Goal: Task Accomplishment & Management: Use online tool/utility

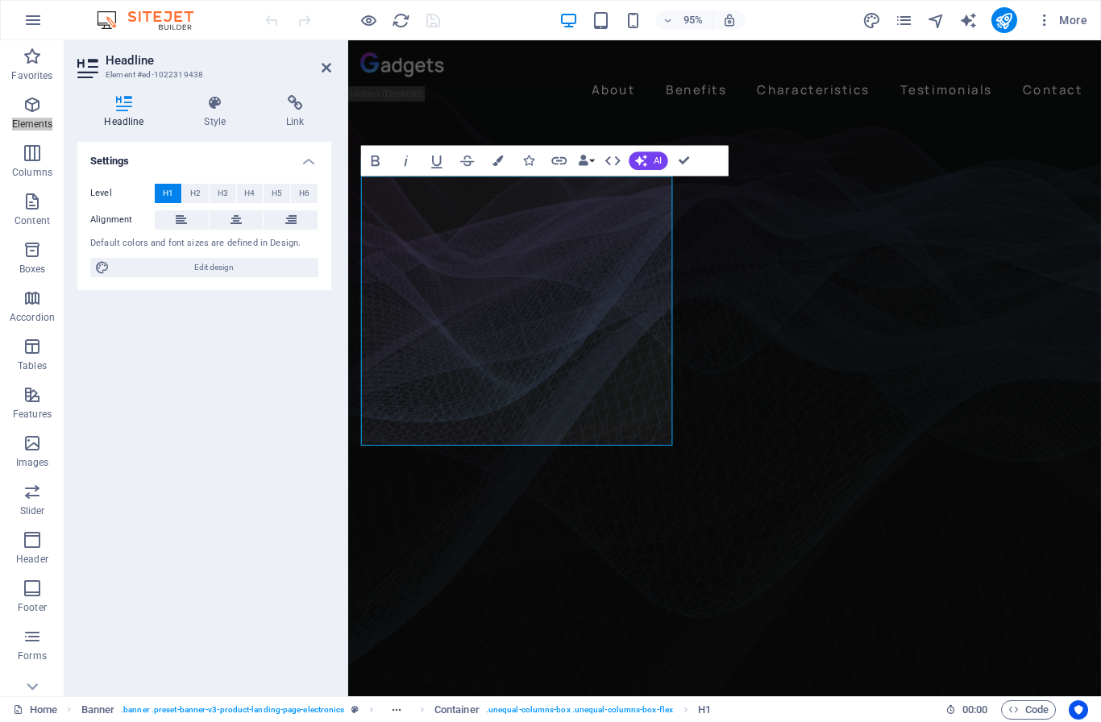
drag, startPoint x: 370, startPoint y: 235, endPoint x: 538, endPoint y: 437, distance: 263.2
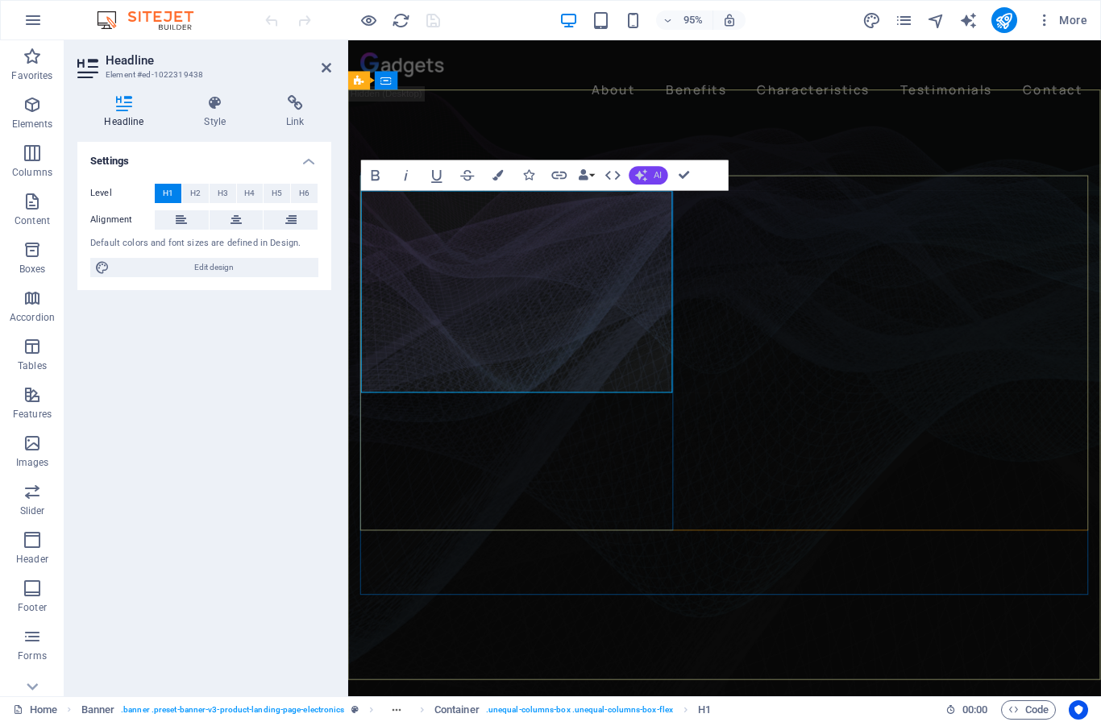
click at [642, 173] on icon "button" at bounding box center [641, 175] width 12 height 12
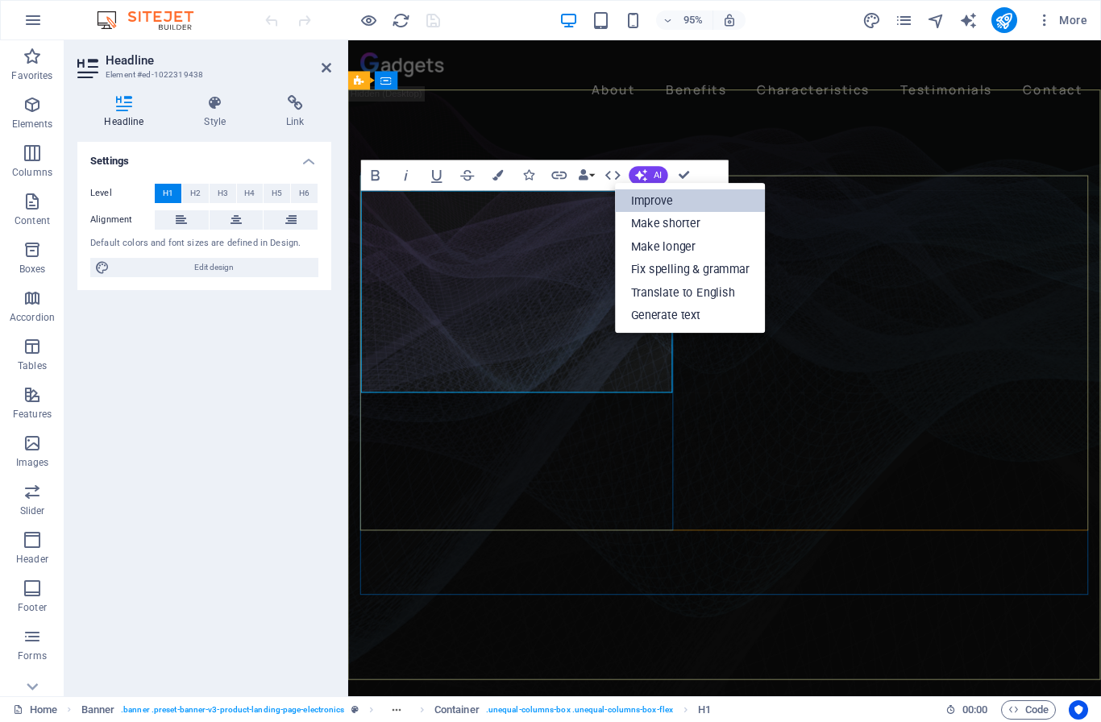
click at [658, 201] on link "Improve" at bounding box center [690, 200] width 149 height 23
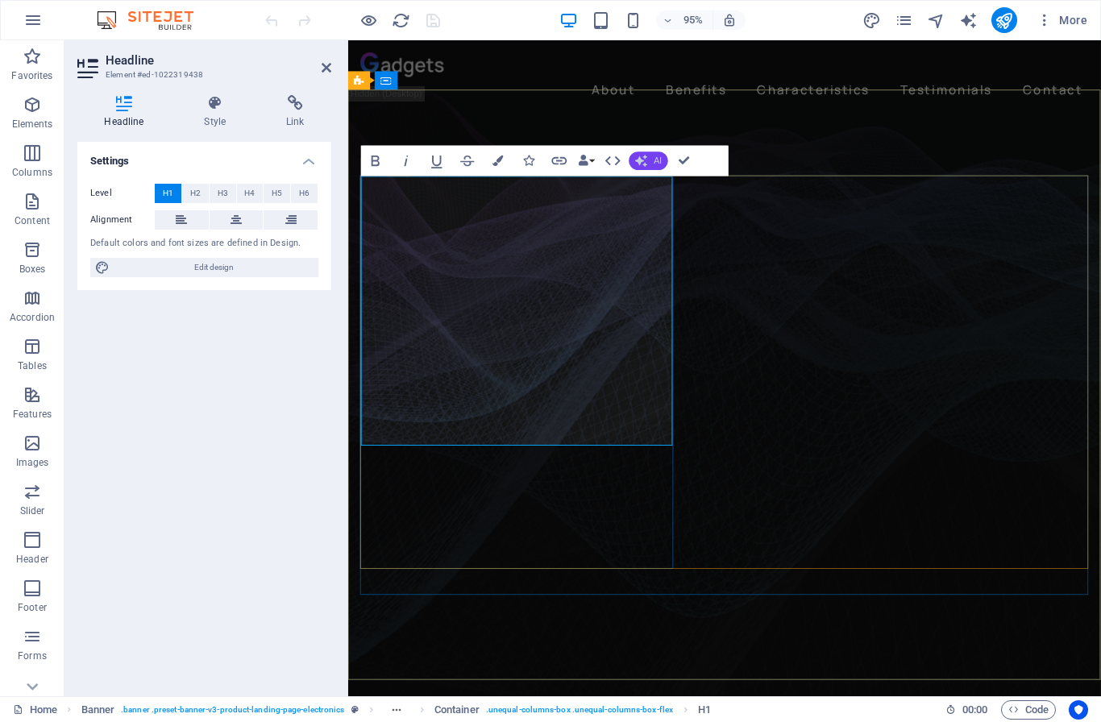
click at [638, 161] on icon "button" at bounding box center [641, 160] width 12 height 12
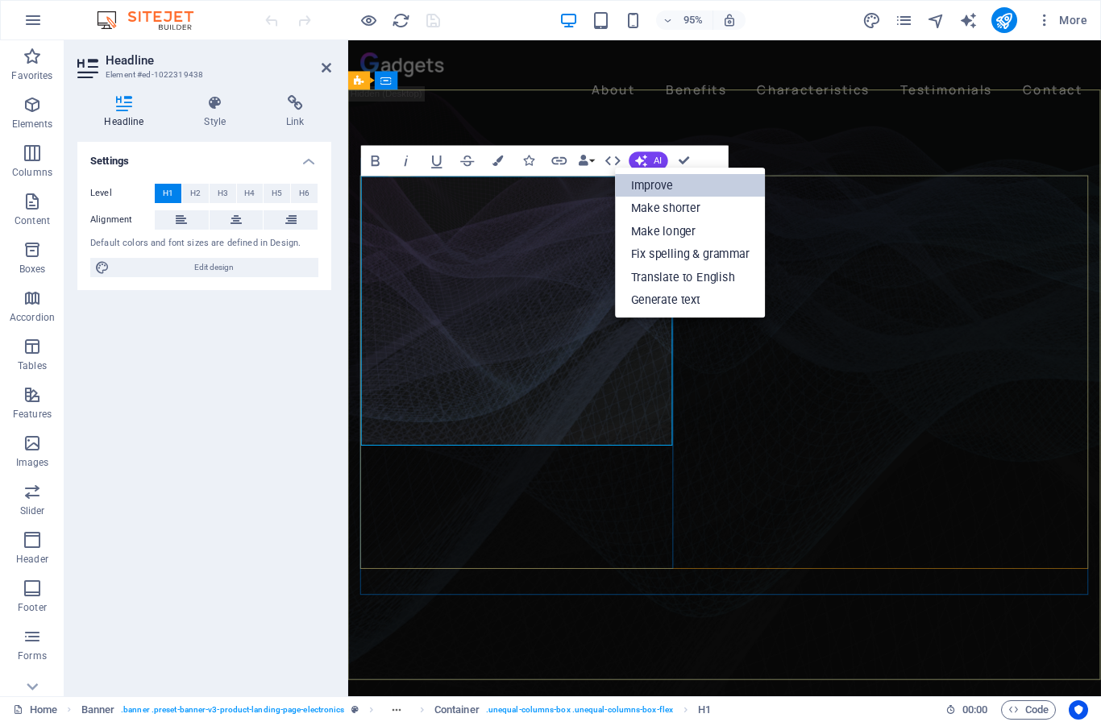
click at [662, 193] on link "Improve" at bounding box center [690, 185] width 149 height 23
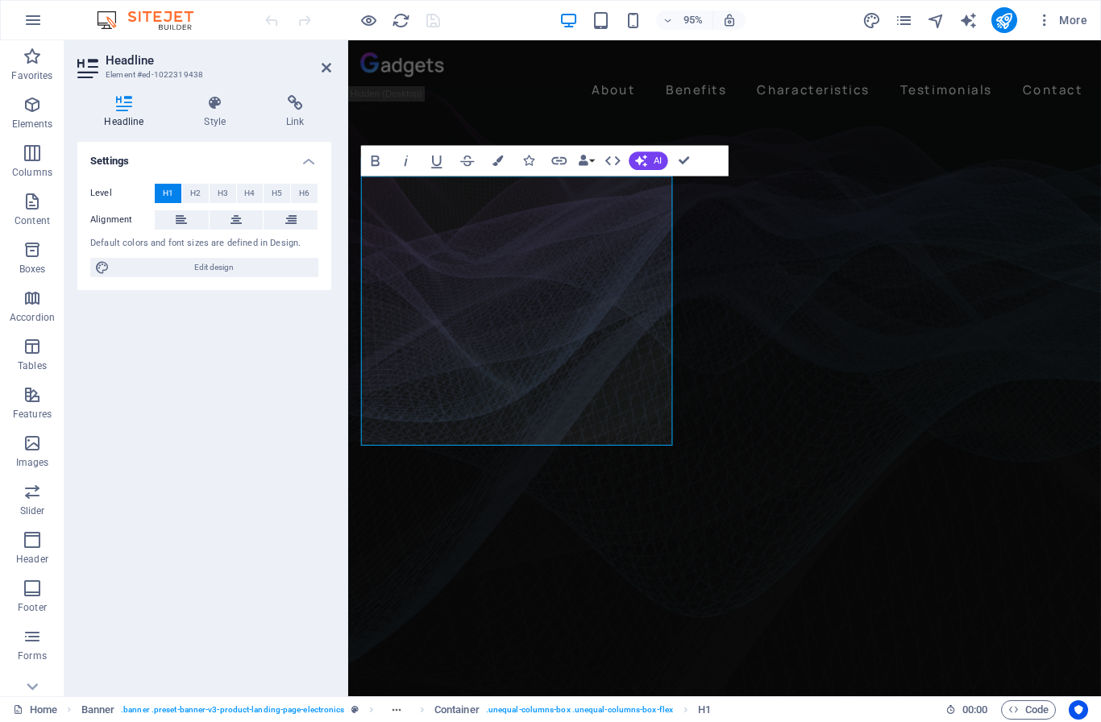
drag, startPoint x: 536, startPoint y: 427, endPoint x: 347, endPoint y: 182, distance: 309.6
drag, startPoint x: 531, startPoint y: 413, endPoint x: 374, endPoint y: 196, distance: 268.4
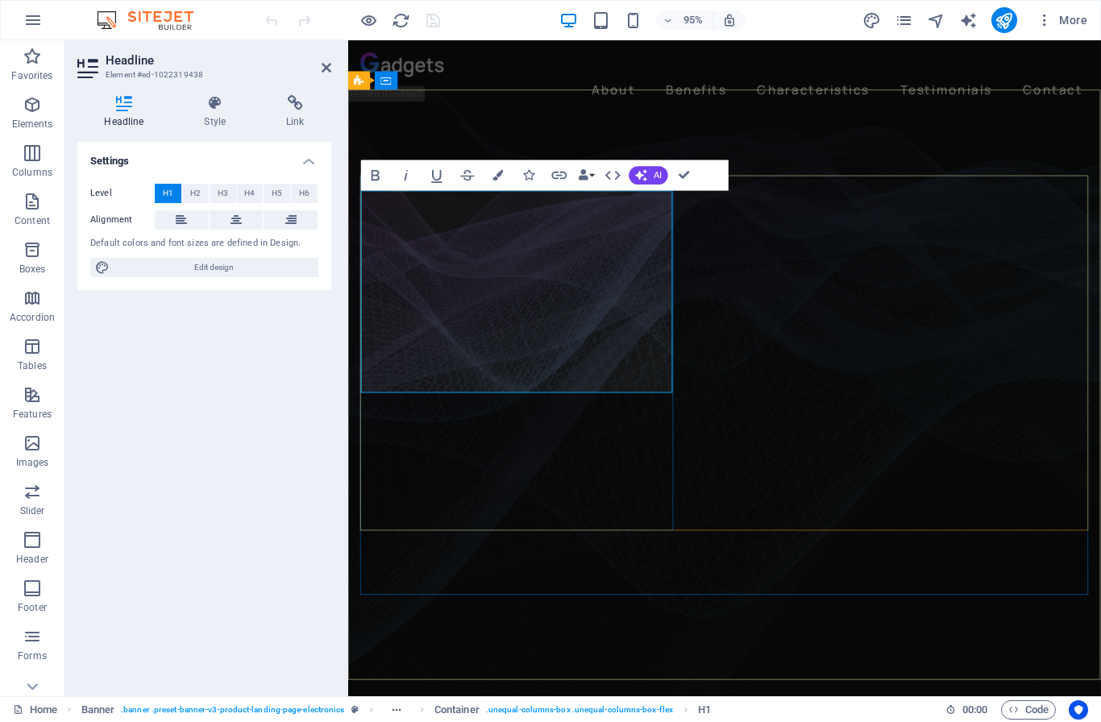
drag, startPoint x: 578, startPoint y: 369, endPoint x: 442, endPoint y: 366, distance: 135.4
click at [493, 181] on button "Colors" at bounding box center [498, 175] width 29 height 31
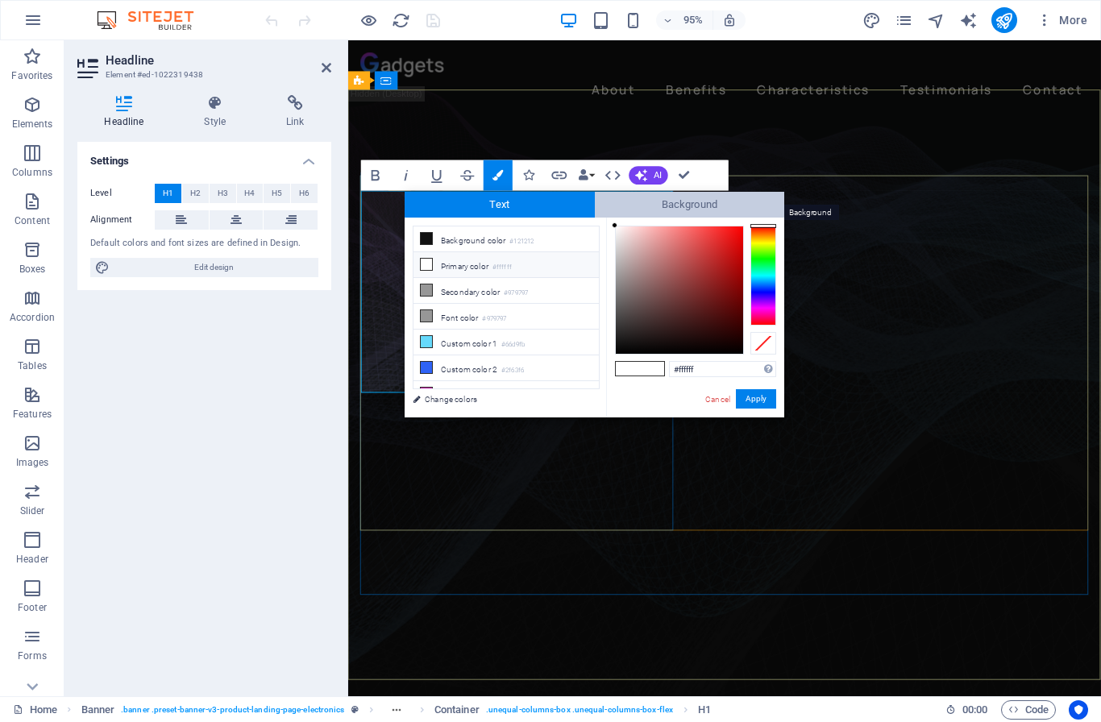
click at [637, 209] on span "Background" at bounding box center [690, 205] width 190 height 26
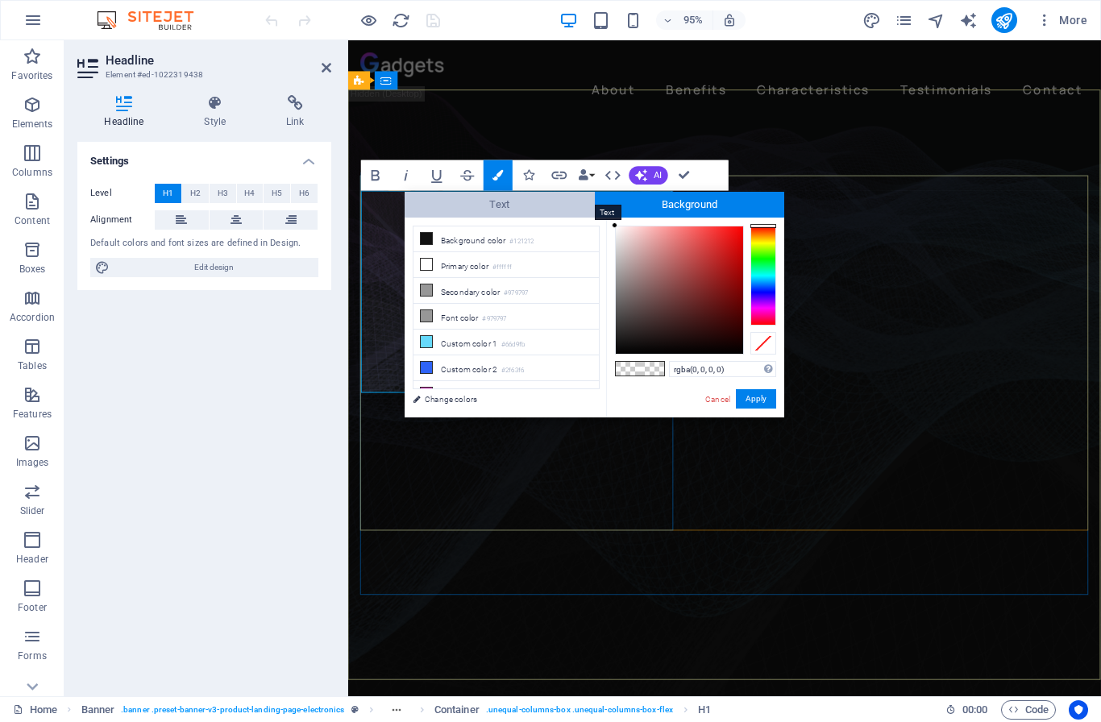
click at [556, 208] on span "Text" at bounding box center [500, 205] width 190 height 26
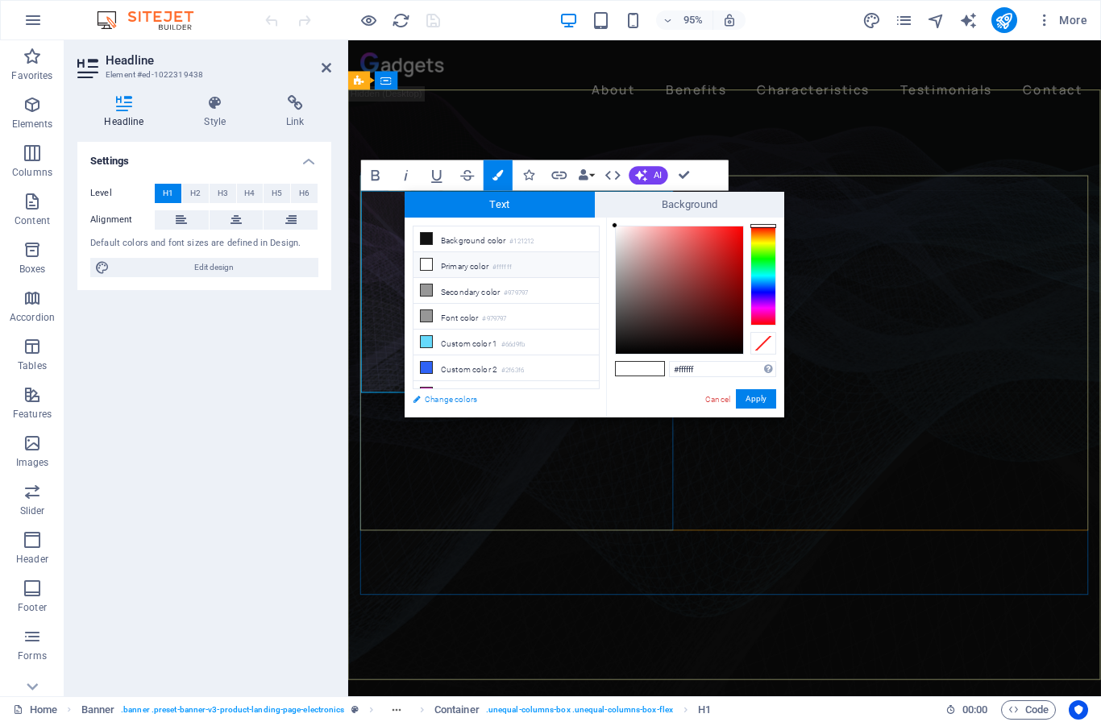
click at [433, 399] on link "Change colors" at bounding box center [498, 399] width 187 height 20
select select "px"
select select "400"
select select "px"
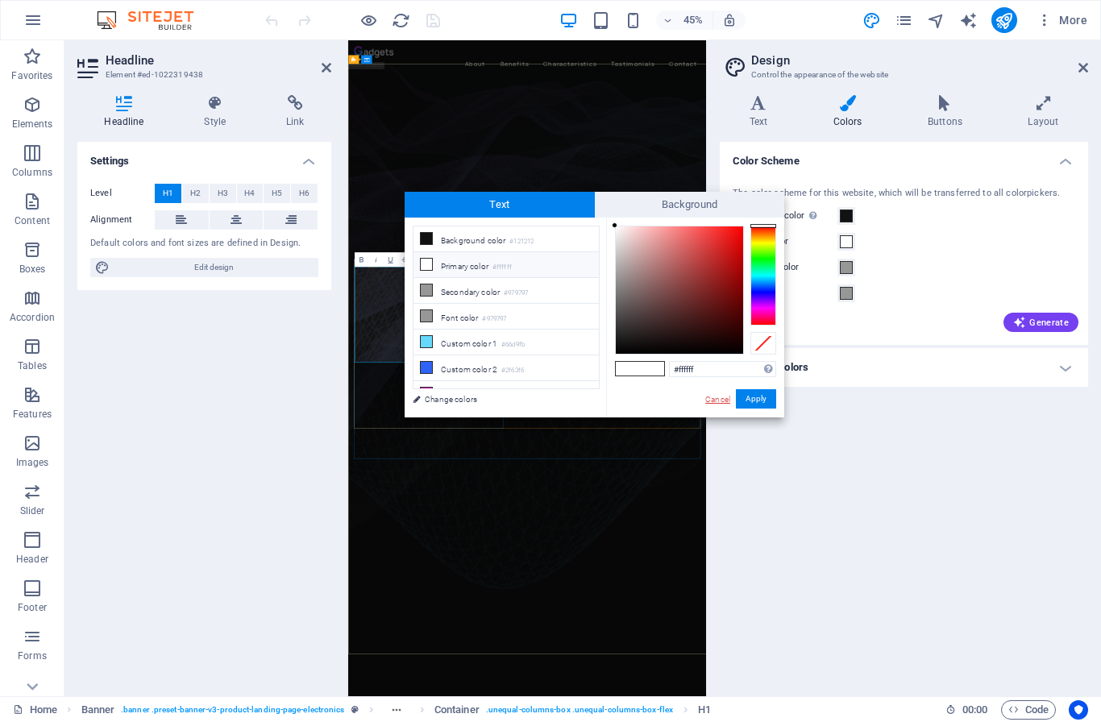
click at [707, 398] on link "Cancel" at bounding box center [718, 399] width 28 height 12
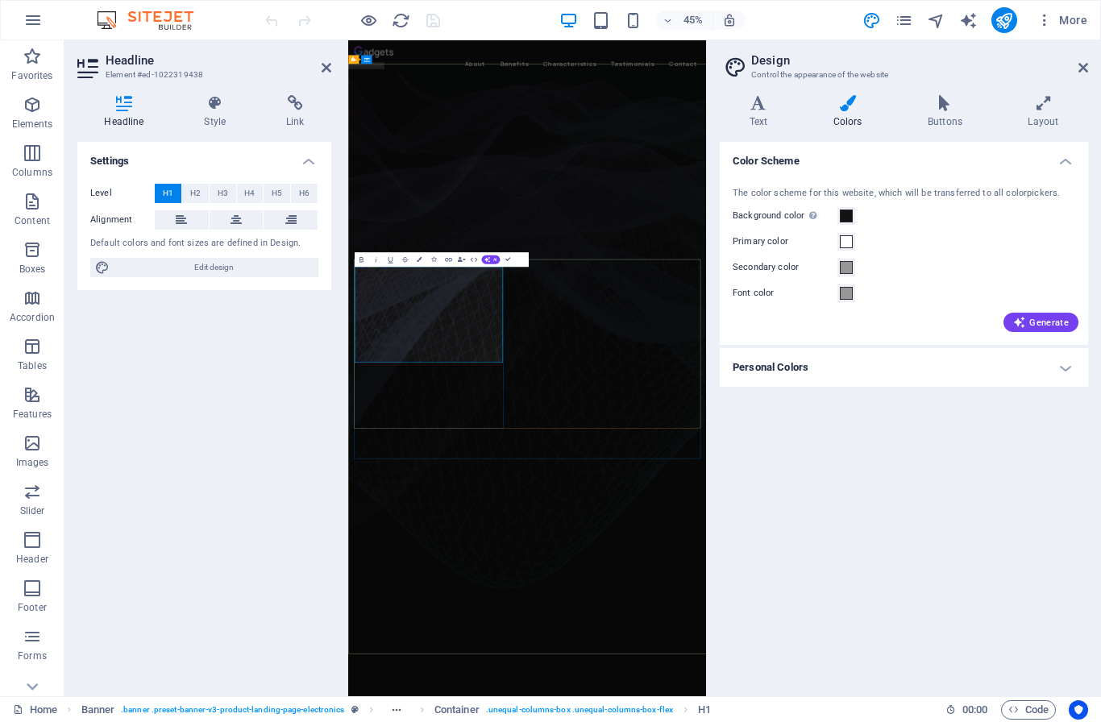
click at [1090, 68] on aside "Design Control the appearance of the website Variants Text Colors Buttons Layou…" at bounding box center [903, 368] width 395 height 656
click at [1081, 68] on icon at bounding box center [1083, 67] width 10 height 13
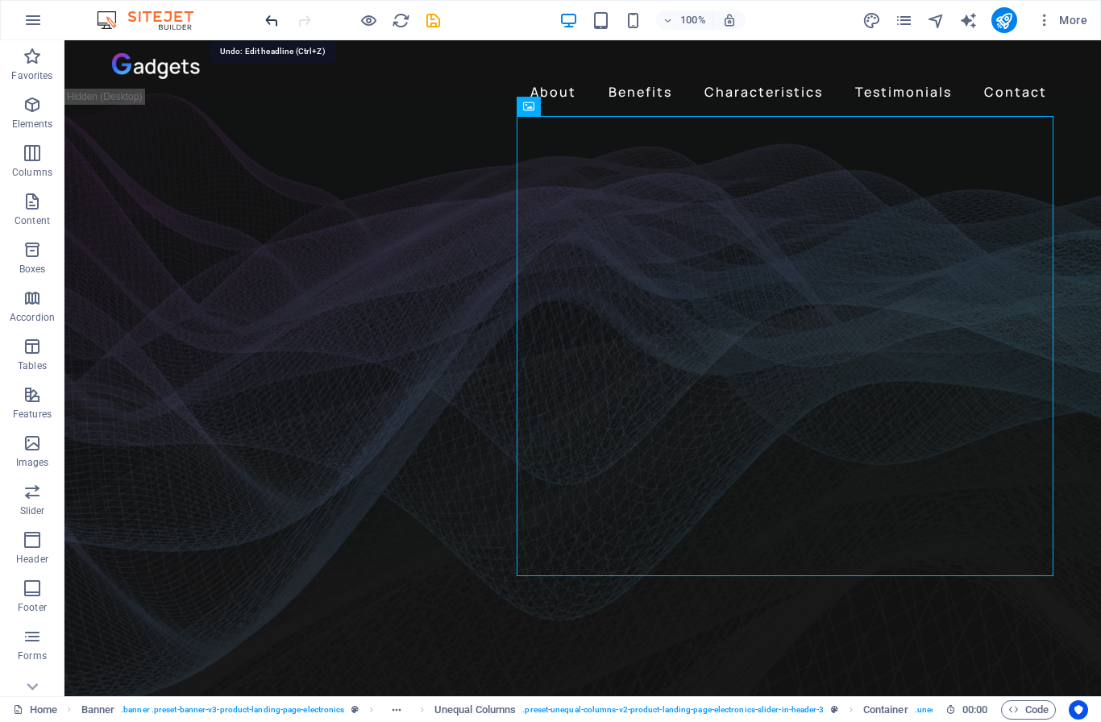
click at [269, 26] on icon "undo" at bounding box center [272, 20] width 19 height 19
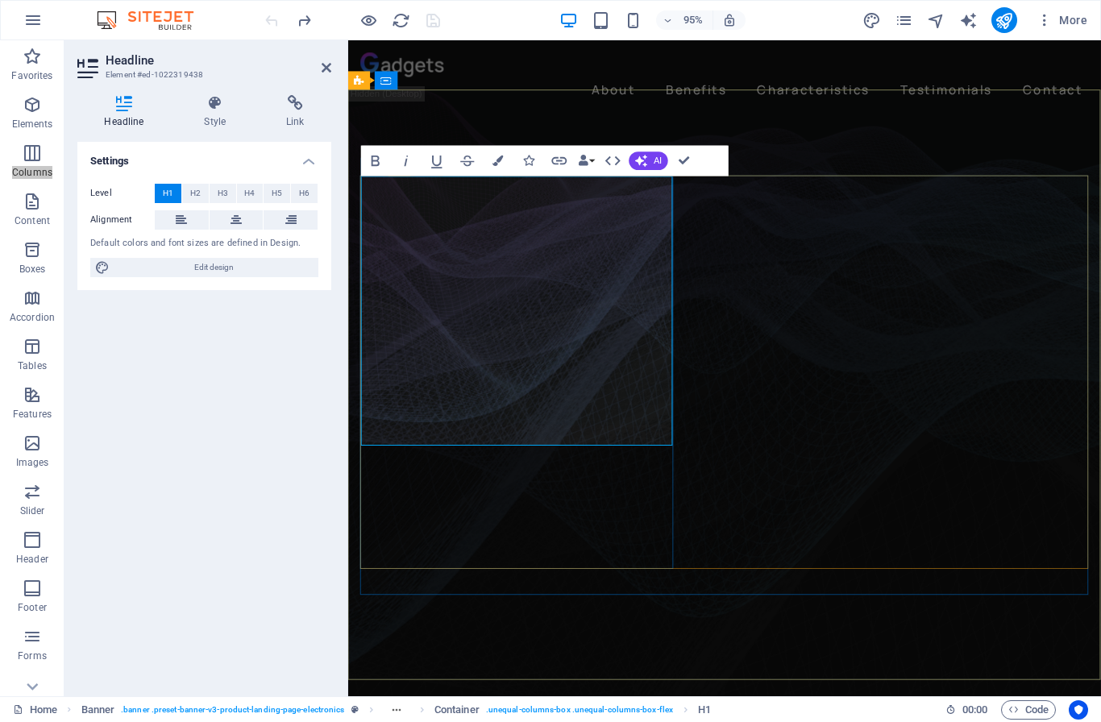
click at [496, 161] on icon "button" at bounding box center [498, 160] width 10 height 10
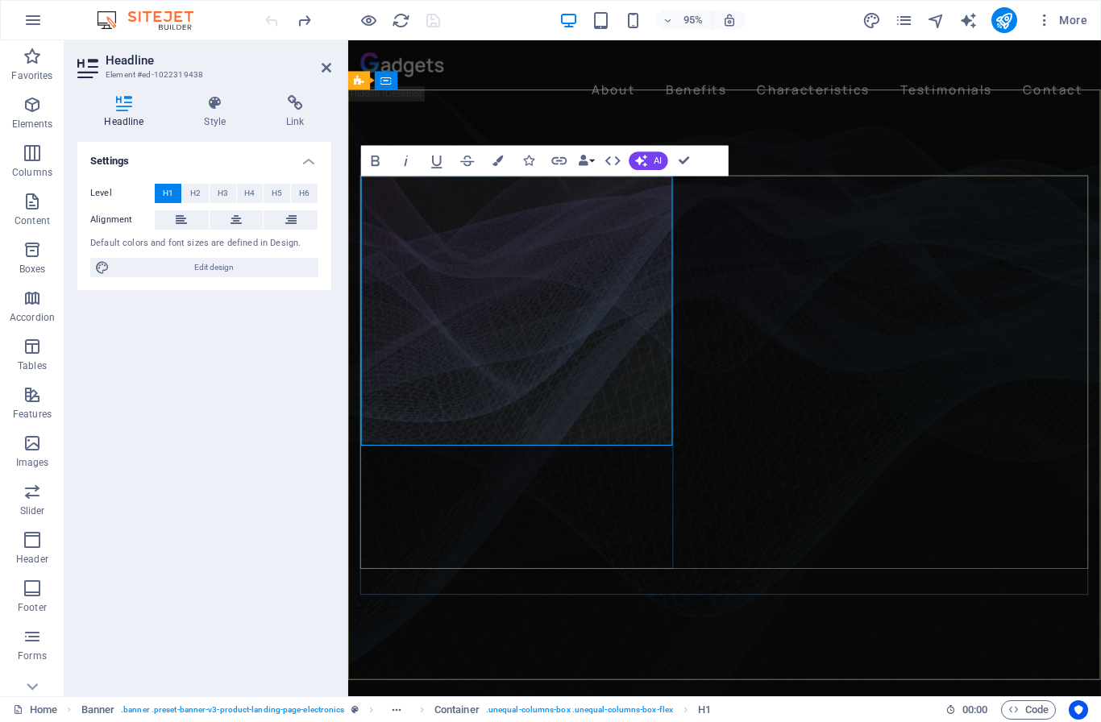
click at [592, 164] on button "Data Bindings" at bounding box center [586, 160] width 22 height 31
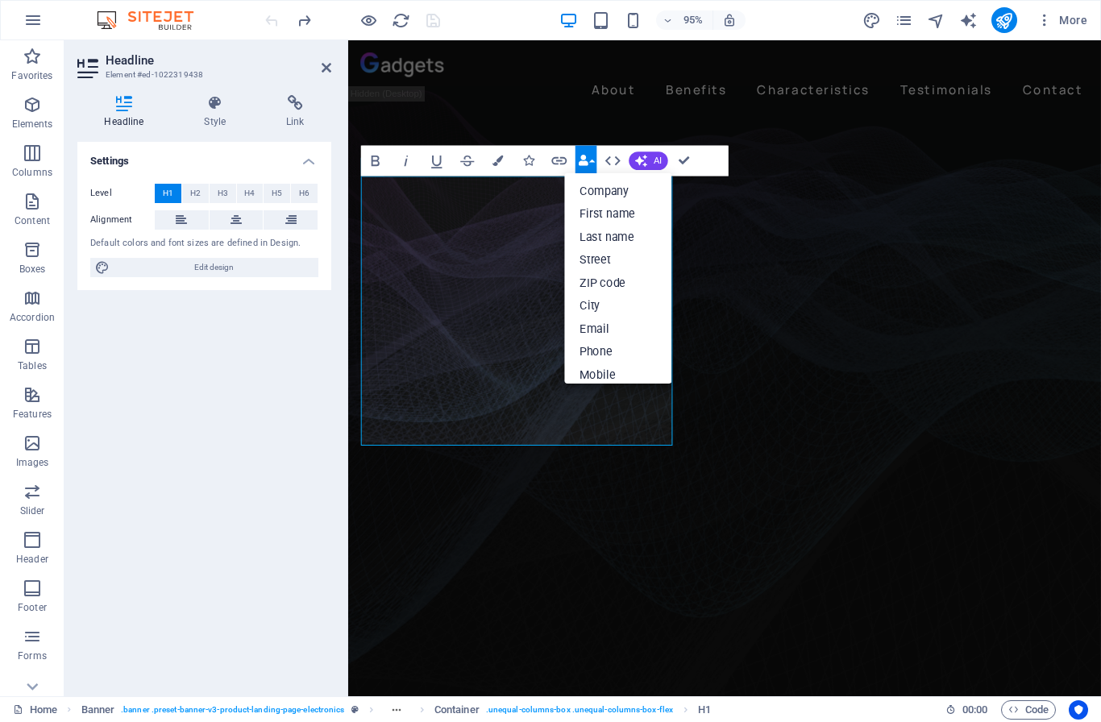
click at [592, 164] on button "Data Bindings" at bounding box center [586, 160] width 22 height 31
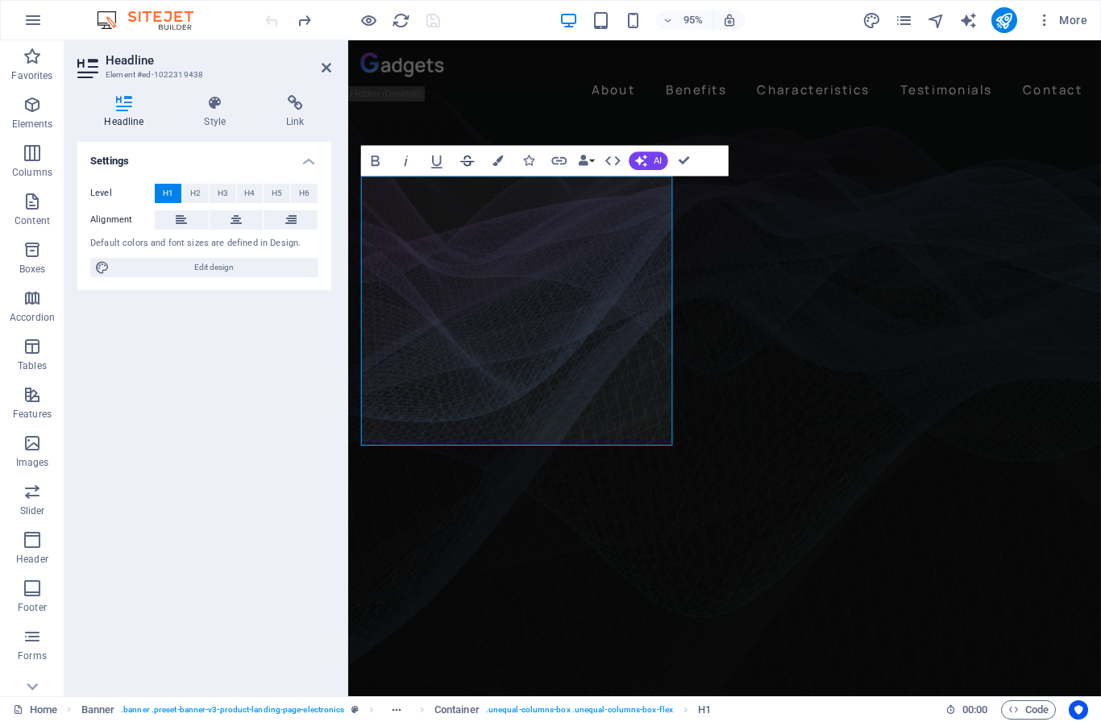
click at [465, 170] on button "Strikethrough" at bounding box center [467, 160] width 29 height 31
click at [529, 165] on icon "button" at bounding box center [529, 160] width 10 height 10
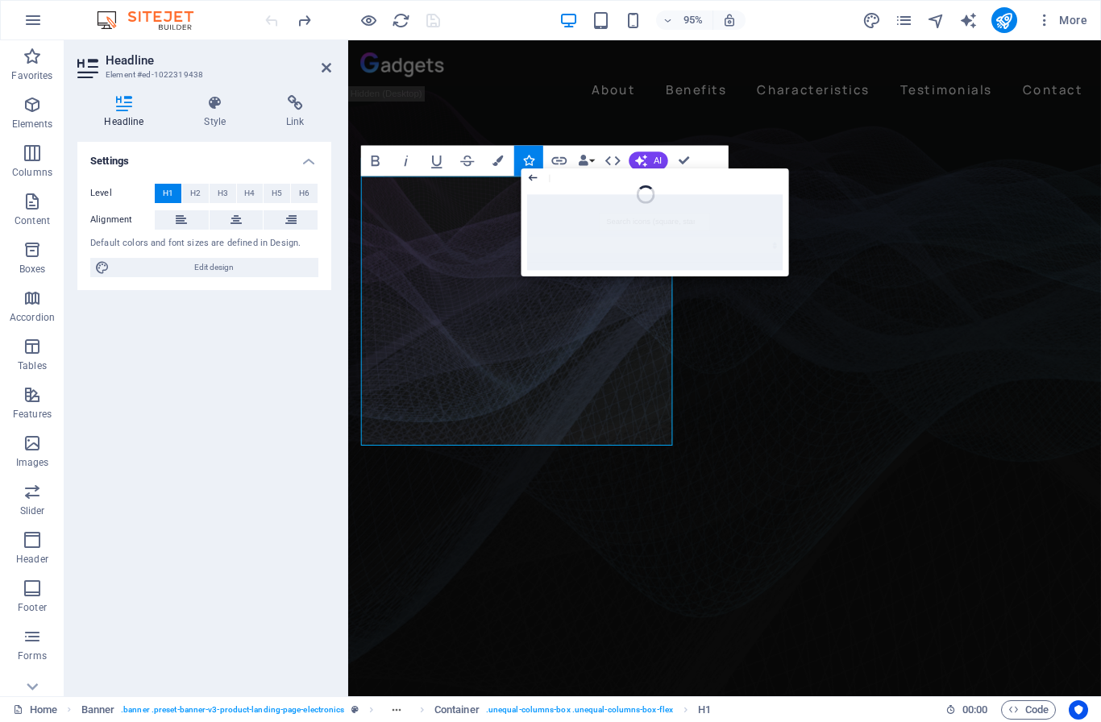
click at [532, 178] on icon "button" at bounding box center [533, 177] width 9 height 6
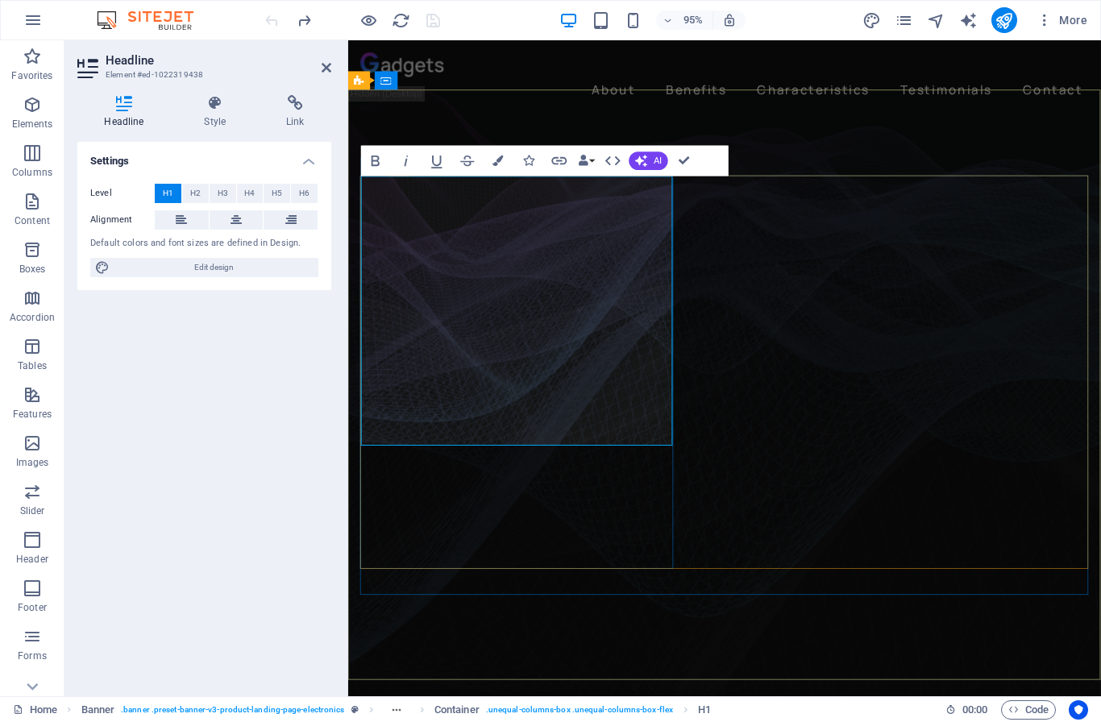
drag, startPoint x: 375, startPoint y: 232, endPoint x: 448, endPoint y: 276, distance: 85.7
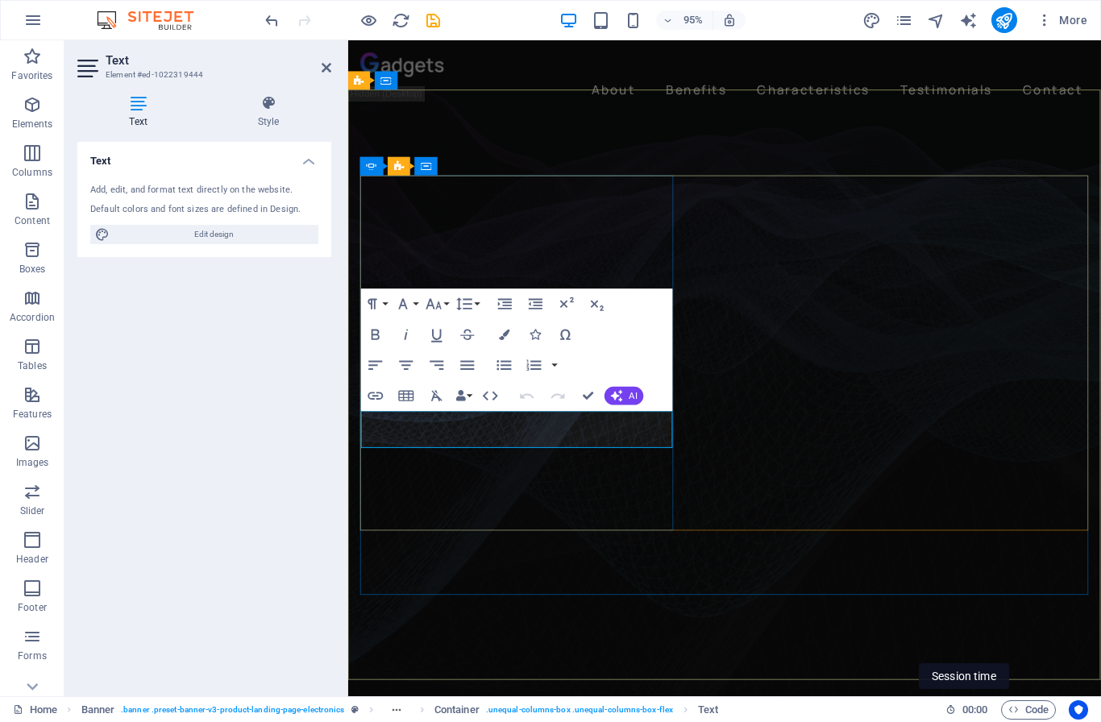
drag, startPoint x: 656, startPoint y: 459, endPoint x: 362, endPoint y: 446, distance: 294.4
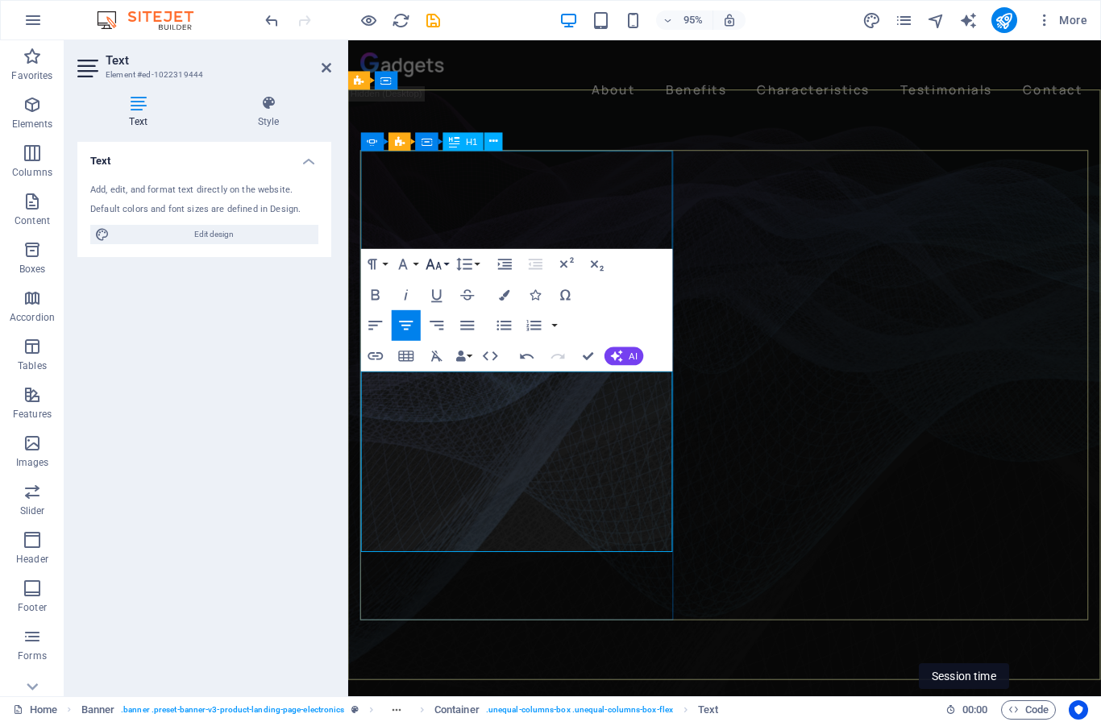
click at [438, 268] on icon "button" at bounding box center [434, 264] width 19 height 19
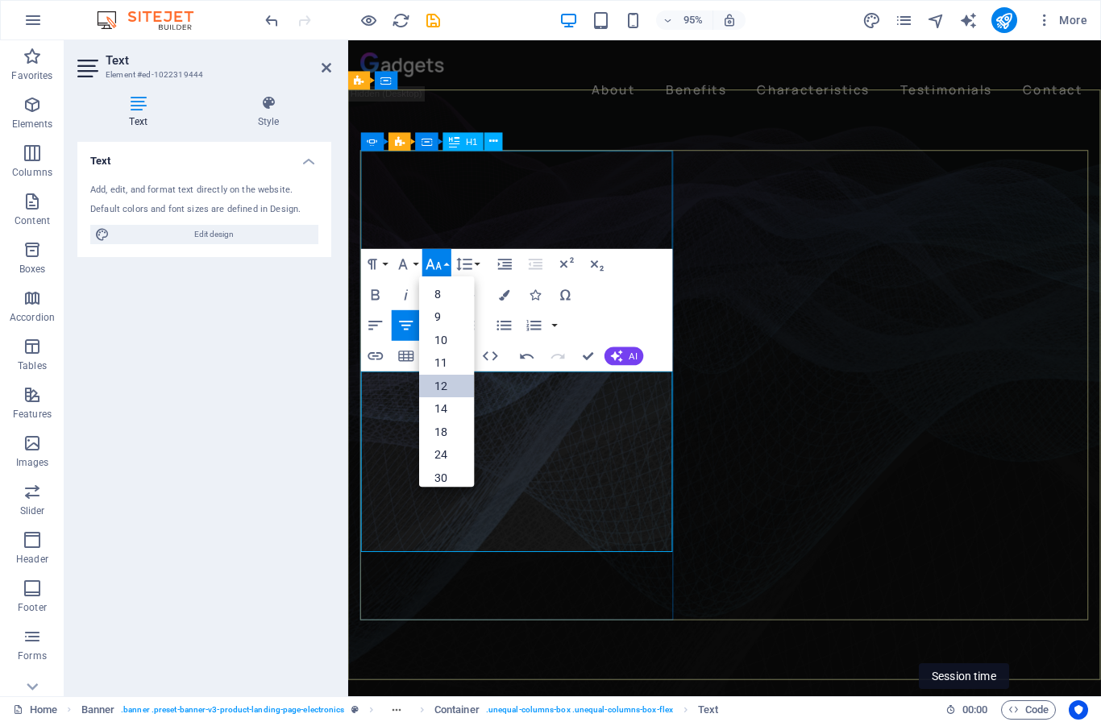
click at [448, 380] on link "12" at bounding box center [446, 385] width 55 height 23
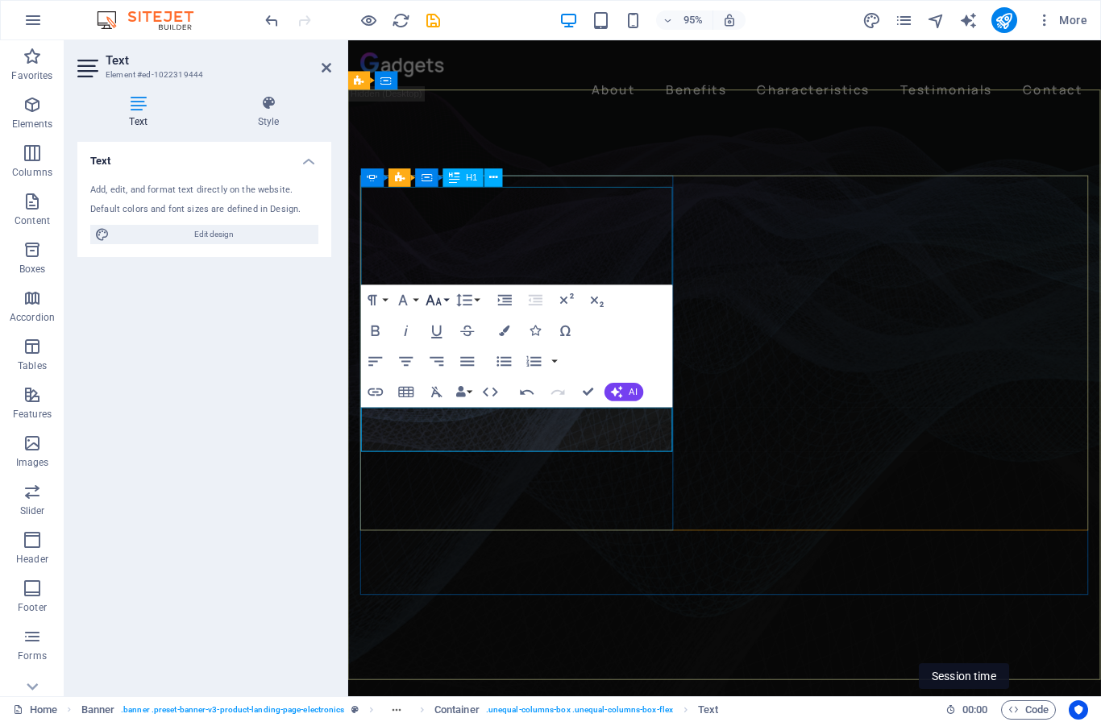
click at [442, 306] on icon "button" at bounding box center [434, 300] width 19 height 19
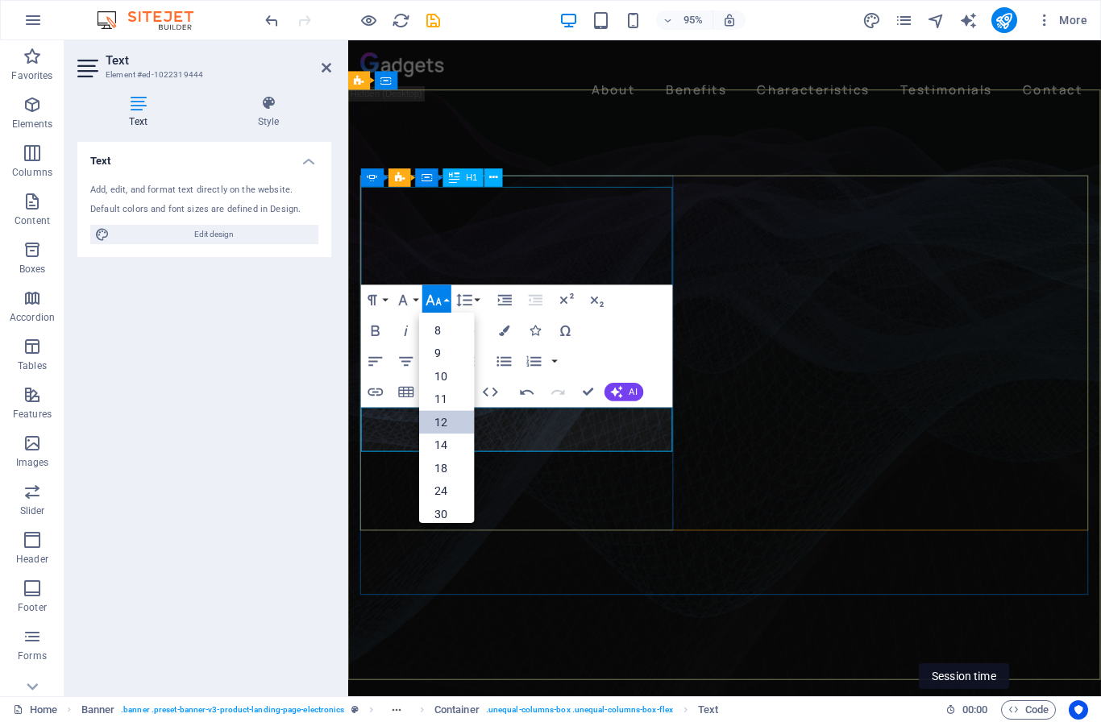
scroll to position [110, 0]
click at [439, 334] on link "14" at bounding box center [446, 340] width 55 height 23
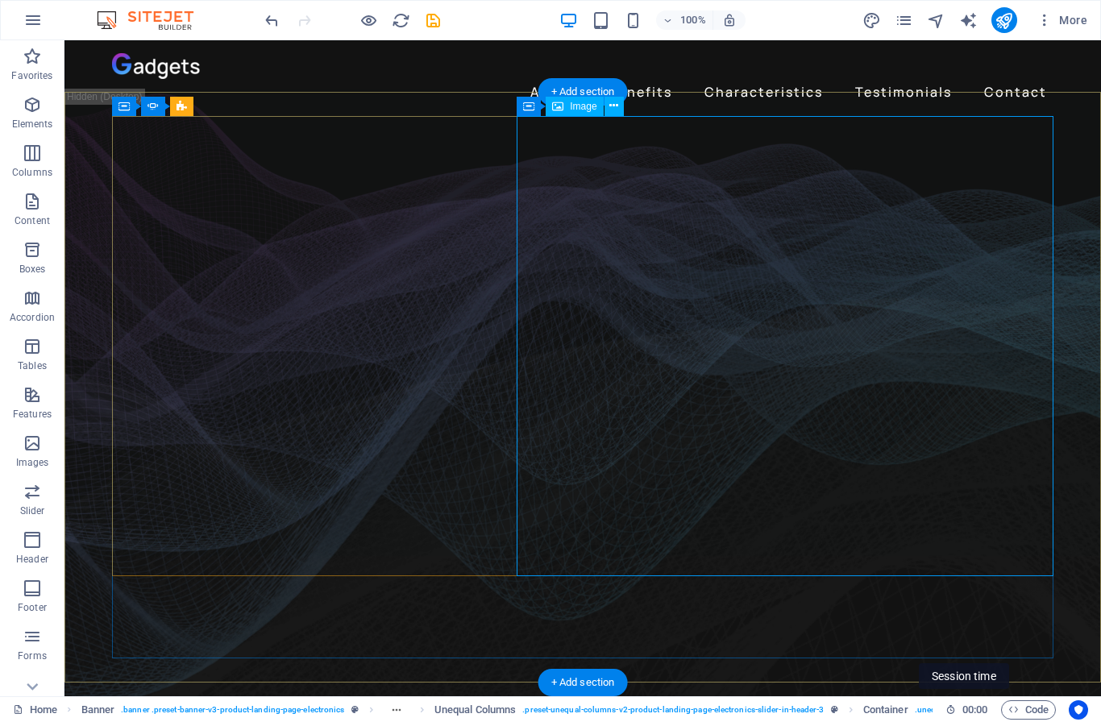
scroll to position [0, 0]
click at [580, 109] on span "Image" at bounding box center [583, 107] width 27 height 10
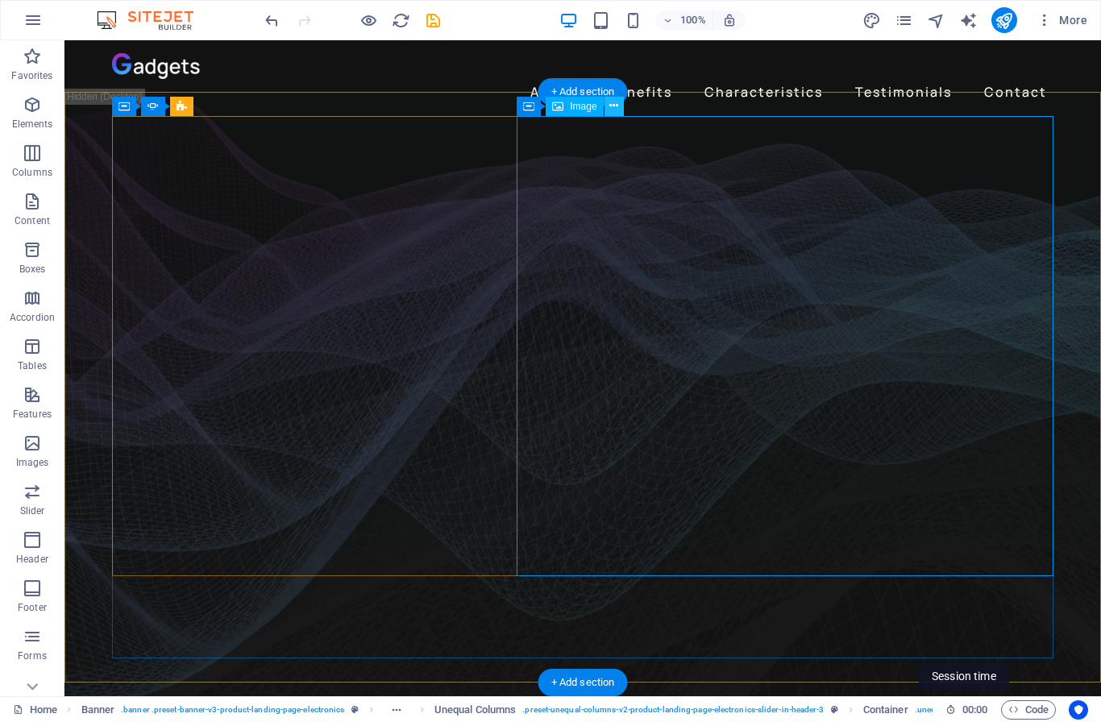
click at [615, 111] on icon at bounding box center [613, 106] width 9 height 17
click at [529, 109] on icon at bounding box center [528, 106] width 11 height 19
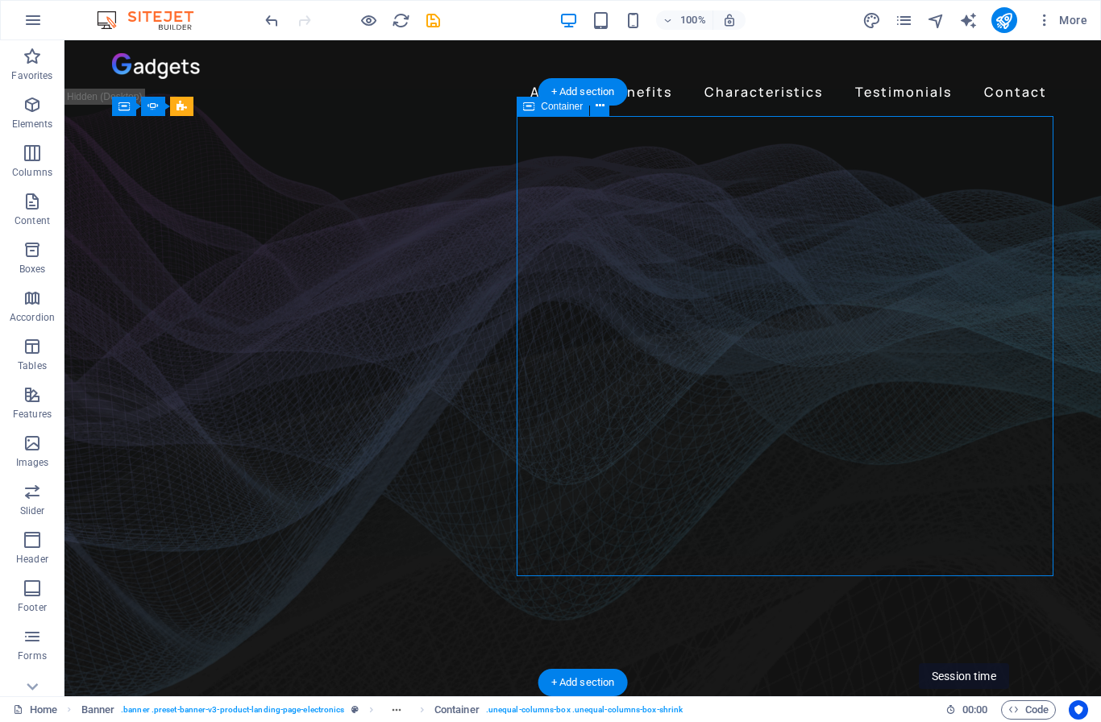
click at [529, 109] on icon at bounding box center [528, 106] width 11 height 19
click at [255, 112] on figure at bounding box center [582, 405] width 1036 height 617
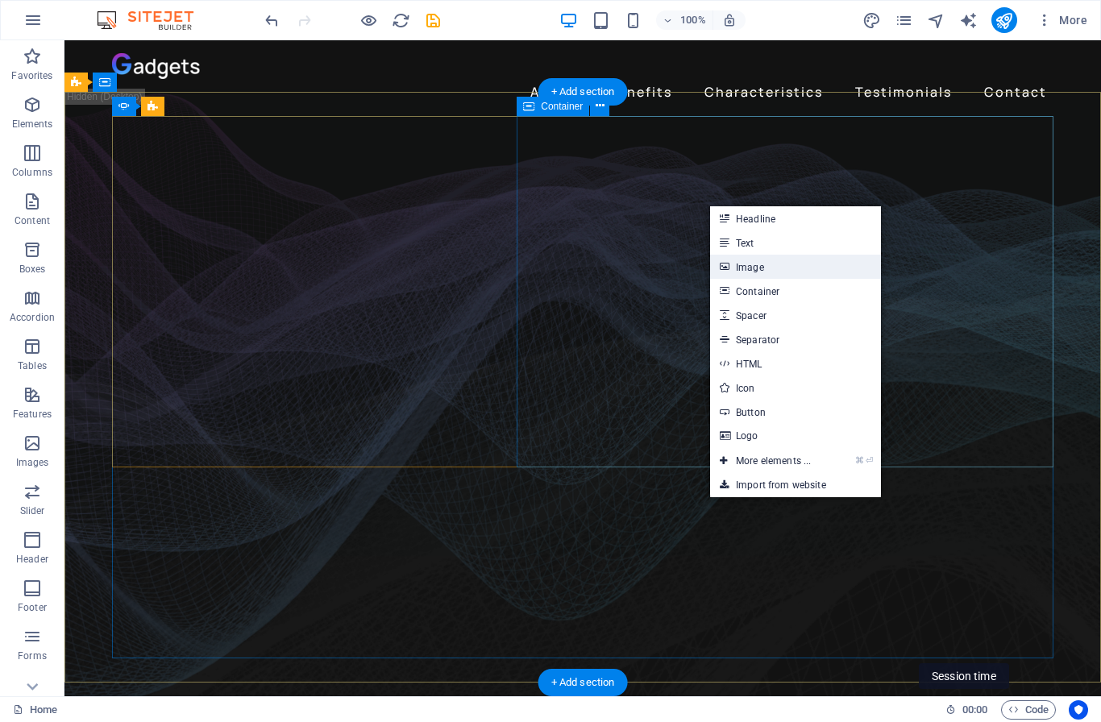
click at [763, 260] on link "Image" at bounding box center [795, 267] width 171 height 24
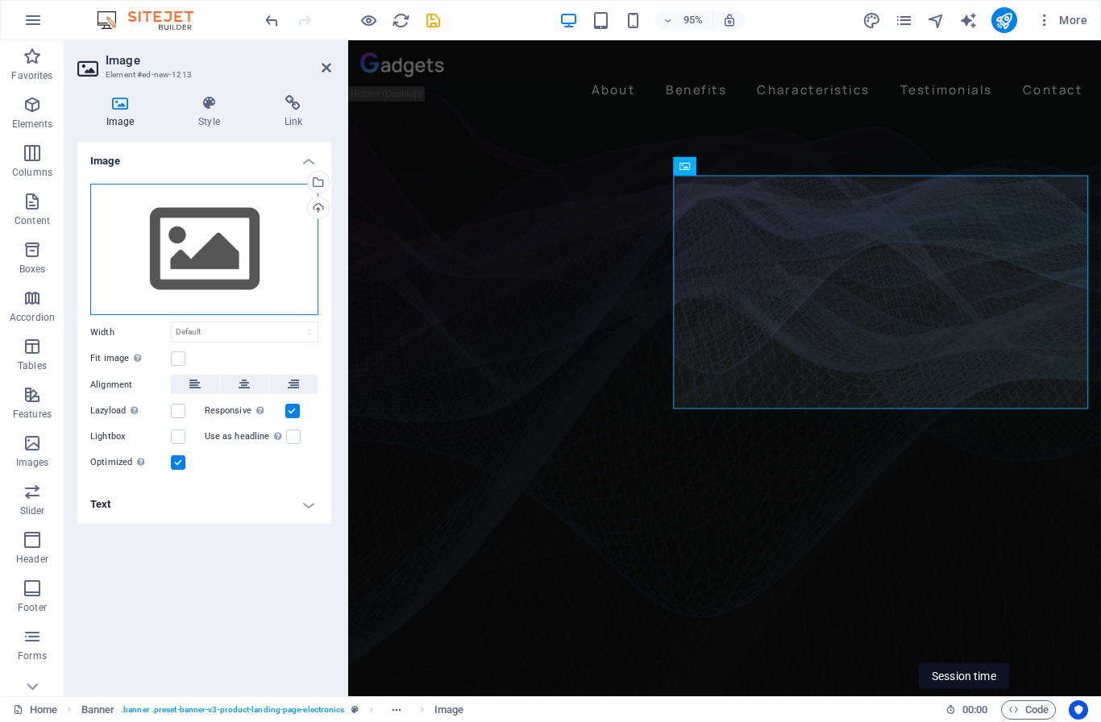
click at [206, 241] on div "Drag files here, click to choose files or select files from Files or our free s…" at bounding box center [204, 250] width 228 height 132
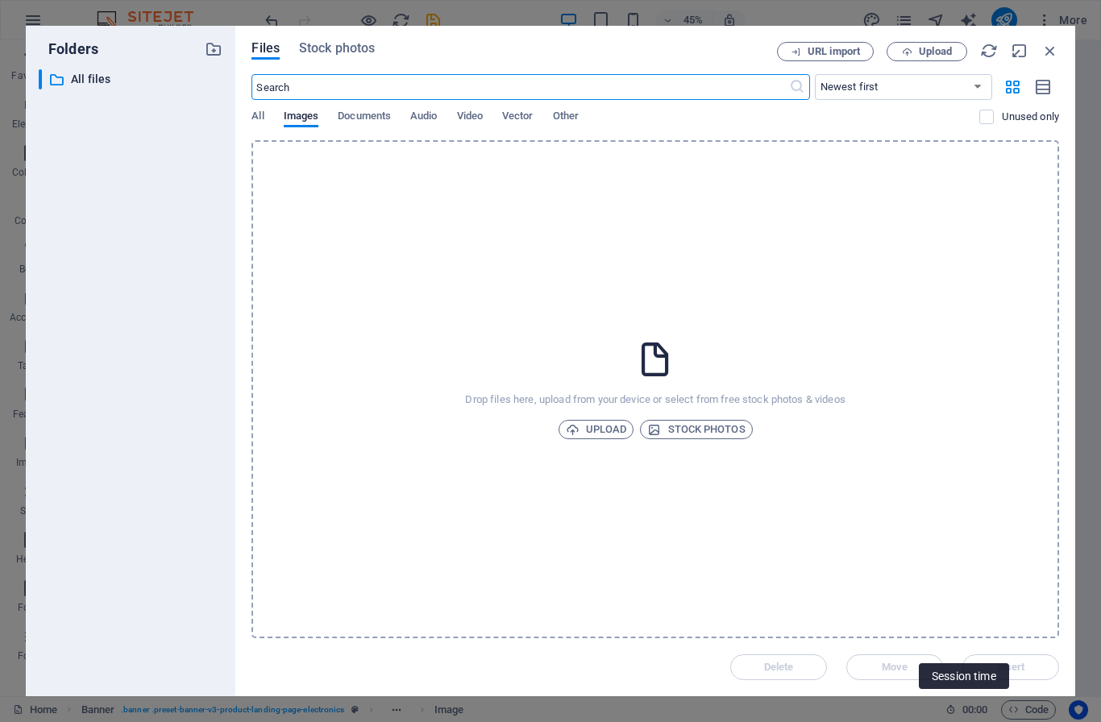
click at [399, 200] on div "Drop files here, upload from your device or select from free stock photos & vid…" at bounding box center [654, 389] width 807 height 498
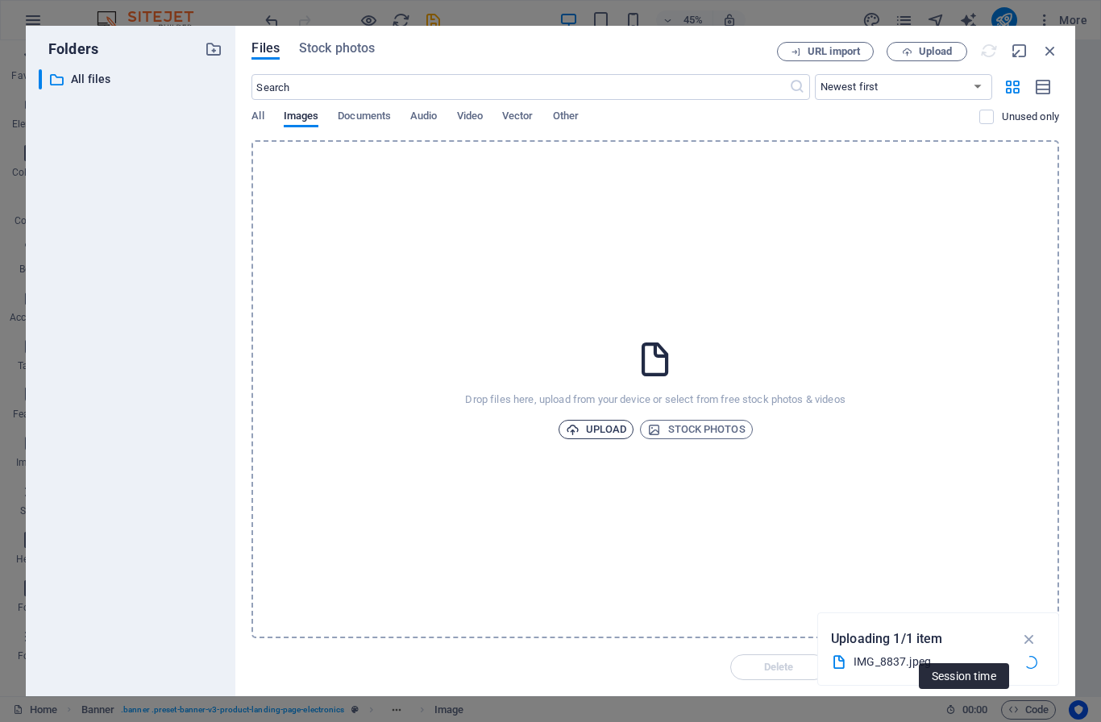
click at [614, 430] on span "Upload" at bounding box center [596, 429] width 61 height 19
click at [1033, 659] on icon at bounding box center [1030, 662] width 17 height 17
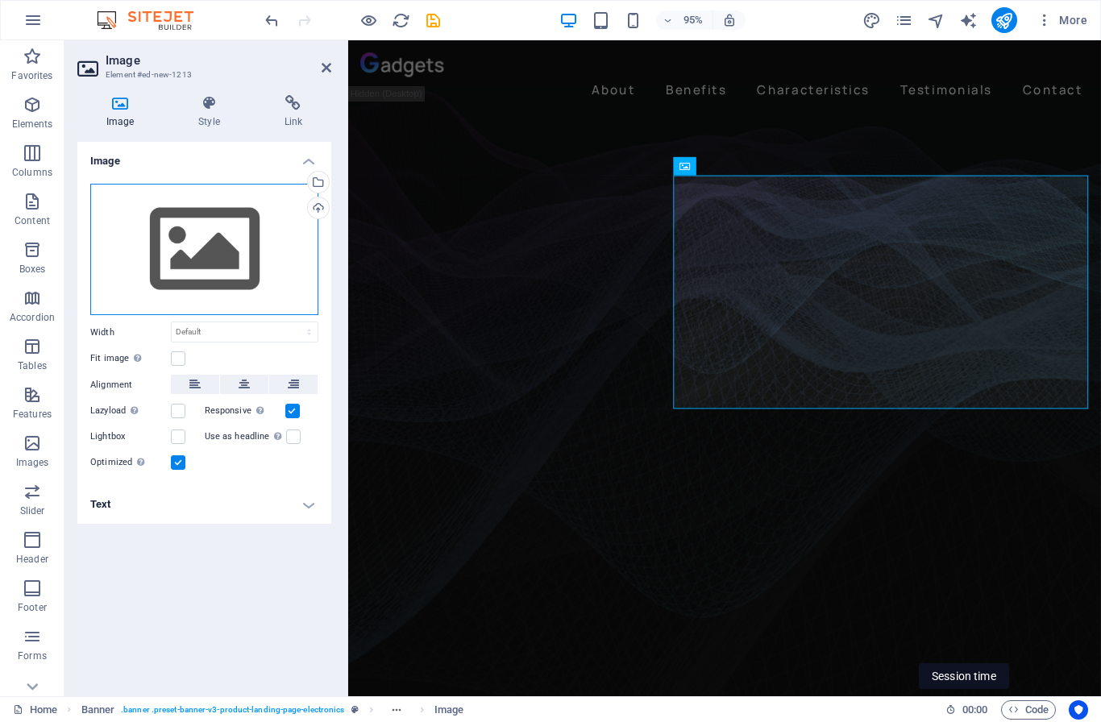
click at [183, 243] on div "Drag files here, click to choose files or select files from Files or our free s…" at bounding box center [204, 250] width 228 height 132
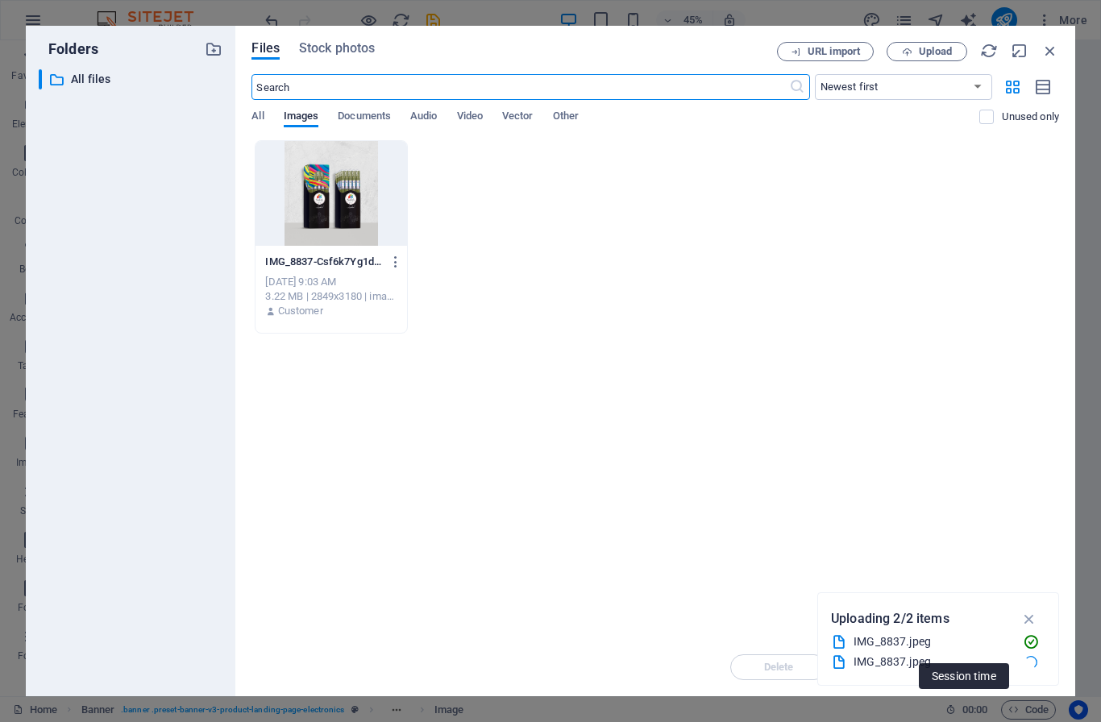
click at [297, 223] on div at bounding box center [330, 193] width 151 height 105
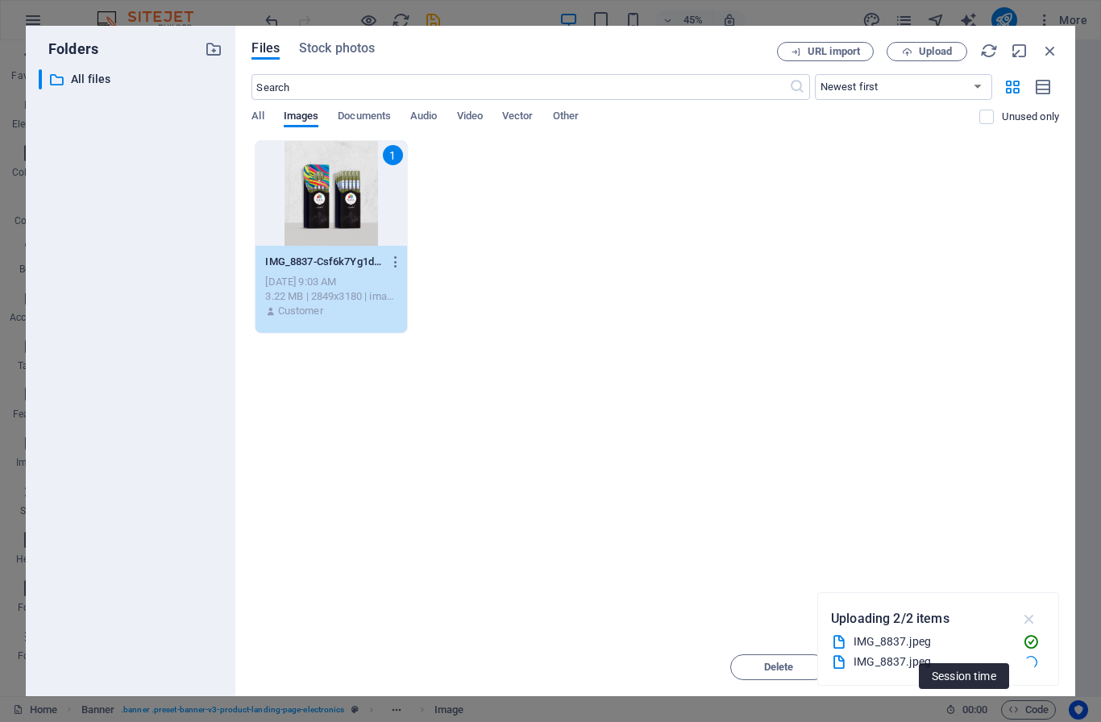
click at [1033, 607] on button "button" at bounding box center [1029, 619] width 31 height 26
click at [1042, 660] on button "Insert" at bounding box center [1010, 667] width 97 height 26
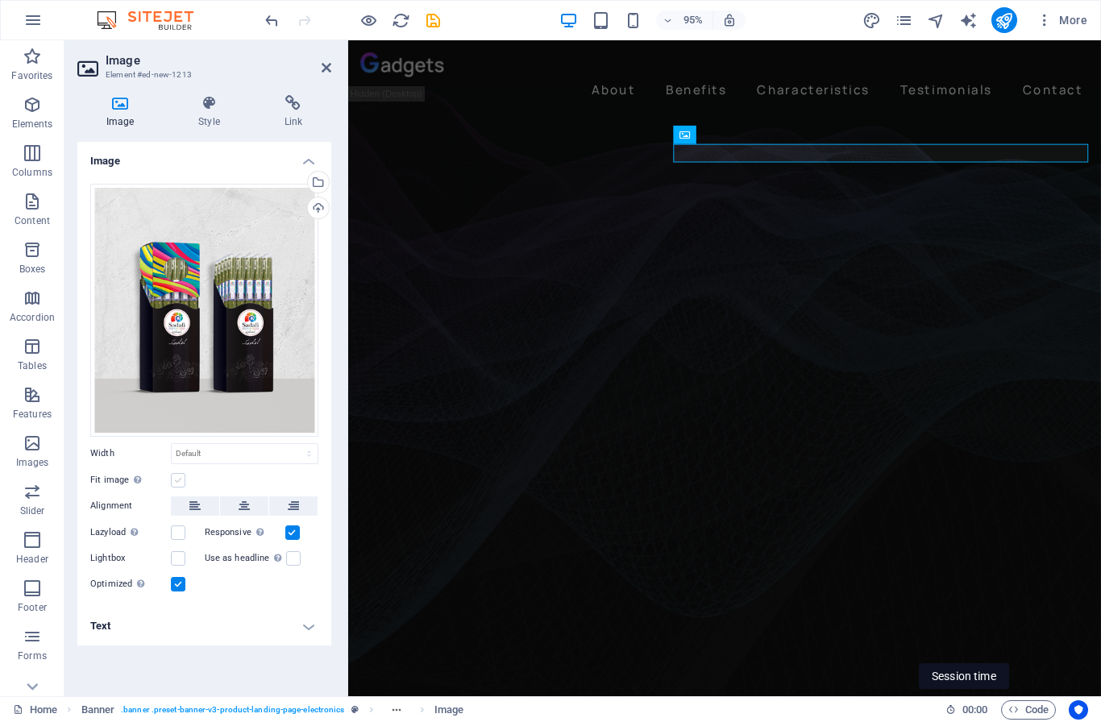
click at [176, 473] on label at bounding box center [178, 480] width 15 height 15
click at [0, 0] on input "Fit image Automatically fit image to a fixed width and height" at bounding box center [0, 0] width 0 height 0
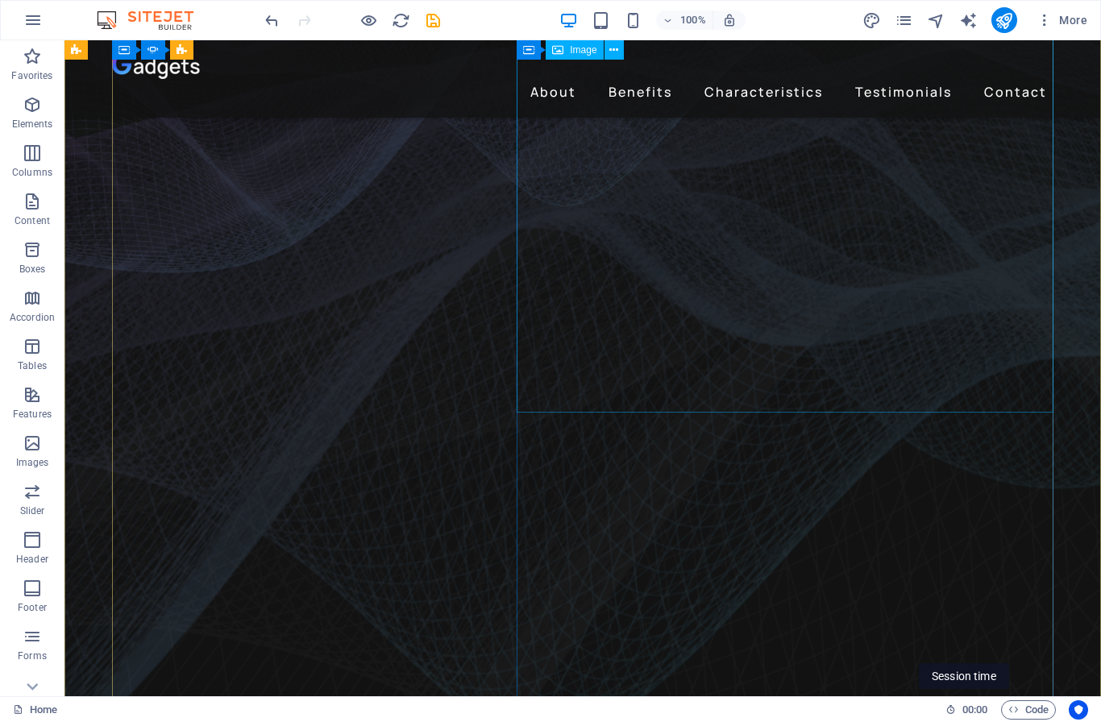
scroll to position [280, 0]
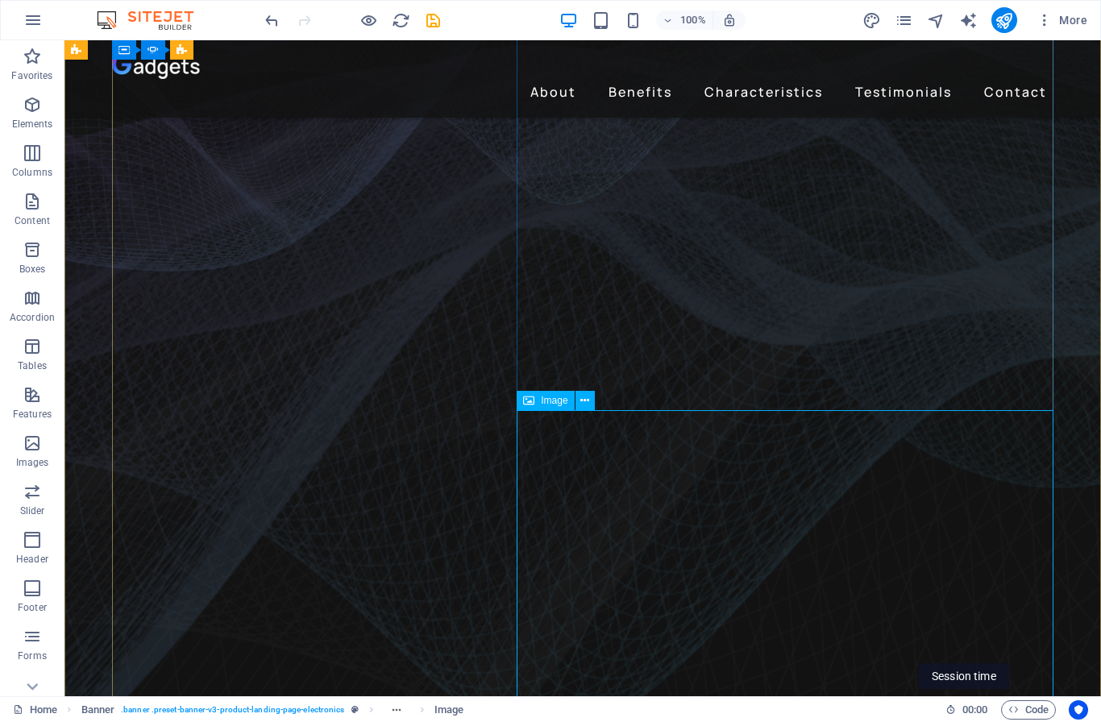
click at [564, 407] on div "Image" at bounding box center [545, 400] width 57 height 19
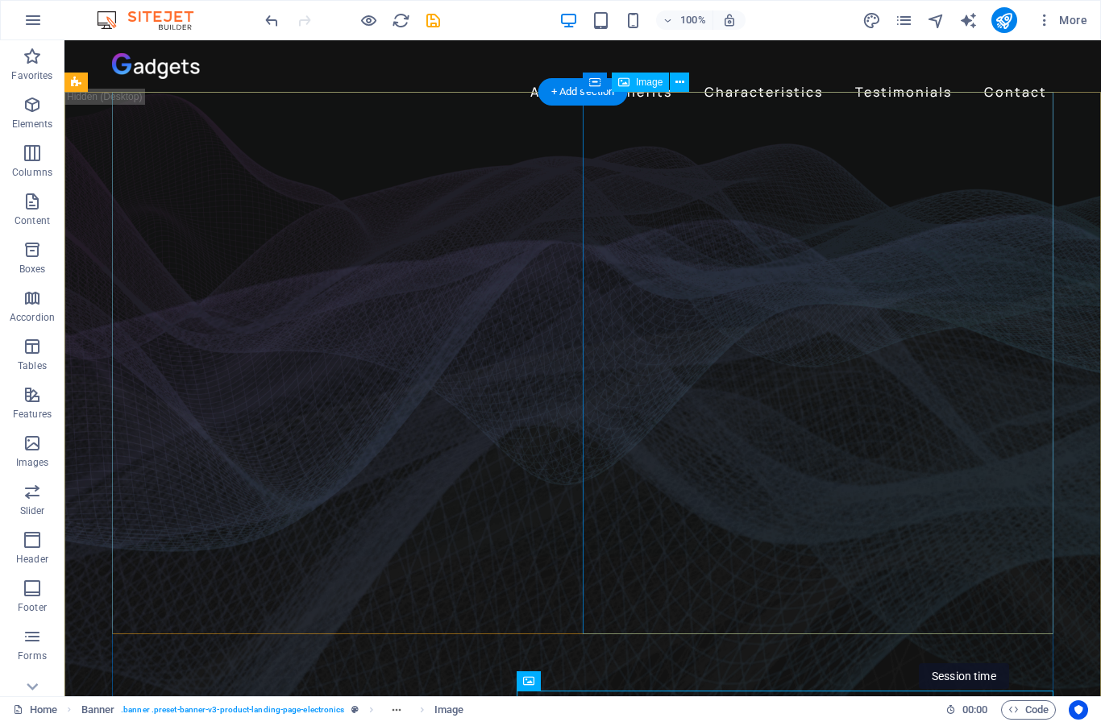
scroll to position [35, 0]
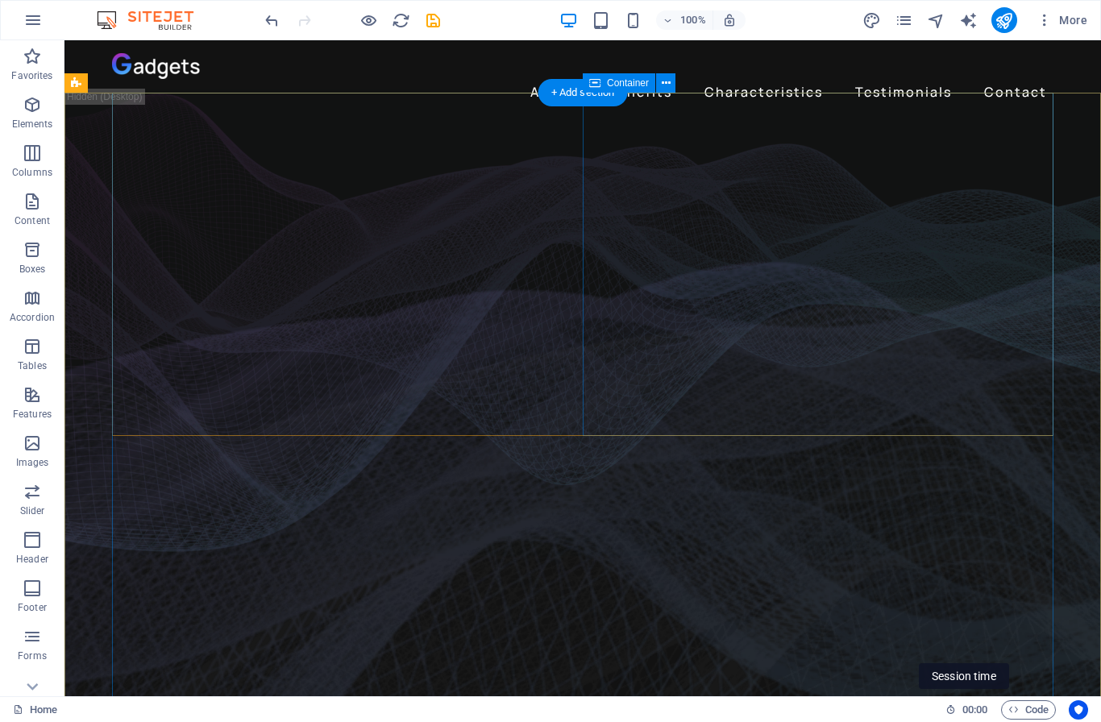
scroll to position [0, 0]
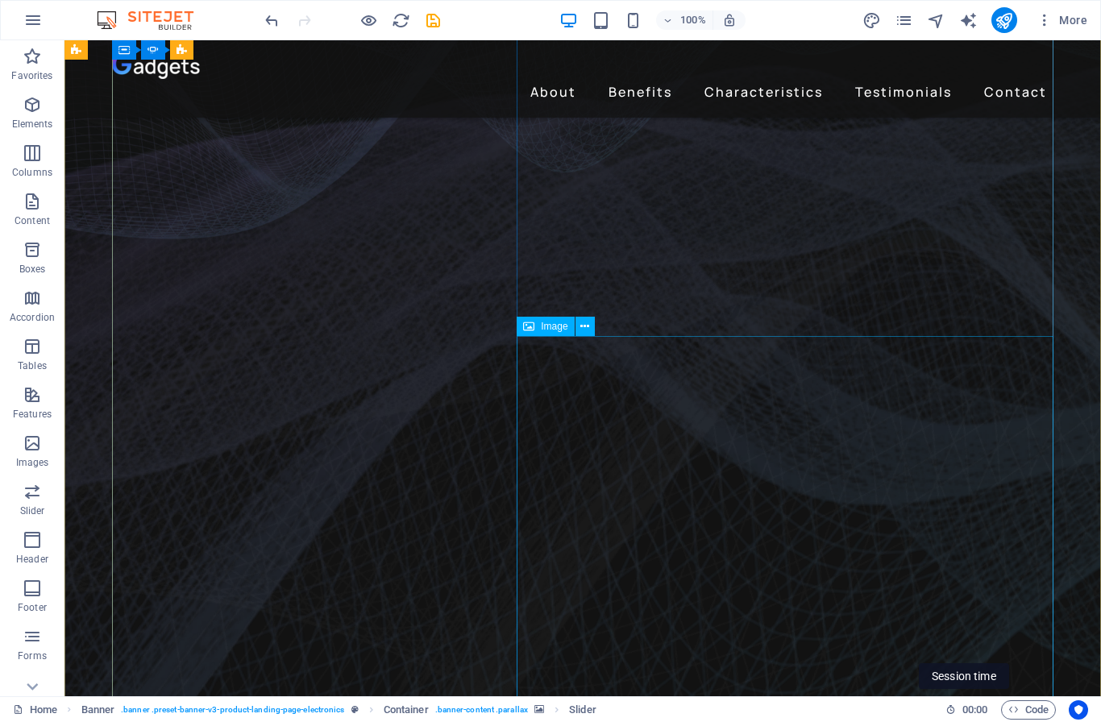
scroll to position [355, 0]
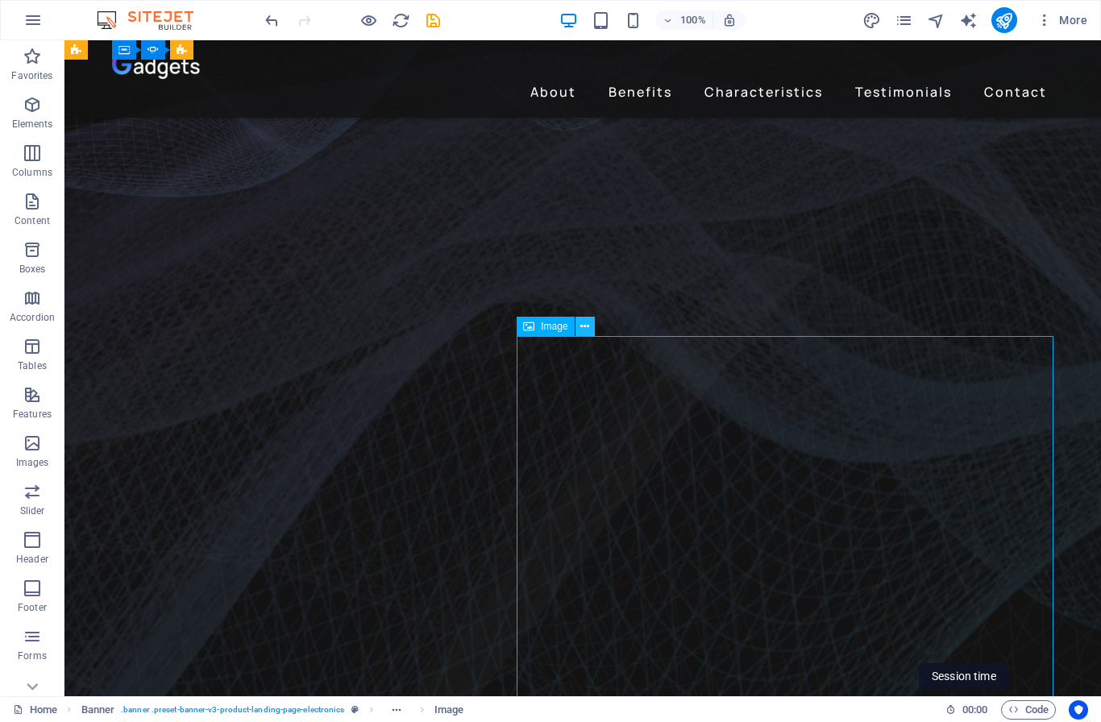
click at [581, 328] on icon at bounding box center [584, 326] width 9 height 17
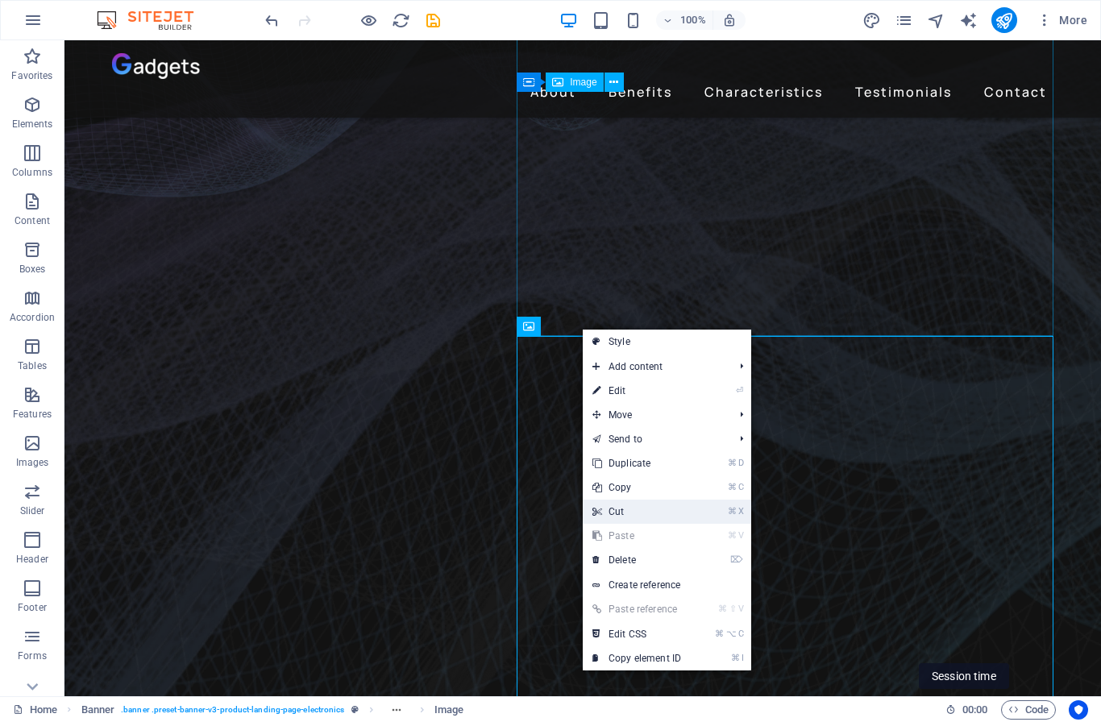
click at [655, 510] on link "⌘ X Cut" at bounding box center [637, 512] width 108 height 24
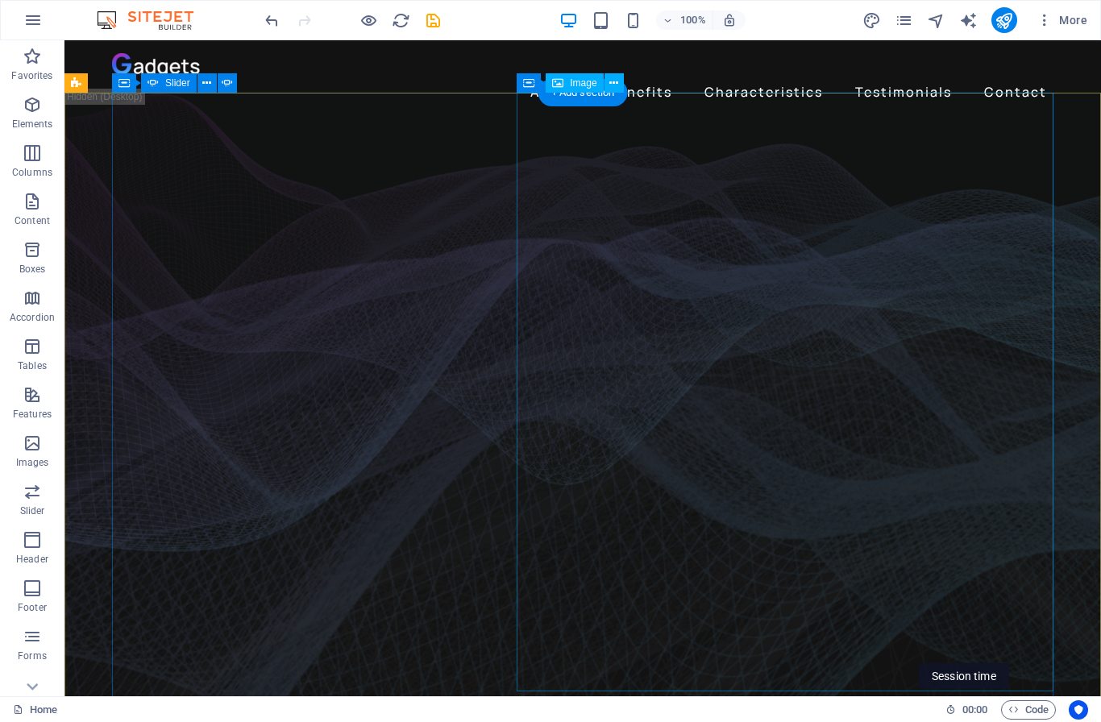
scroll to position [0, 0]
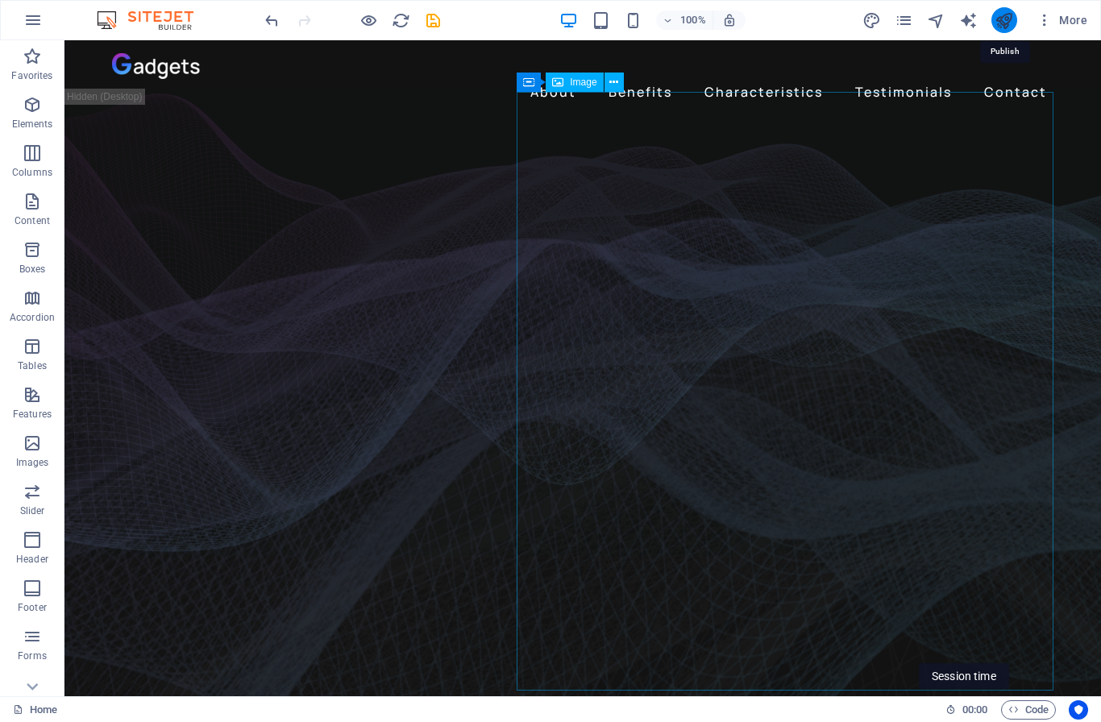
click at [1002, 17] on icon "publish" at bounding box center [1003, 20] width 19 height 19
checkbox input "false"
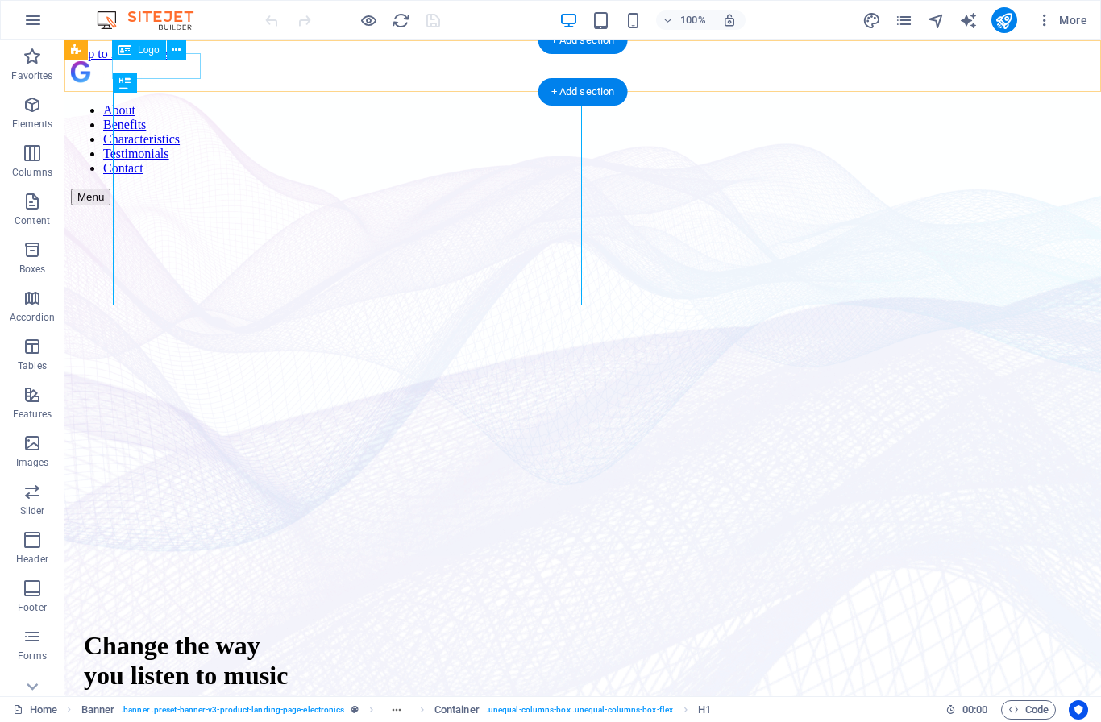
click at [165, 63] on div at bounding box center [582, 75] width 1023 height 29
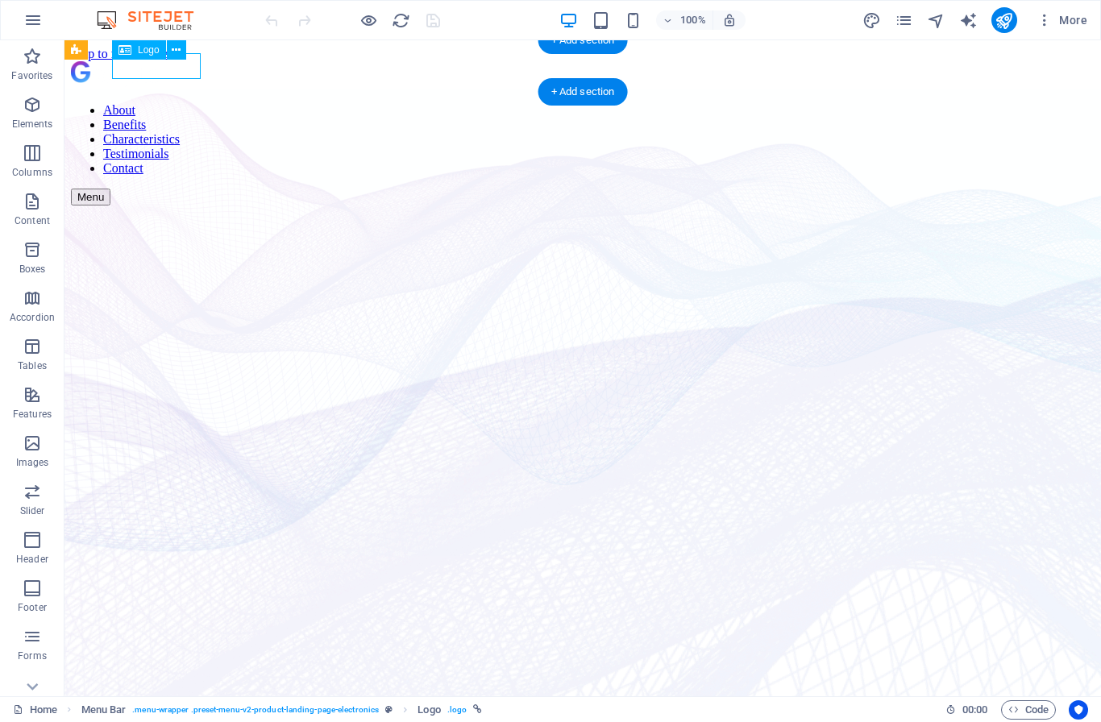
click at [141, 68] on div at bounding box center [582, 75] width 1023 height 29
click at [125, 68] on div at bounding box center [582, 75] width 1023 height 29
click at [161, 68] on div at bounding box center [582, 75] width 1023 height 29
select select "px"
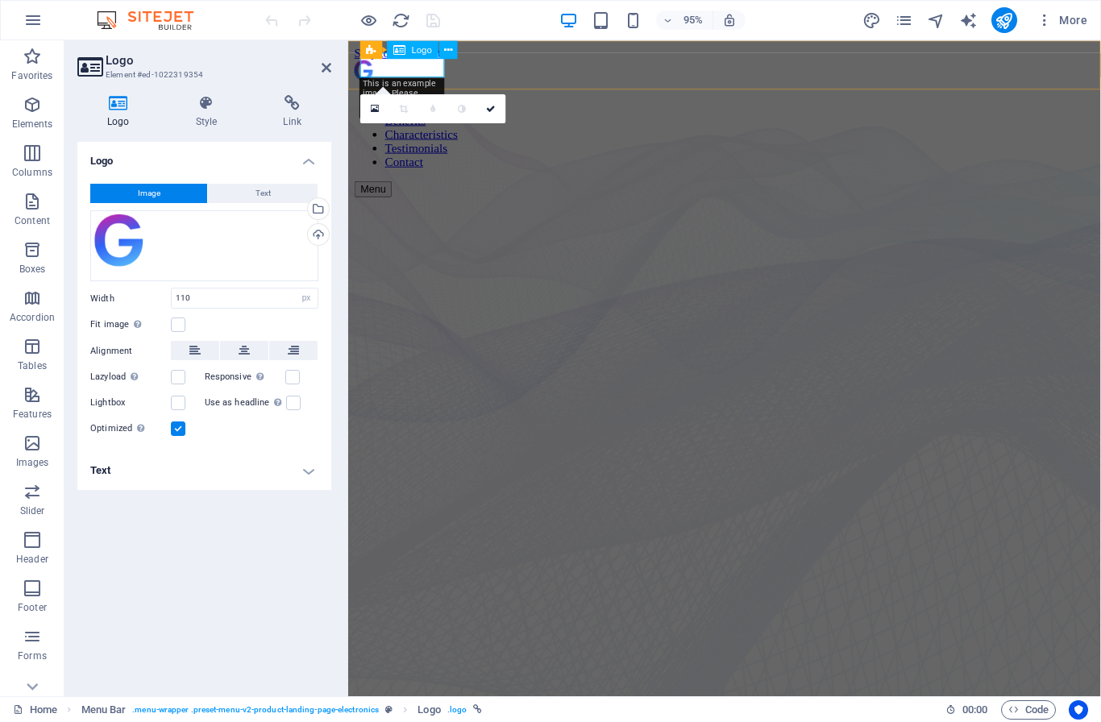
click at [394, 68] on div at bounding box center [744, 75] width 779 height 29
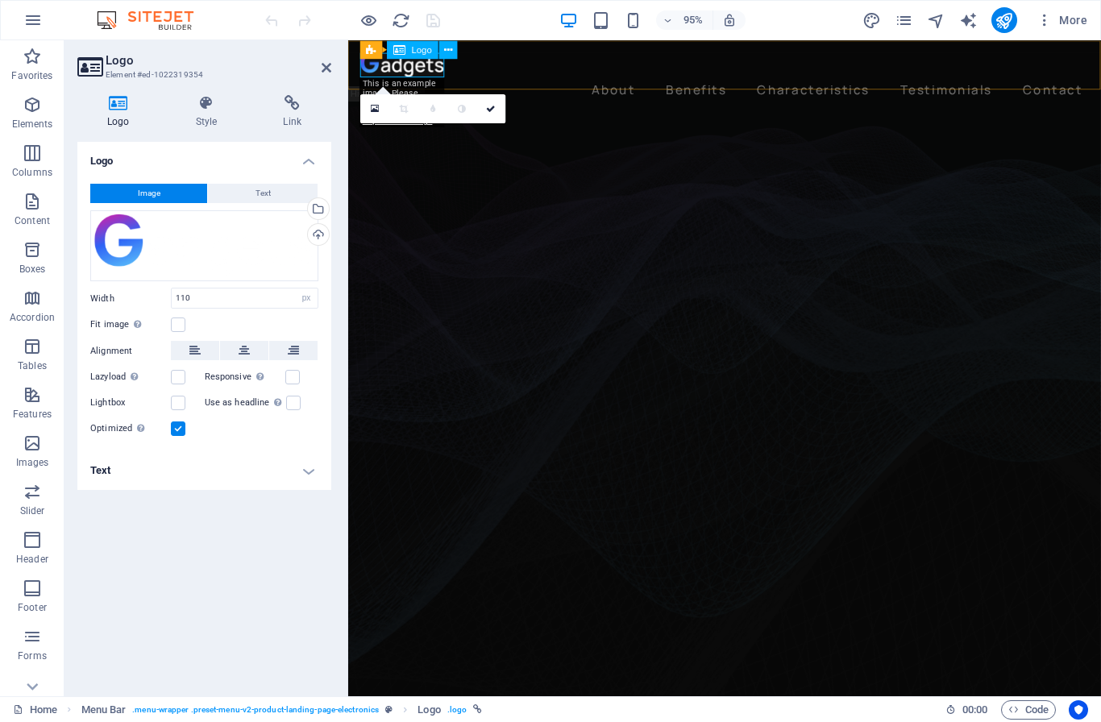
click at [378, 72] on div at bounding box center [744, 66] width 766 height 26
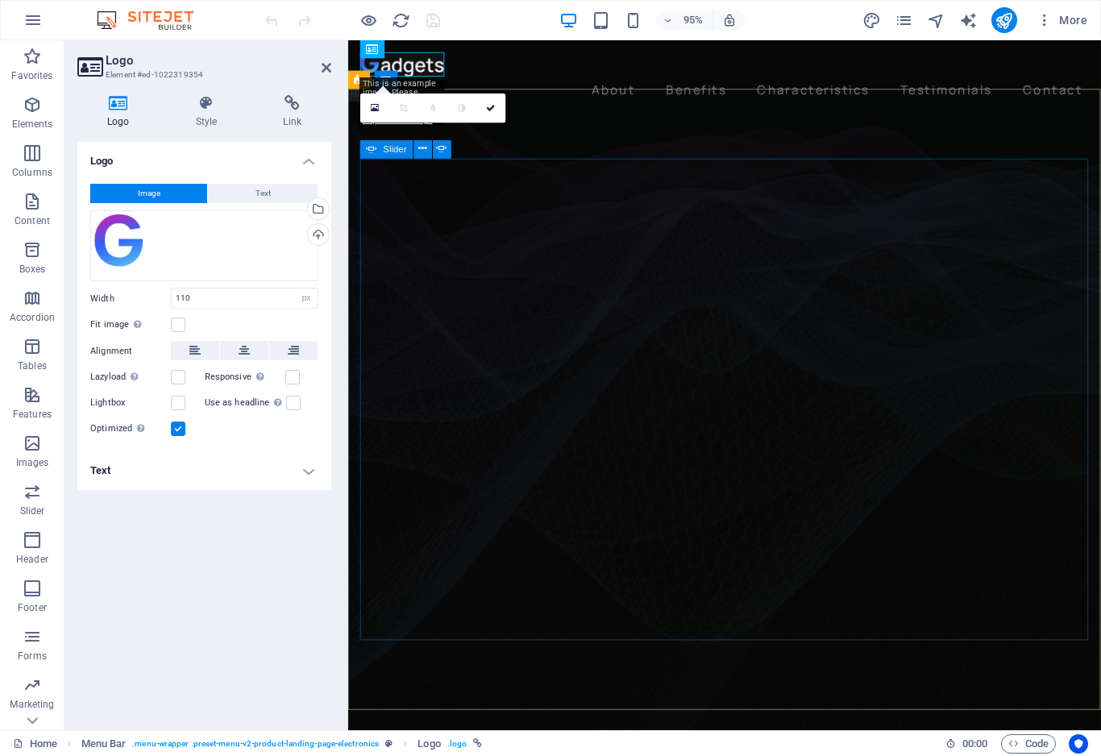
click at [384, 148] on span "Slider" at bounding box center [395, 149] width 23 height 9
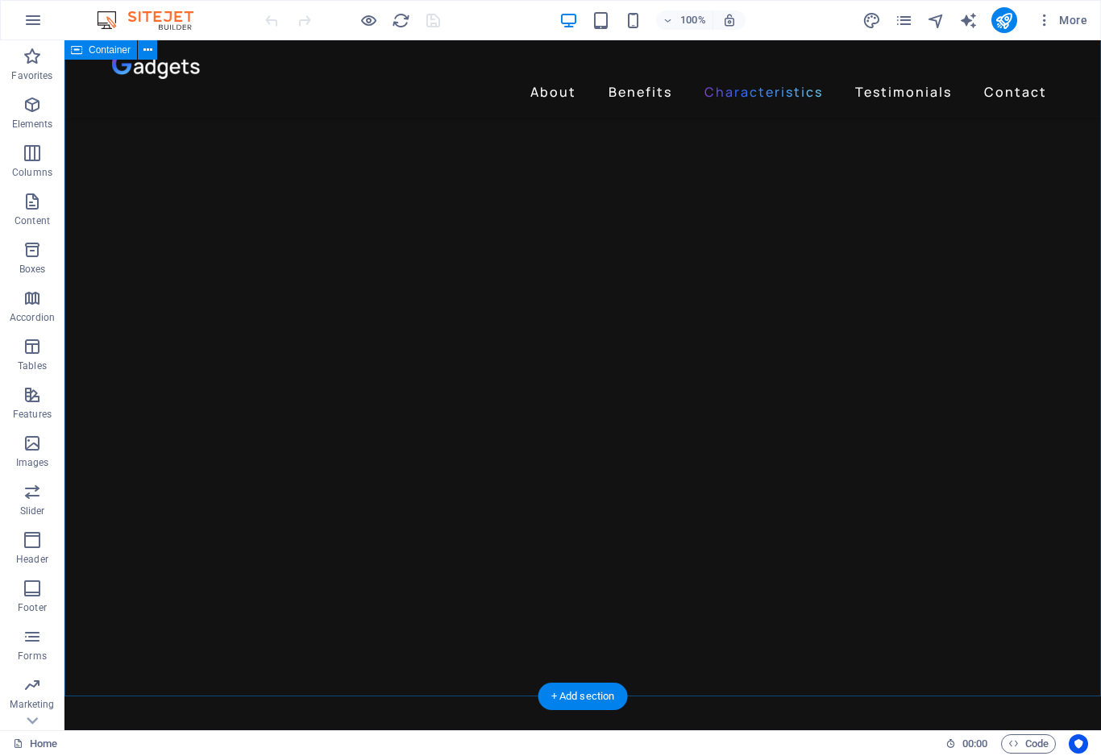
scroll to position [1789, 0]
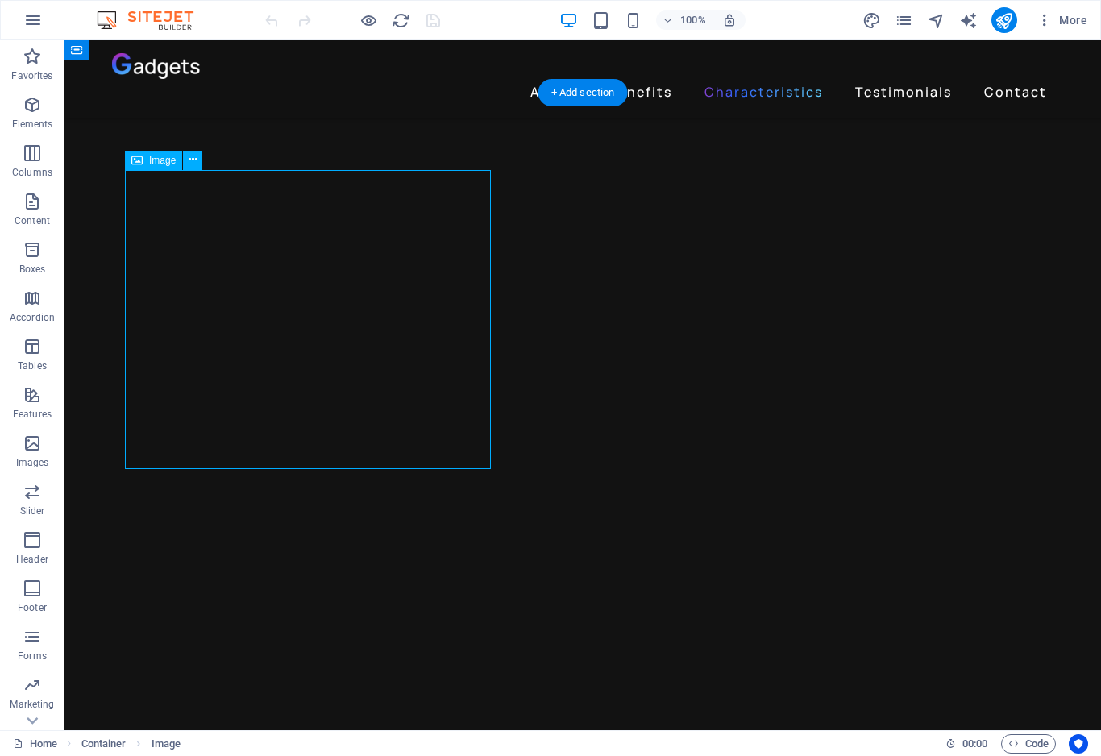
scroll to position [1690, 0]
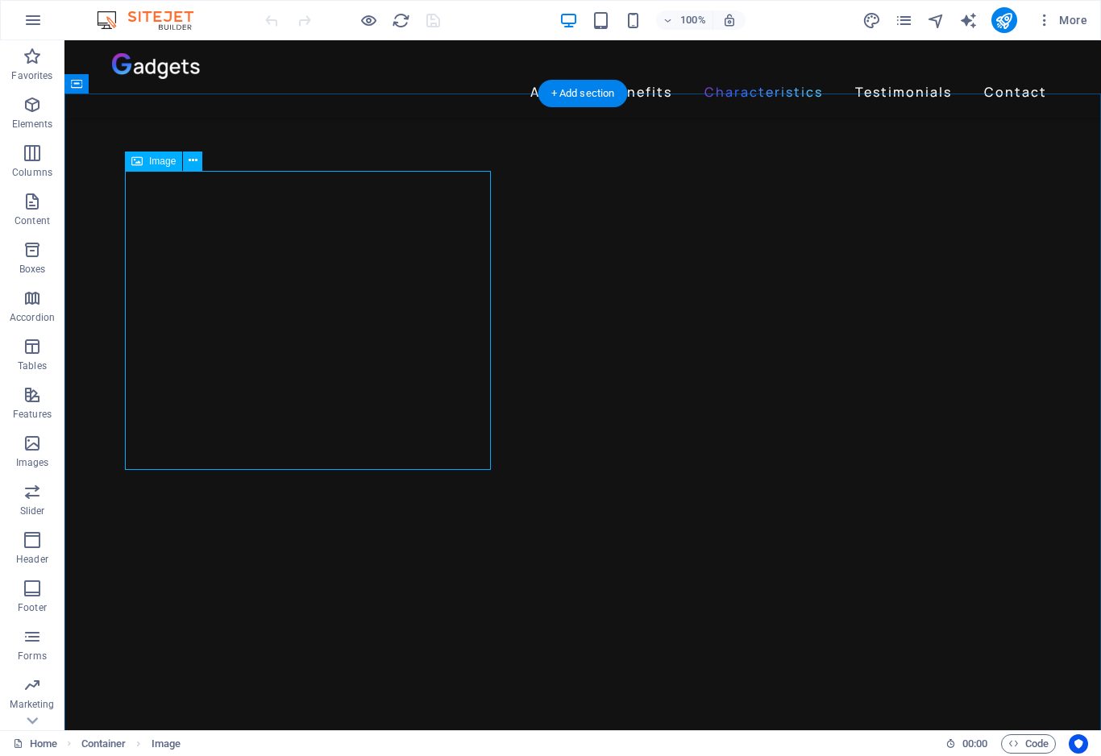
click at [159, 160] on span "Image" at bounding box center [162, 161] width 27 height 10
click at [200, 163] on button at bounding box center [192, 161] width 19 height 19
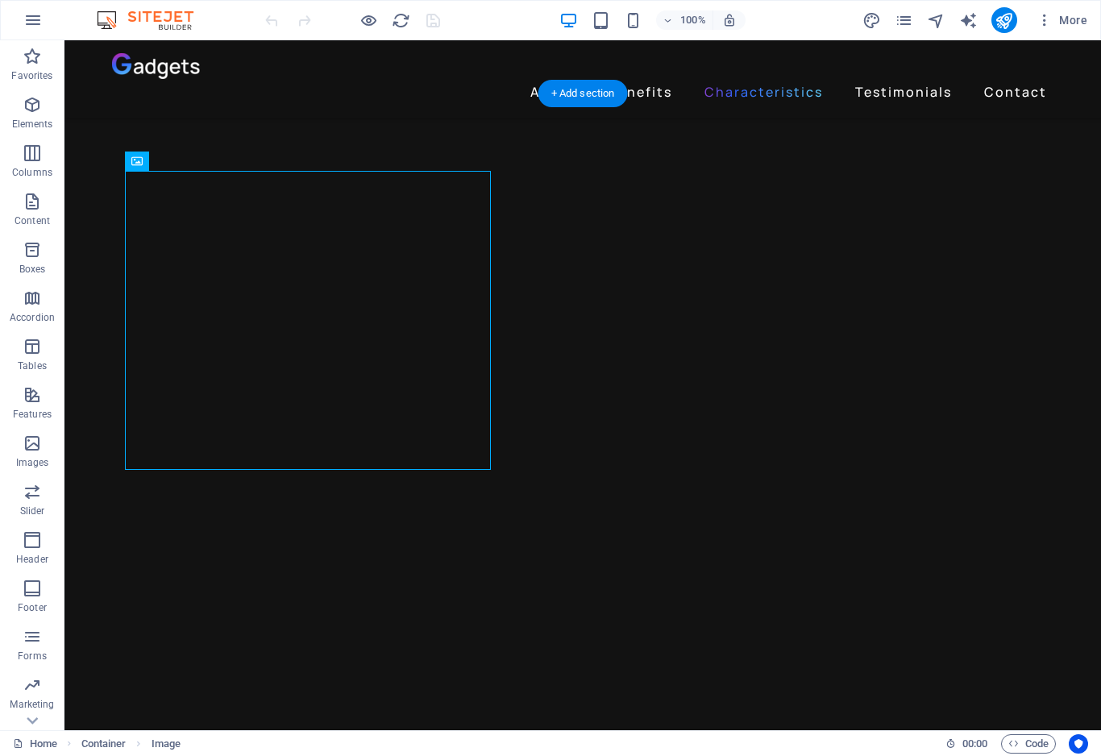
click at [179, 159] on div "Image" at bounding box center [153, 161] width 57 height 19
click at [193, 159] on icon at bounding box center [193, 160] width 9 height 17
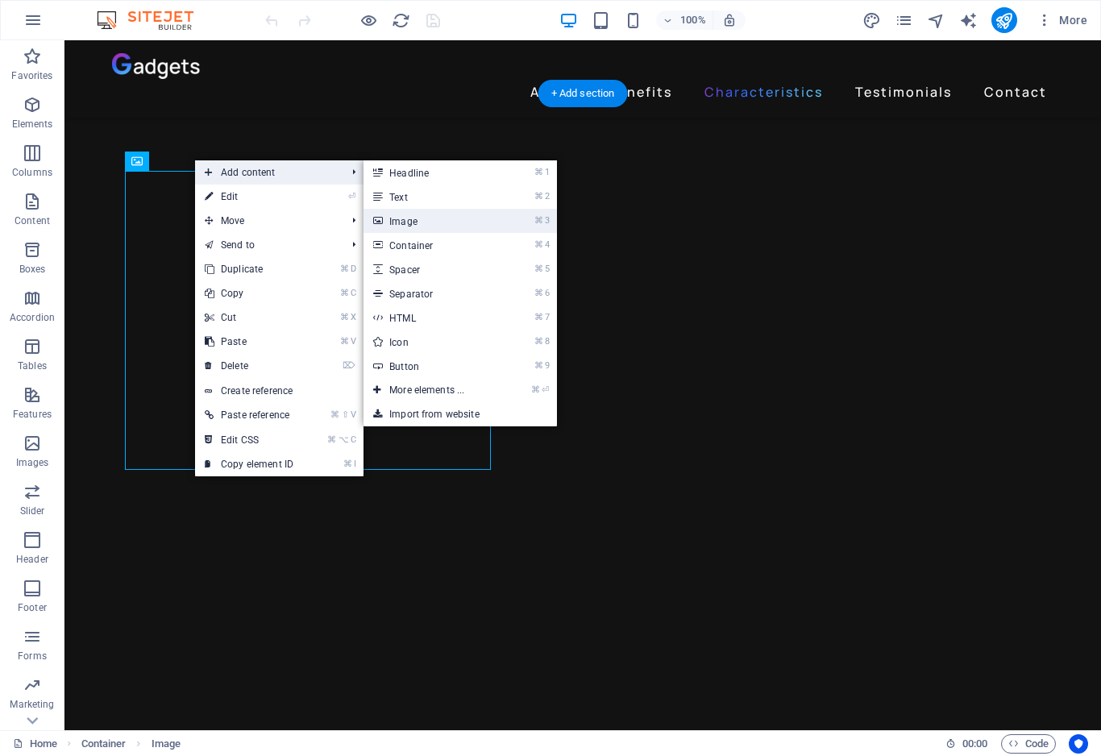
click at [414, 218] on link "⌘ 3 Image" at bounding box center [429, 221] width 133 height 24
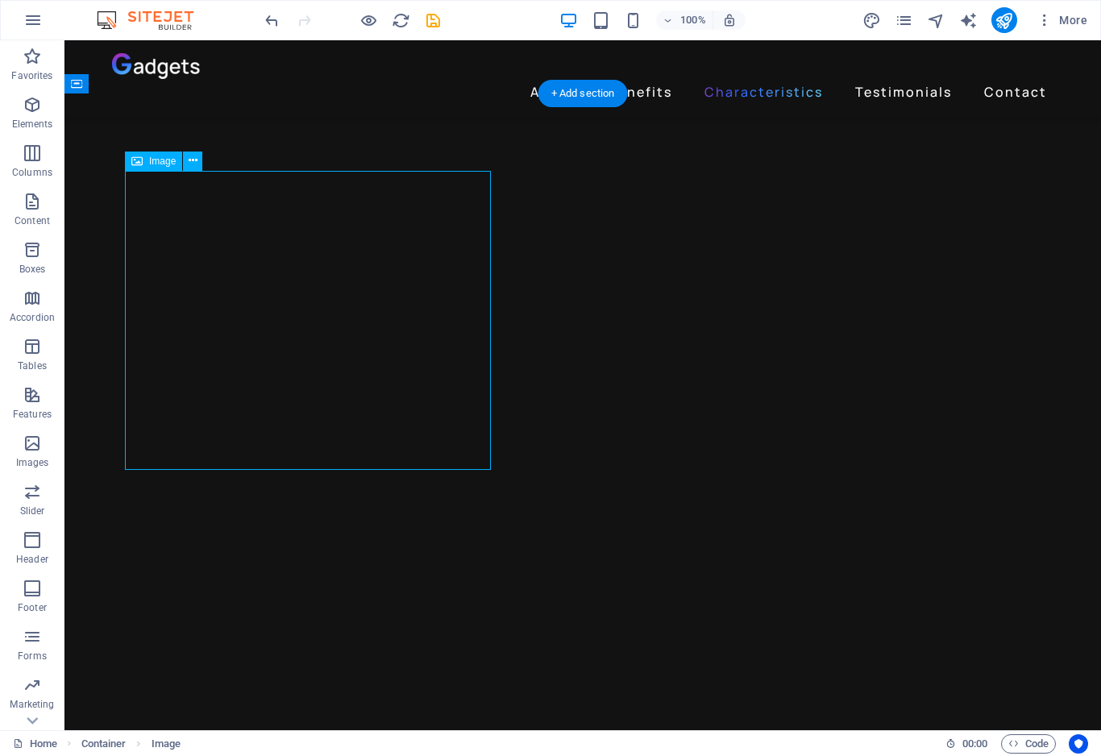
select select "%"
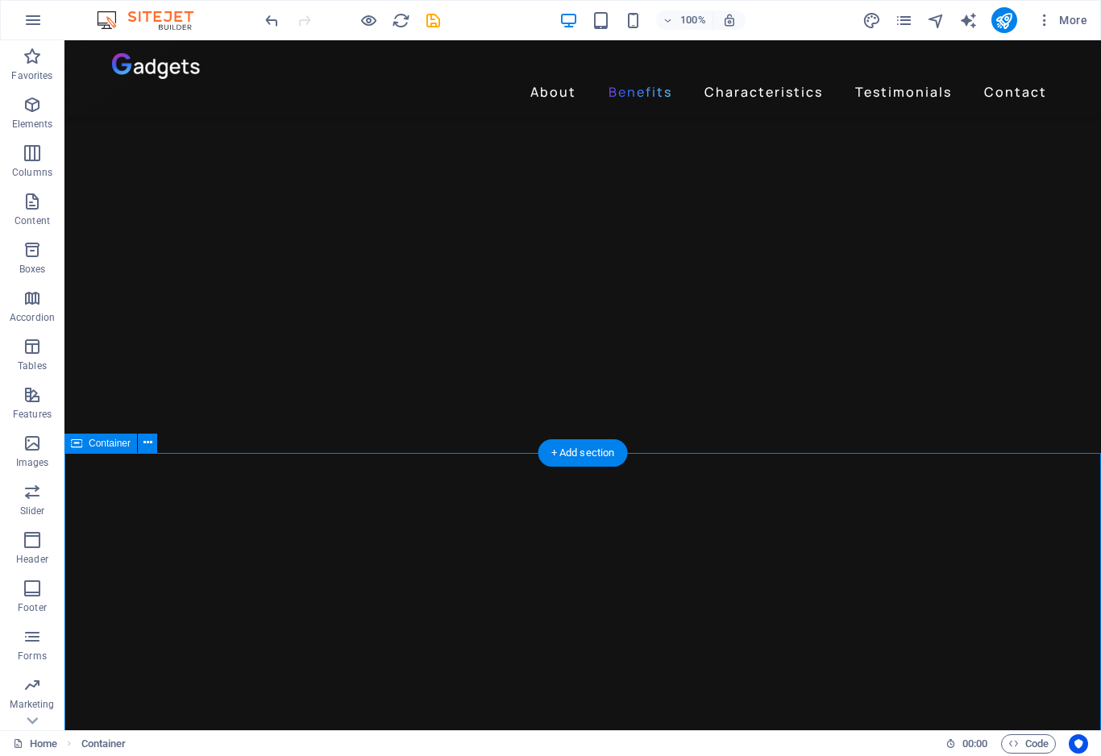
scroll to position [1278, 0]
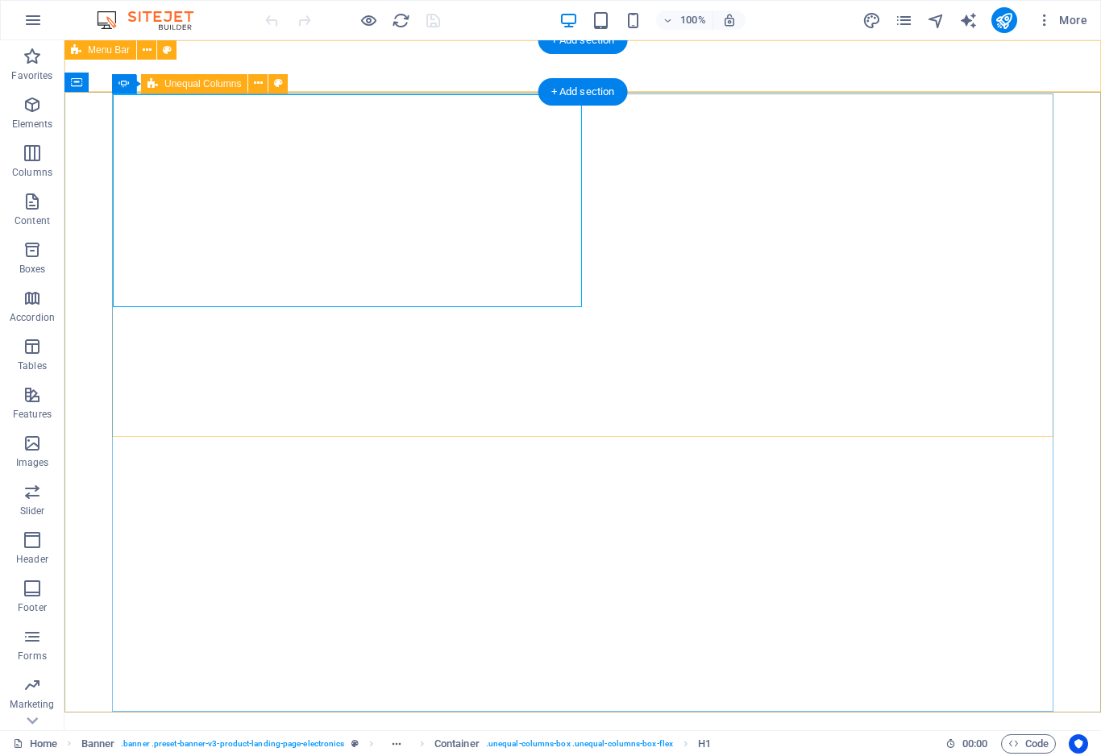
click at [159, 84] on div "Unequal Columns" at bounding box center [194, 83] width 106 height 19
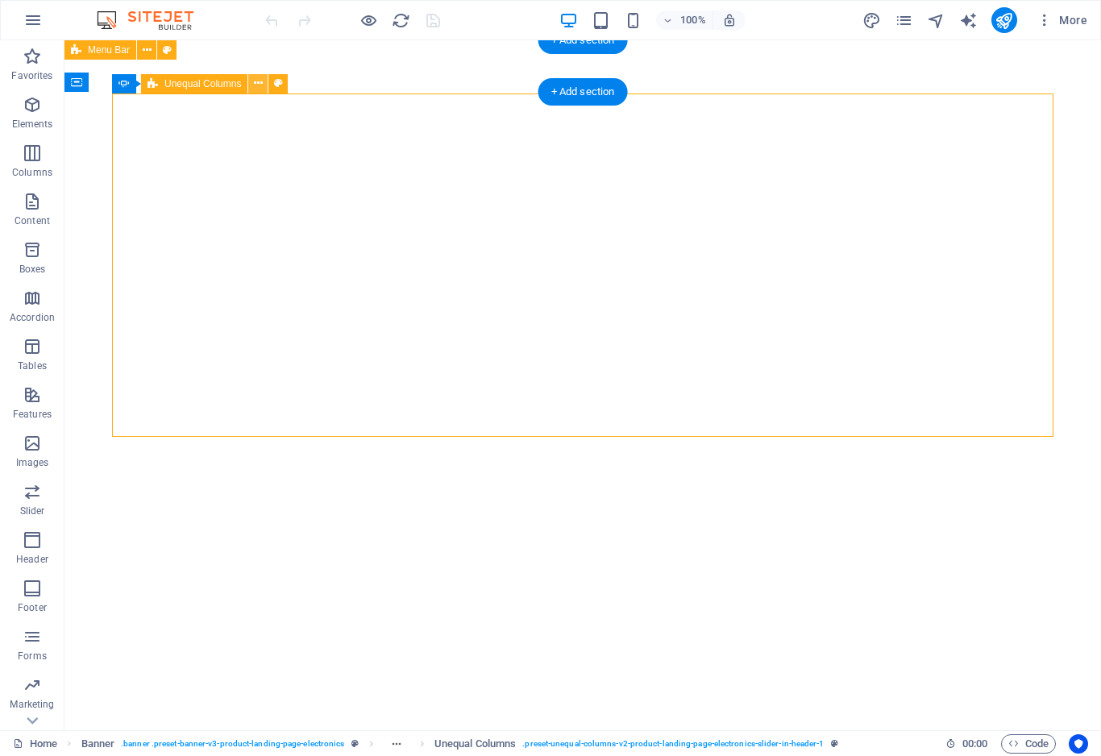
click at [257, 88] on icon at bounding box center [258, 83] width 9 height 17
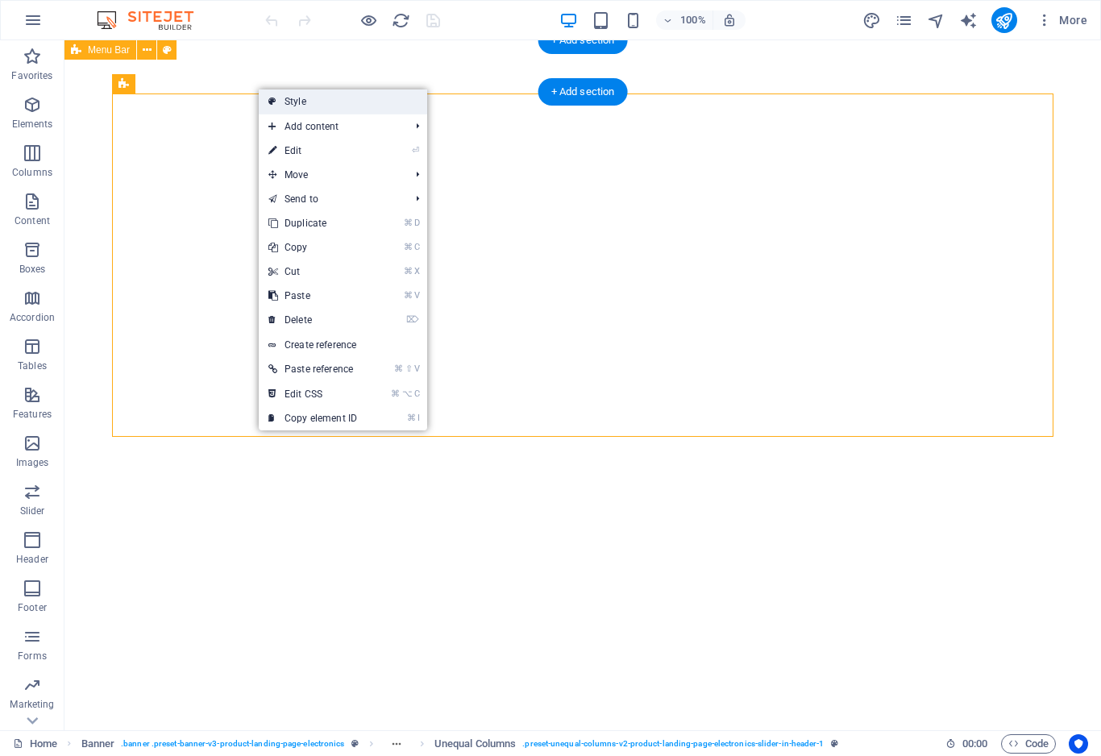
click at [260, 90] on link "Style" at bounding box center [343, 101] width 168 height 24
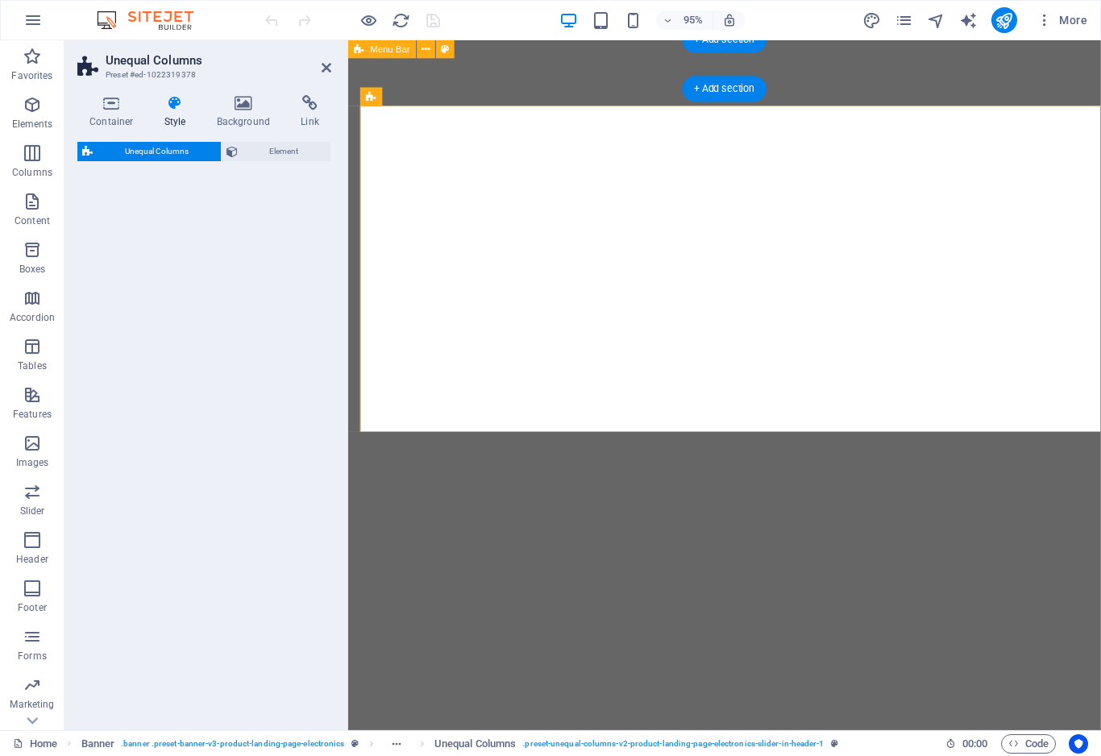
select select "%"
select select "rem"
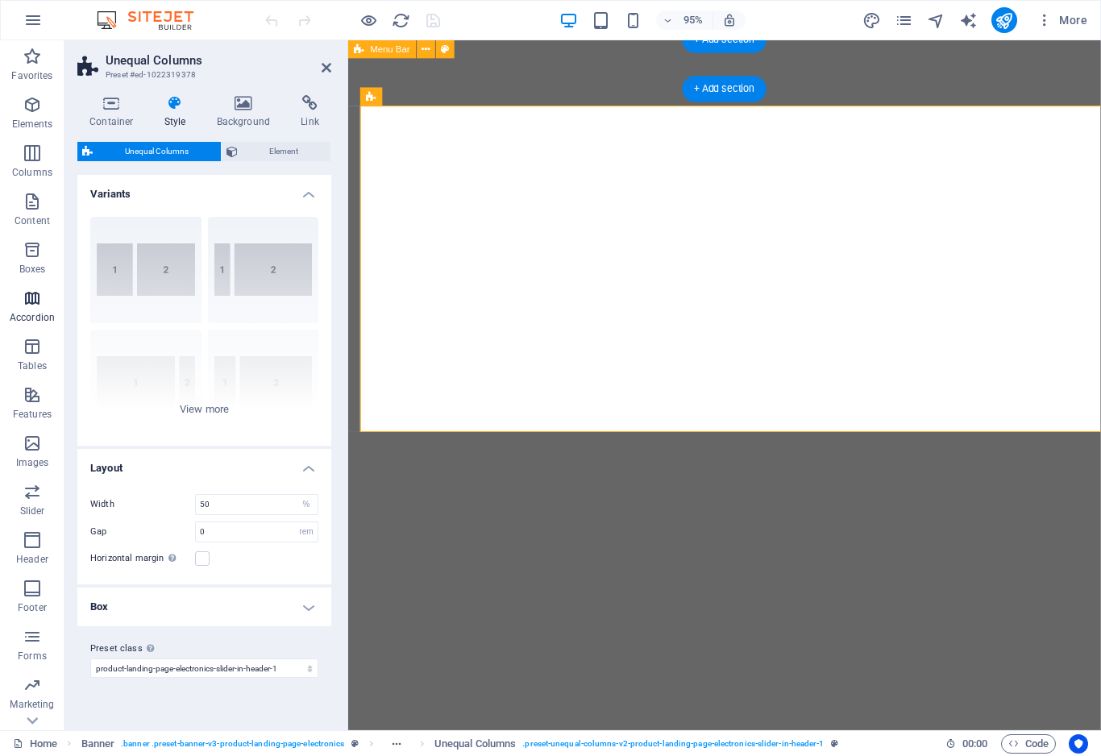
click at [37, 307] on icon "button" at bounding box center [32, 297] width 19 height 19
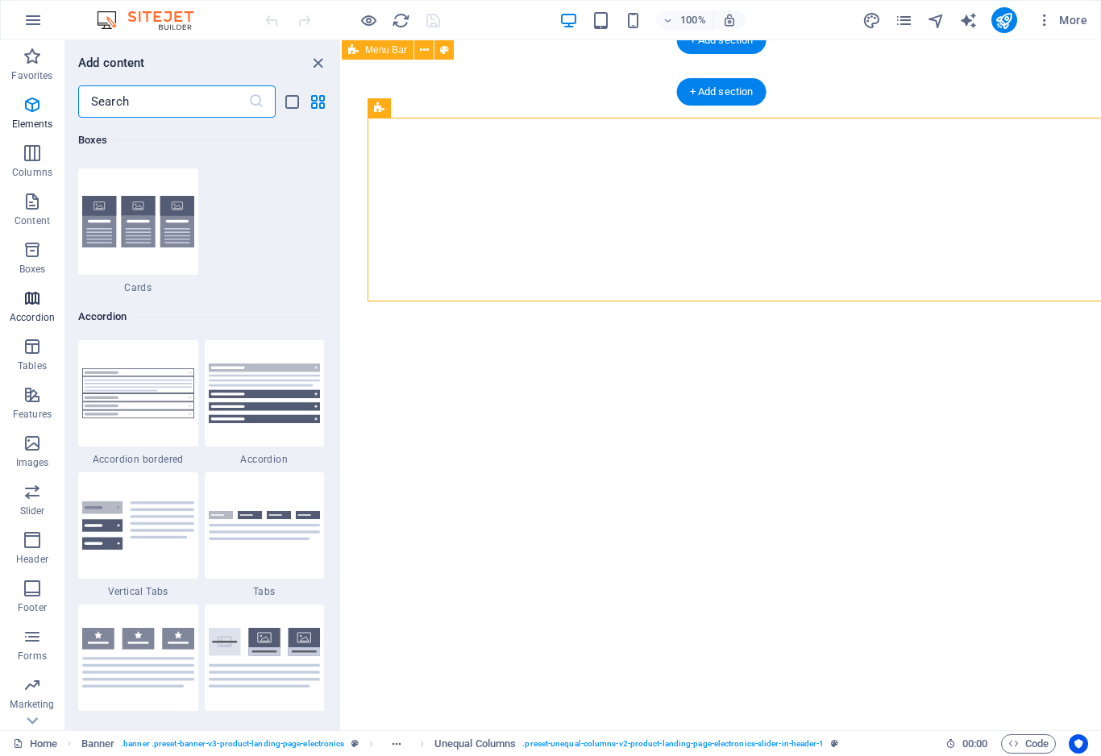
scroll to position [5145, 0]
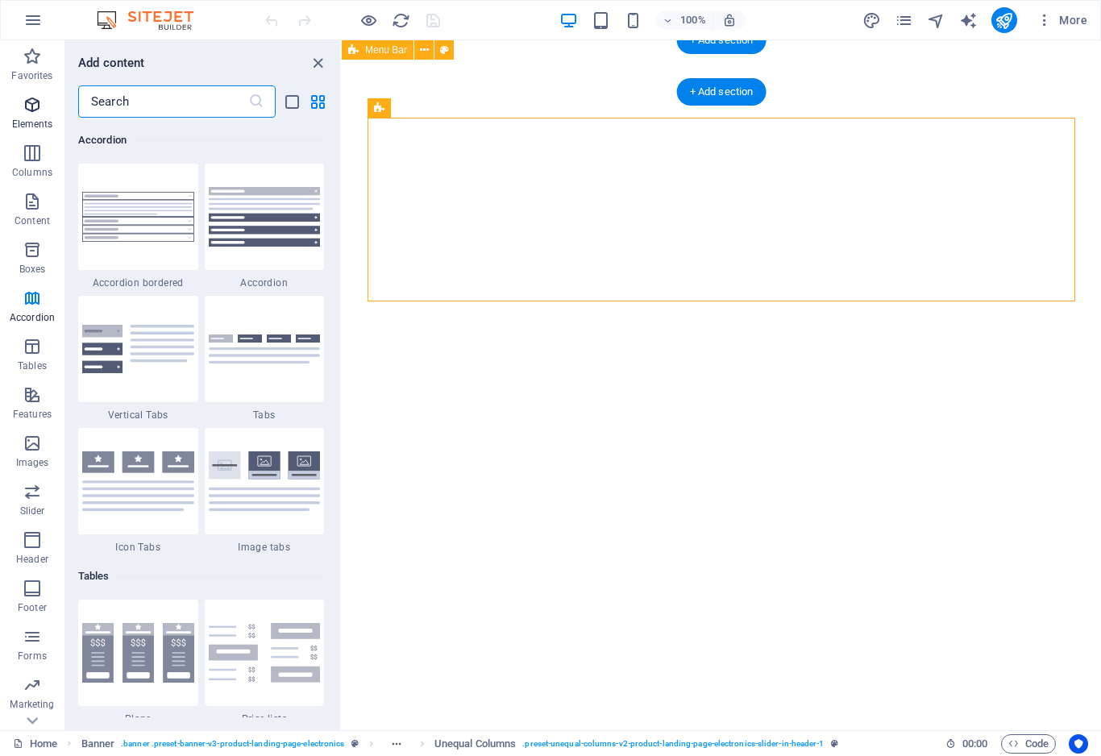
click at [30, 122] on p "Elements" at bounding box center [32, 124] width 41 height 13
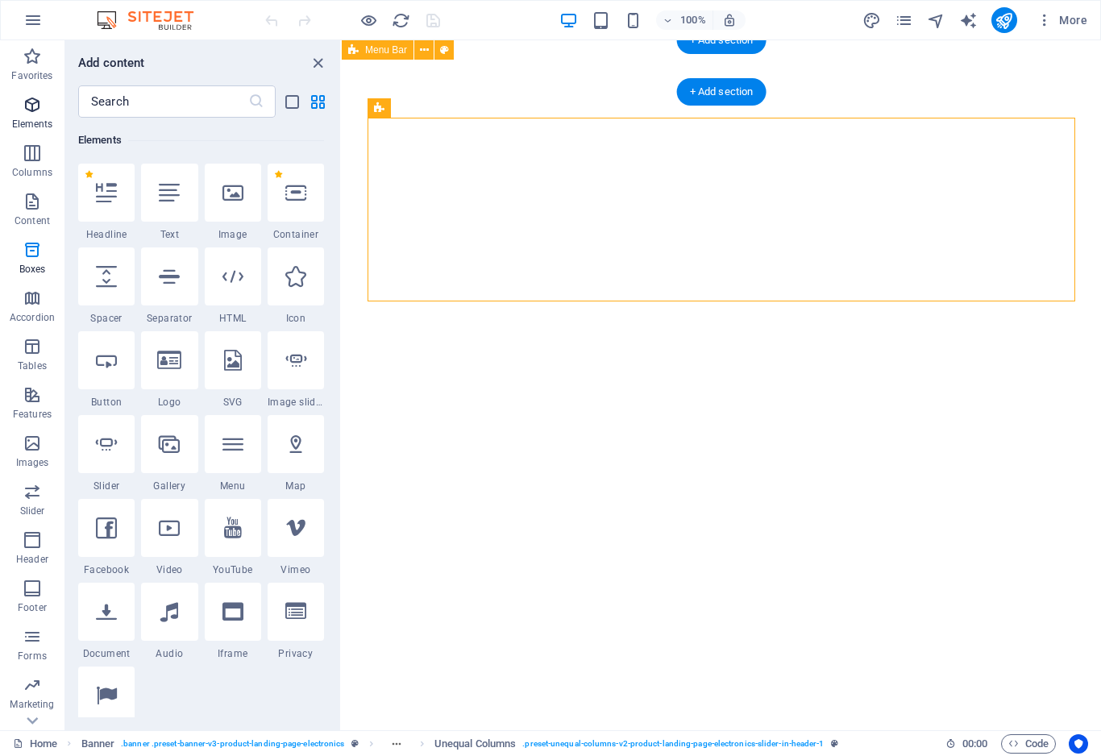
scroll to position [172, 0]
click at [28, 498] on icon "button" at bounding box center [32, 491] width 19 height 19
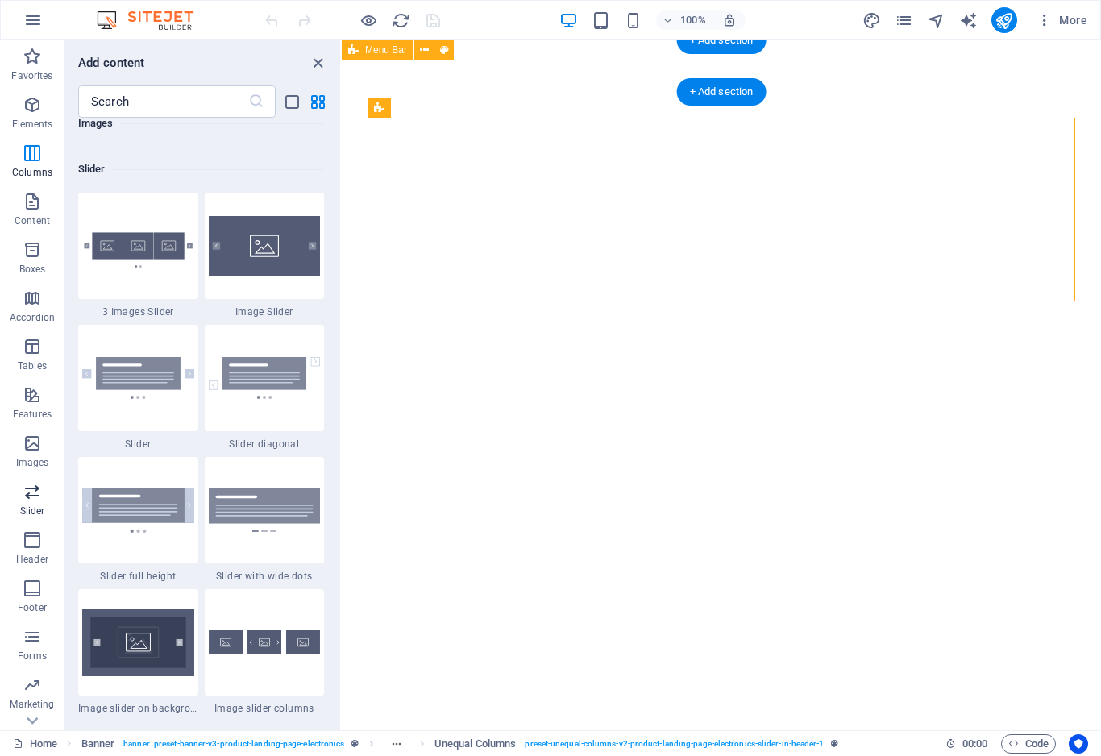
scroll to position [9136, 0]
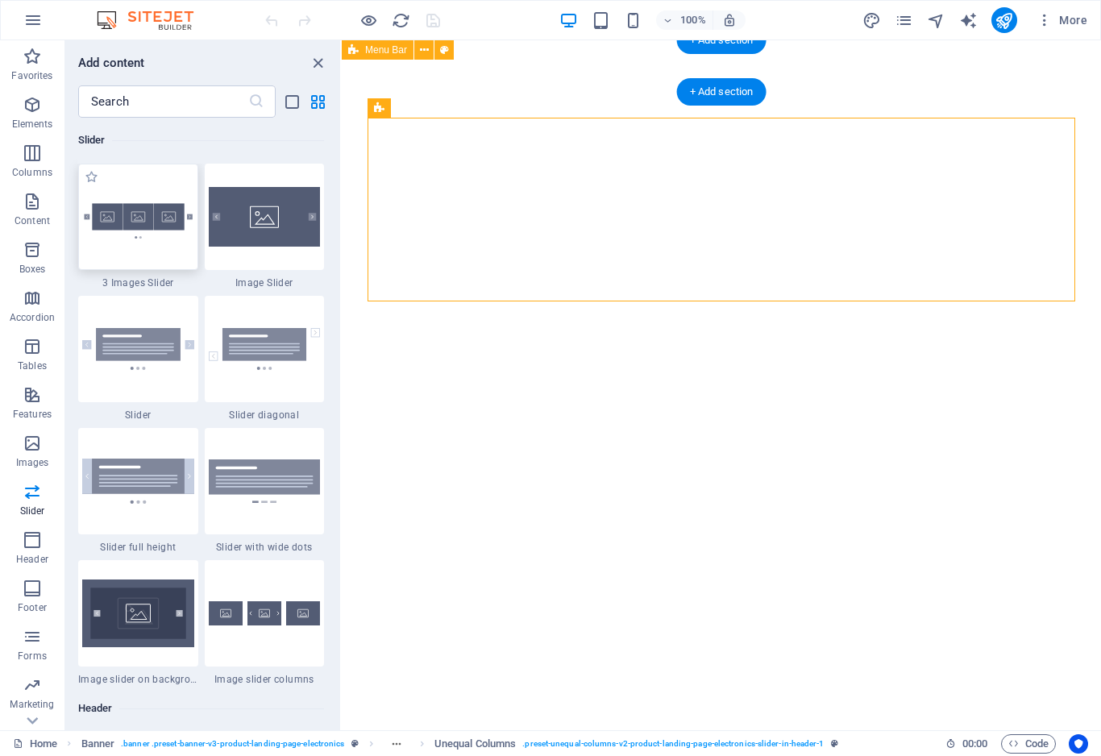
click at [143, 215] on img at bounding box center [138, 217] width 112 height 74
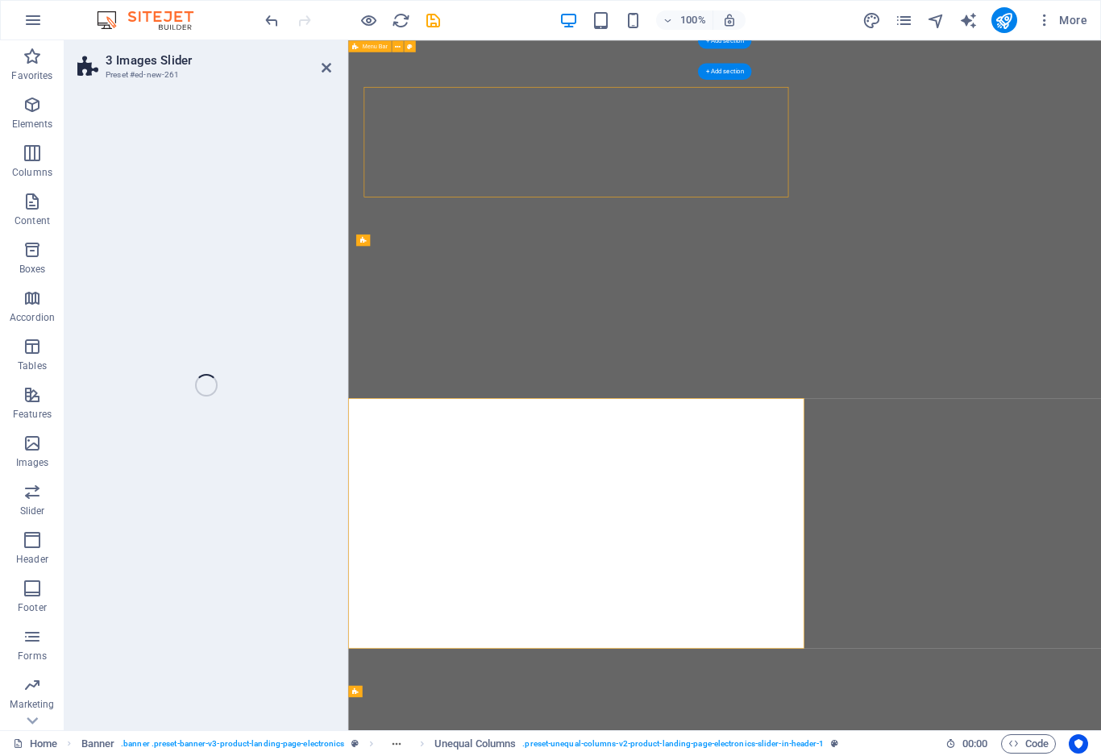
select select "rem"
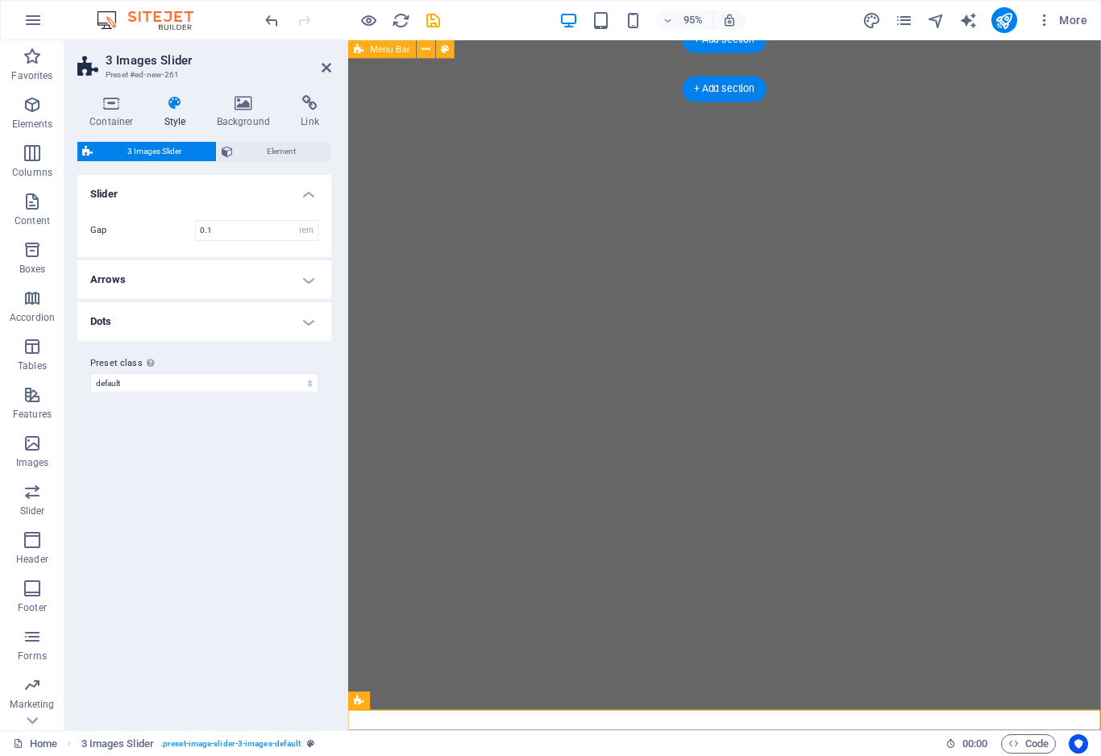
click at [138, 153] on span "3 Images Slider" at bounding box center [155, 151] width 114 height 19
click at [315, 381] on select "default Add preset class" at bounding box center [204, 382] width 228 height 19
click at [0, 0] on html "Individual Home Favorites Elements Columns Content Boxes Accordion Tables Featu…" at bounding box center [550, 378] width 1101 height 756
click at [307, 318] on h4 "Dots" at bounding box center [204, 321] width 254 height 39
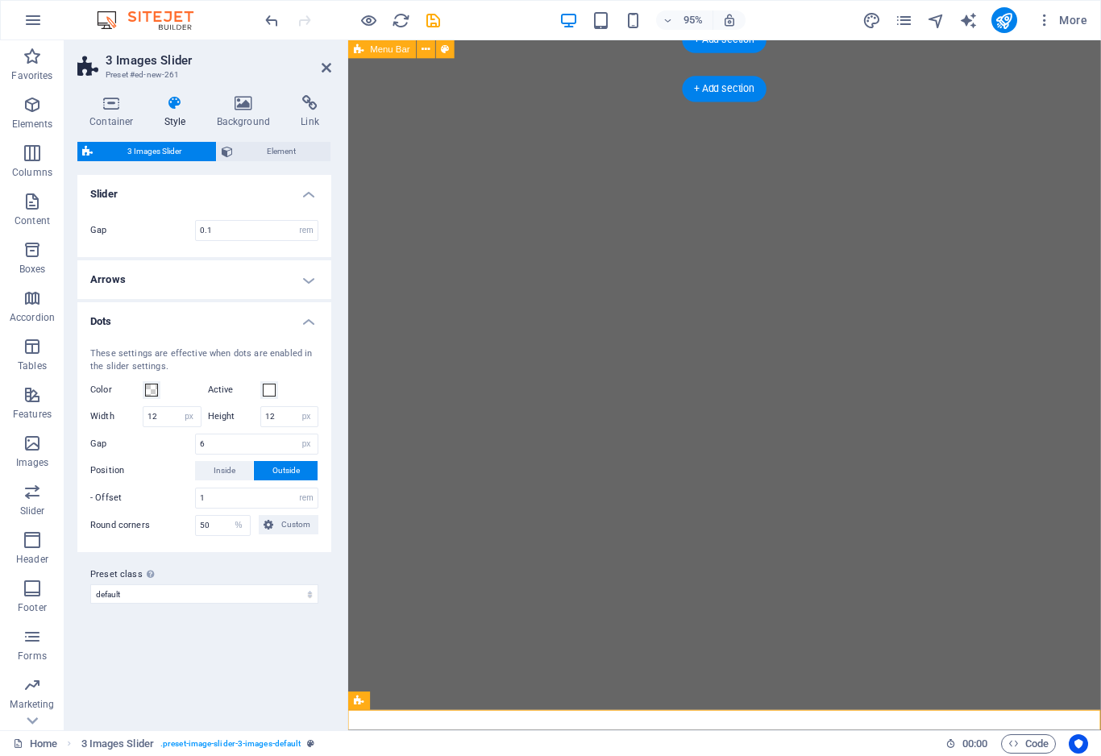
click at [307, 318] on h4 "Dots" at bounding box center [204, 316] width 254 height 29
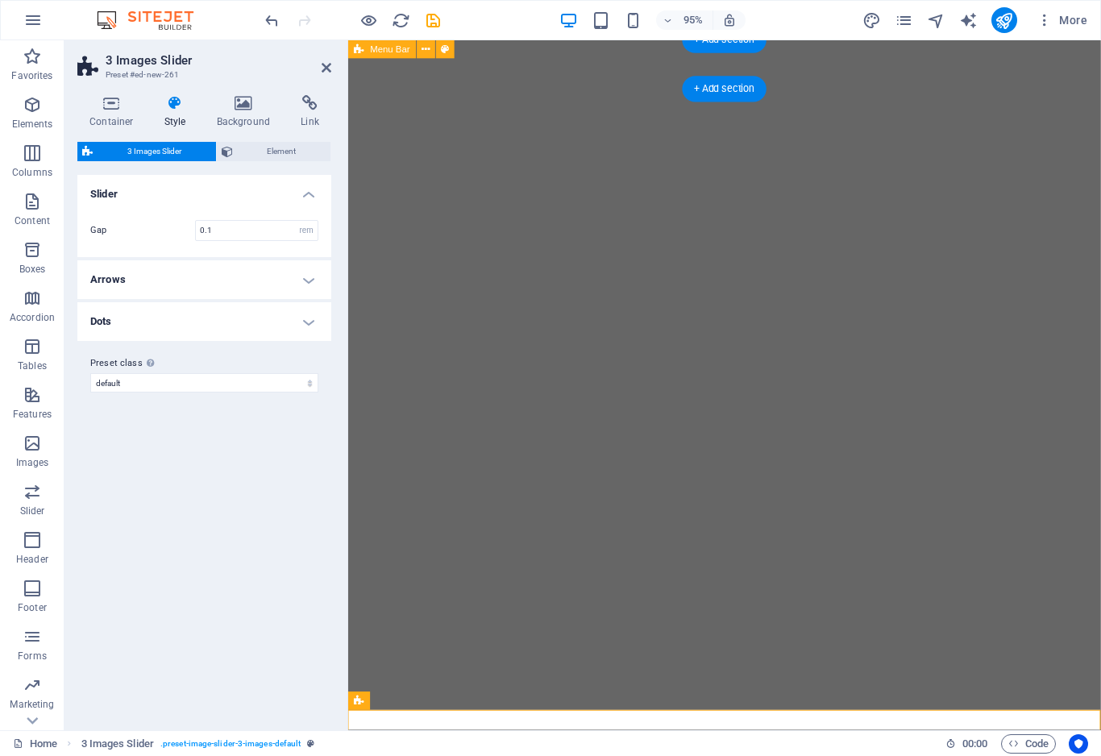
click at [308, 285] on h4 "Arrows" at bounding box center [204, 279] width 254 height 39
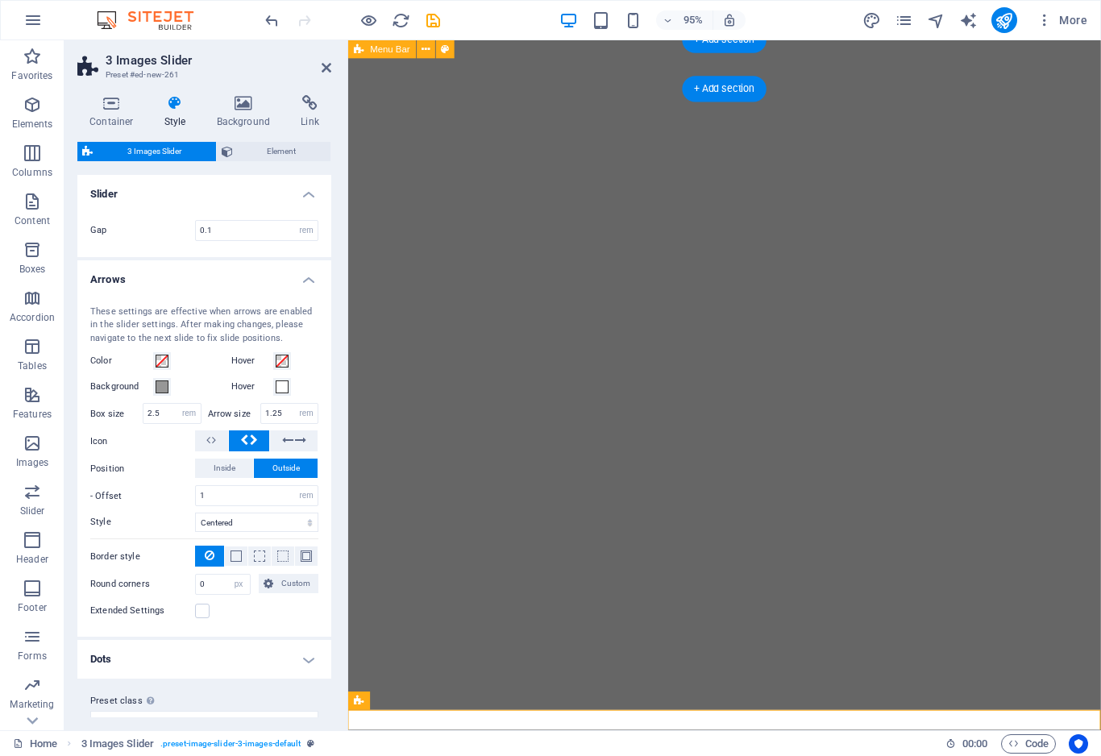
click at [308, 285] on h4 "Arrows" at bounding box center [204, 274] width 254 height 29
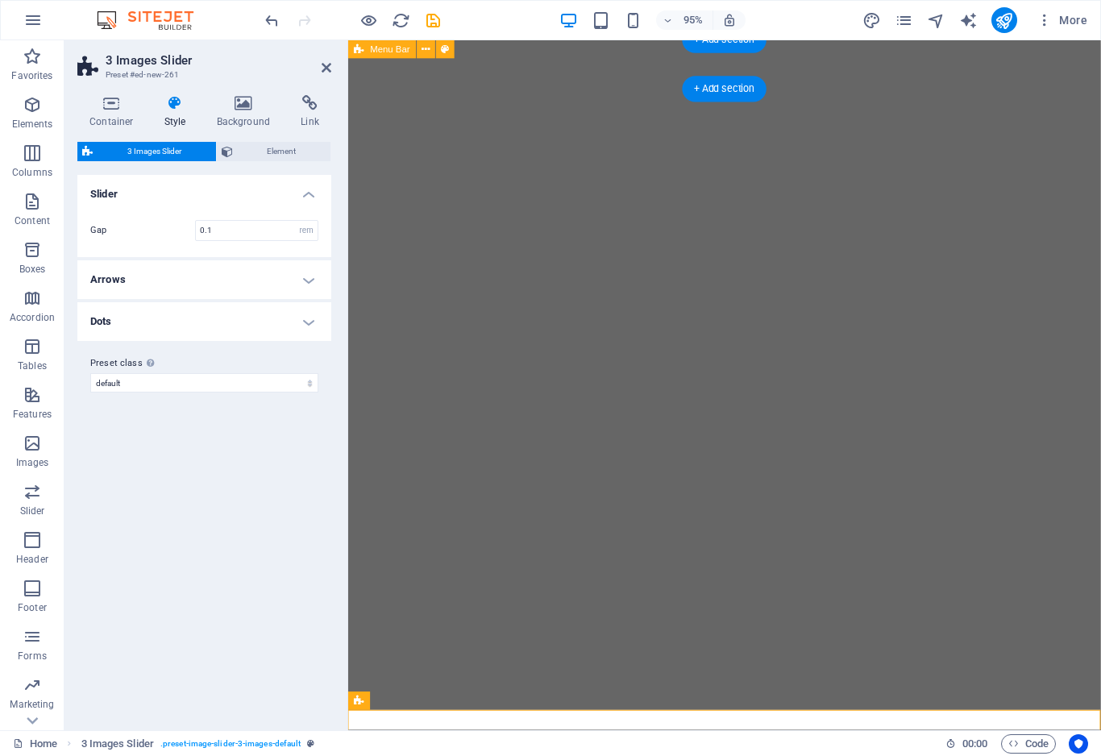
click at [302, 194] on h4 "Slider" at bounding box center [204, 189] width 254 height 29
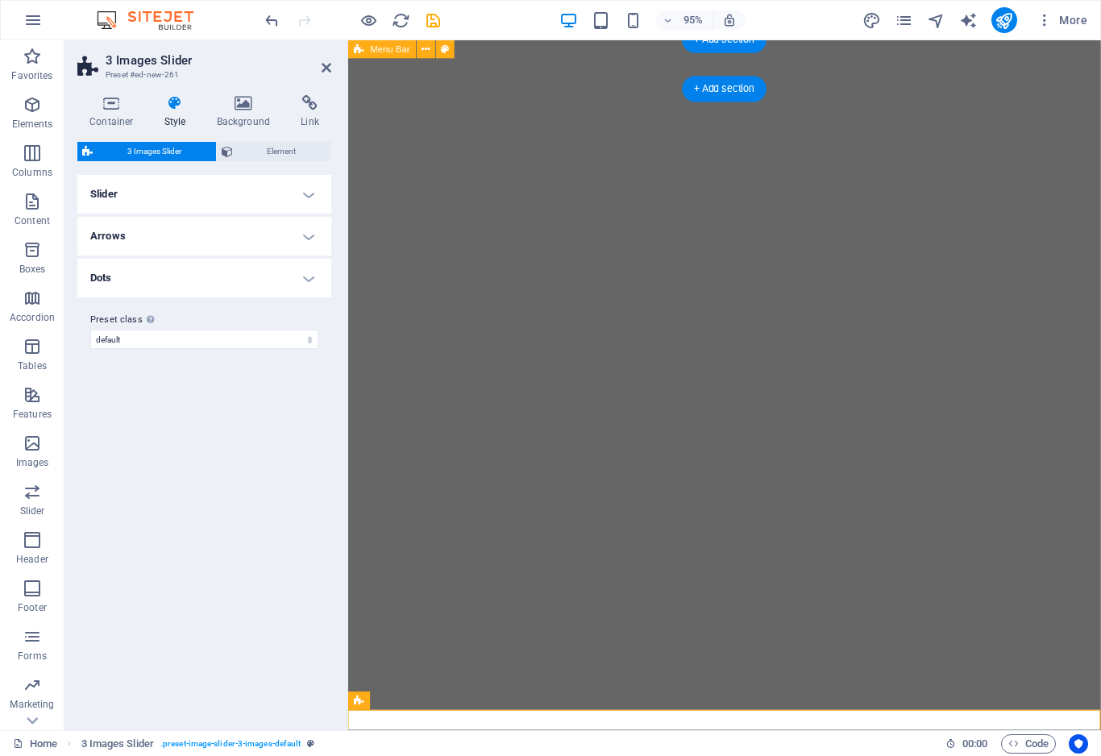
click at [302, 194] on h4 "Slider" at bounding box center [204, 194] width 254 height 39
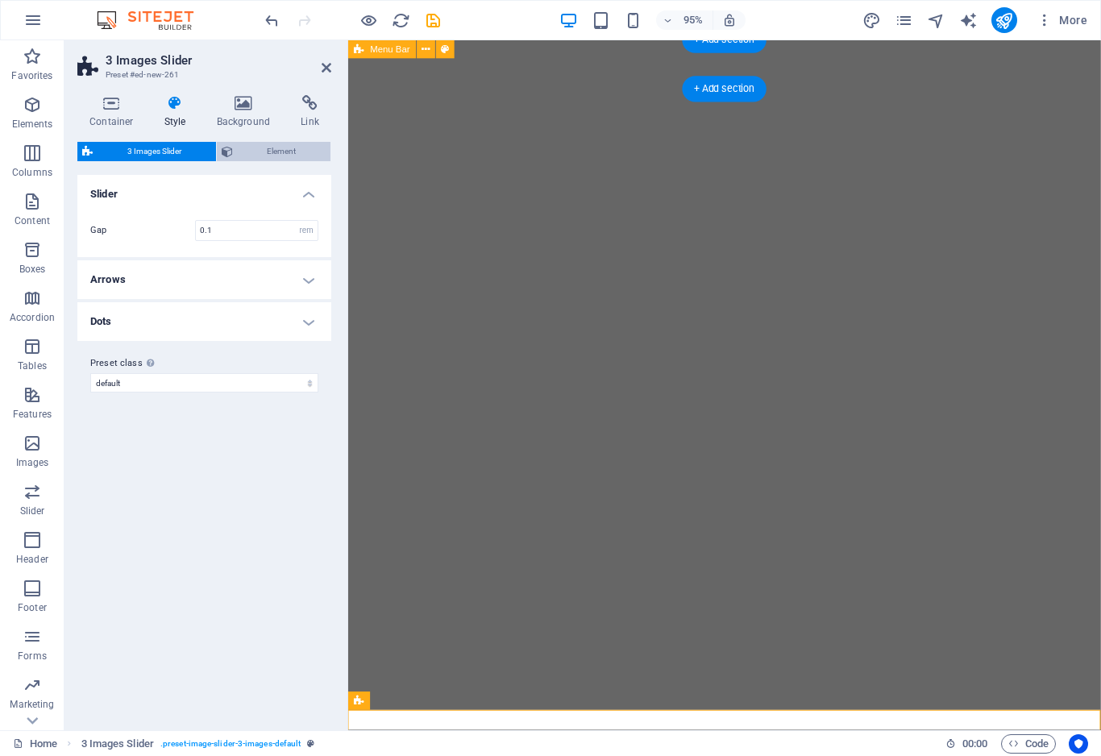
click at [279, 154] on span "Element" at bounding box center [282, 151] width 89 height 19
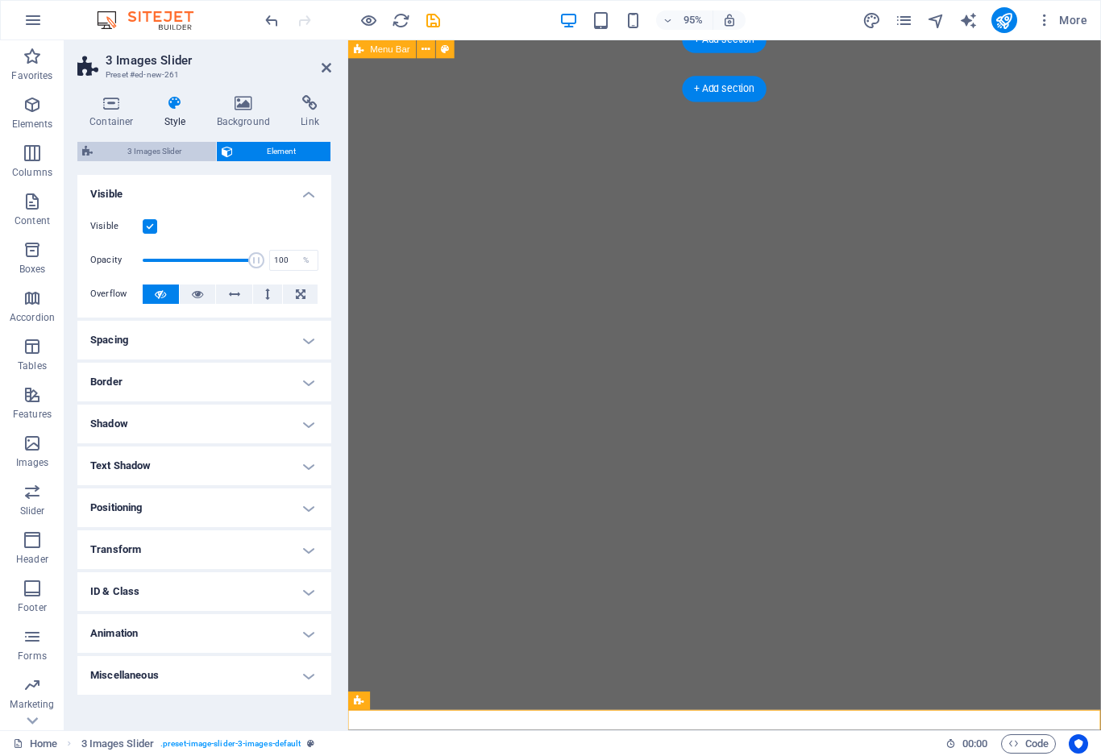
click at [192, 150] on span "3 Images Slider" at bounding box center [155, 151] width 114 height 19
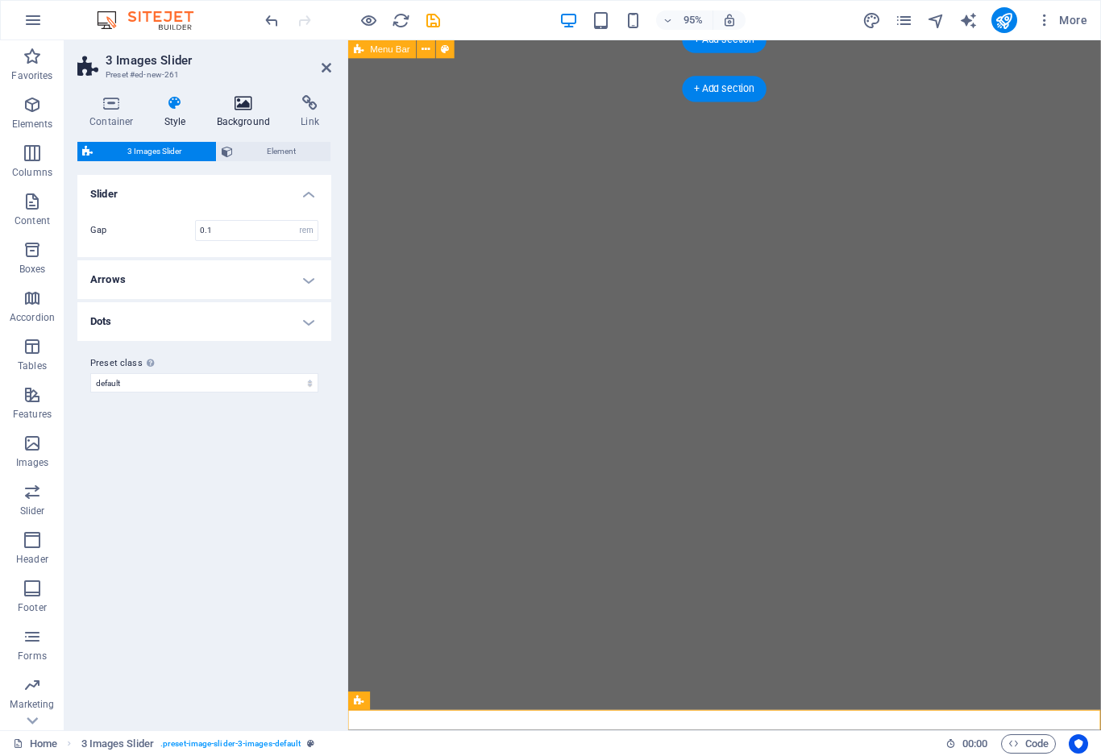
click at [232, 123] on h4 "Background" at bounding box center [247, 112] width 85 height 34
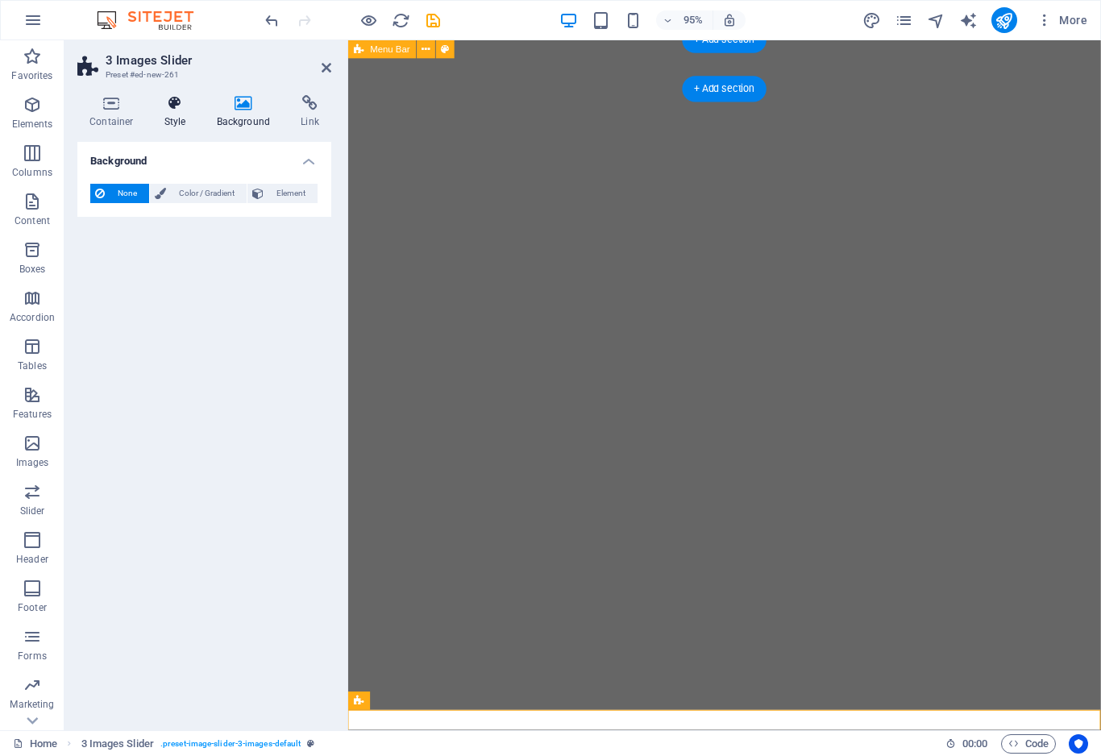
click at [184, 120] on h4 "Style" at bounding box center [178, 112] width 52 height 34
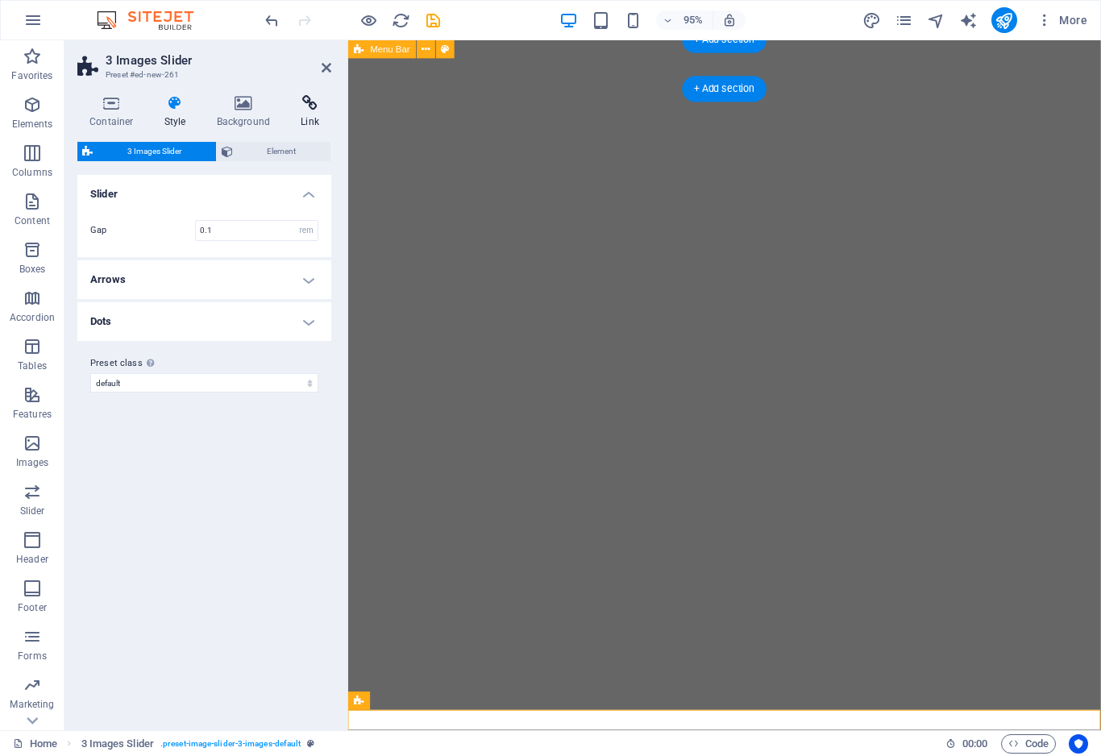
click at [300, 114] on h4 "Link" at bounding box center [309, 112] width 43 height 34
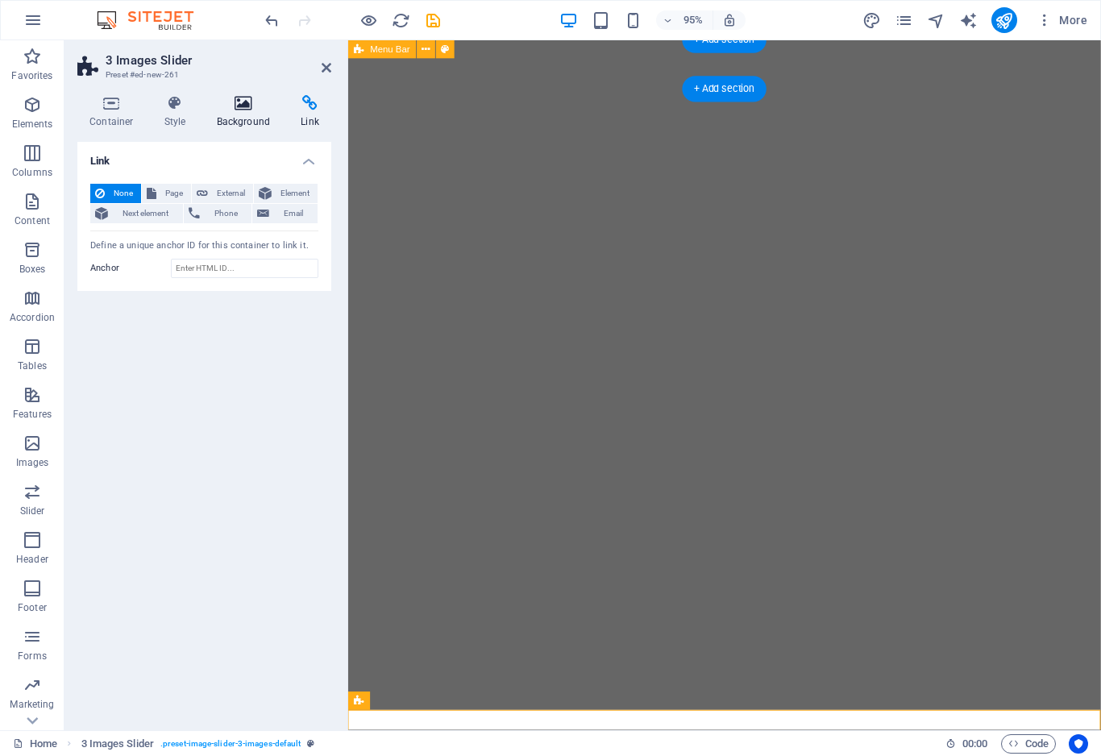
click at [264, 114] on h4 "Background" at bounding box center [247, 112] width 85 height 34
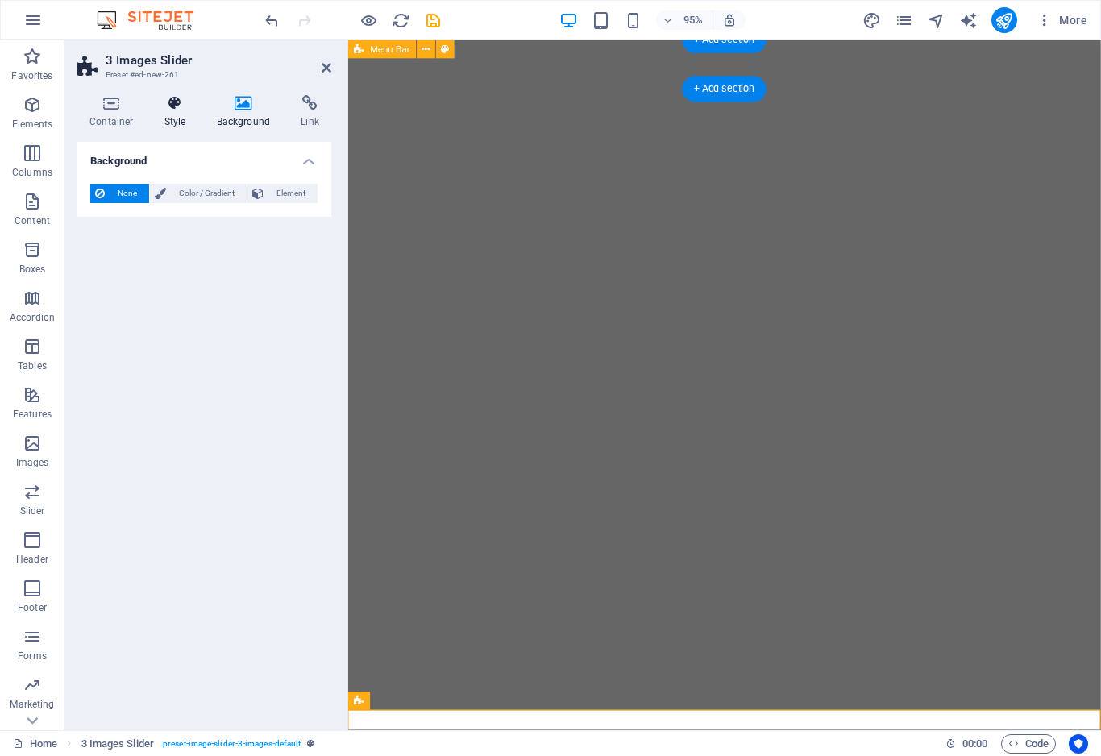
click at [196, 111] on h4 "Style" at bounding box center [178, 112] width 52 height 34
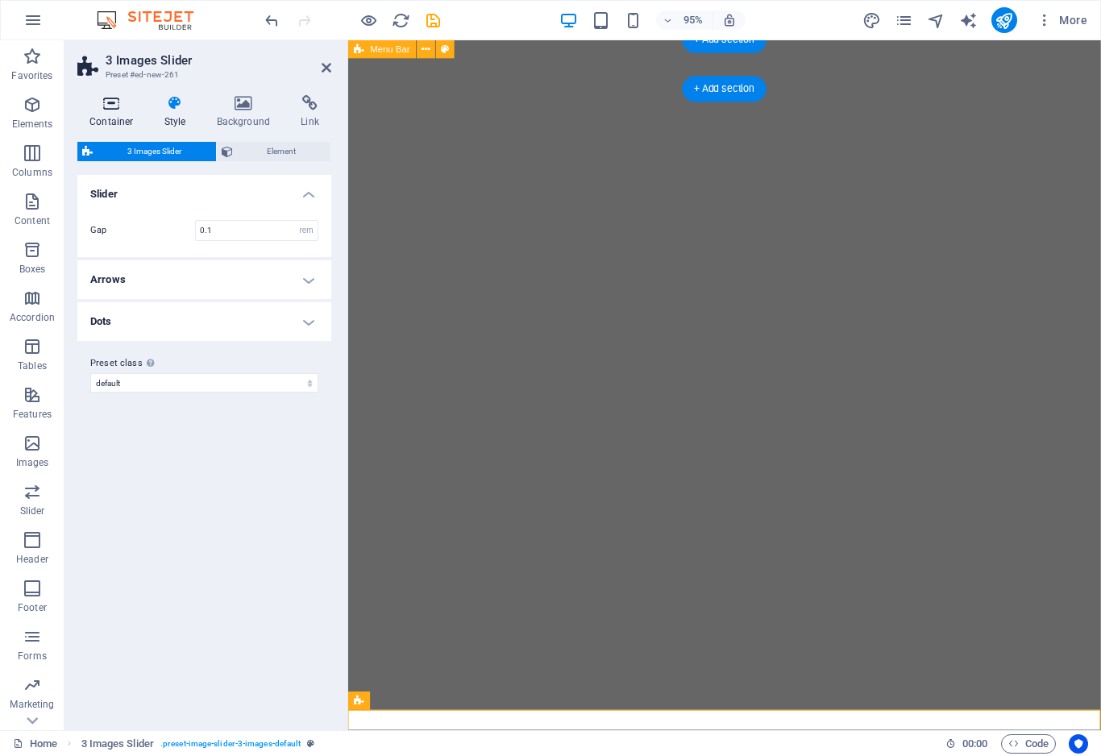
click at [126, 102] on icon at bounding box center [111, 103] width 68 height 16
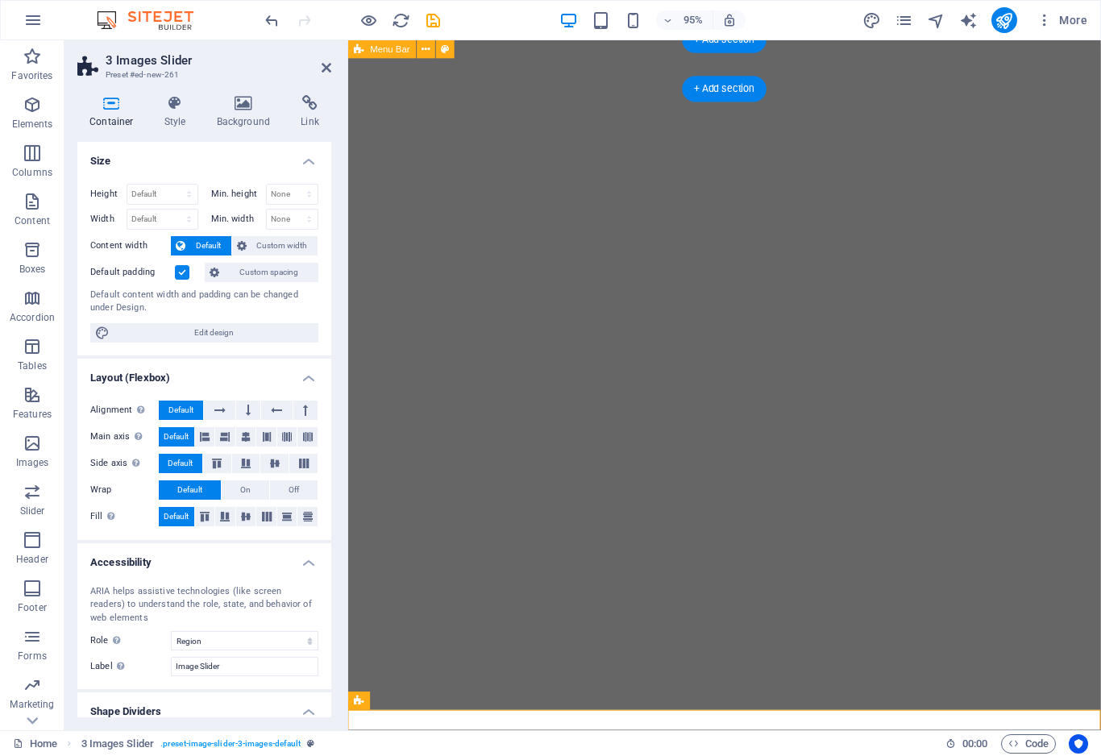
scroll to position [0, 0]
click at [308, 160] on h4 "Size" at bounding box center [204, 156] width 254 height 29
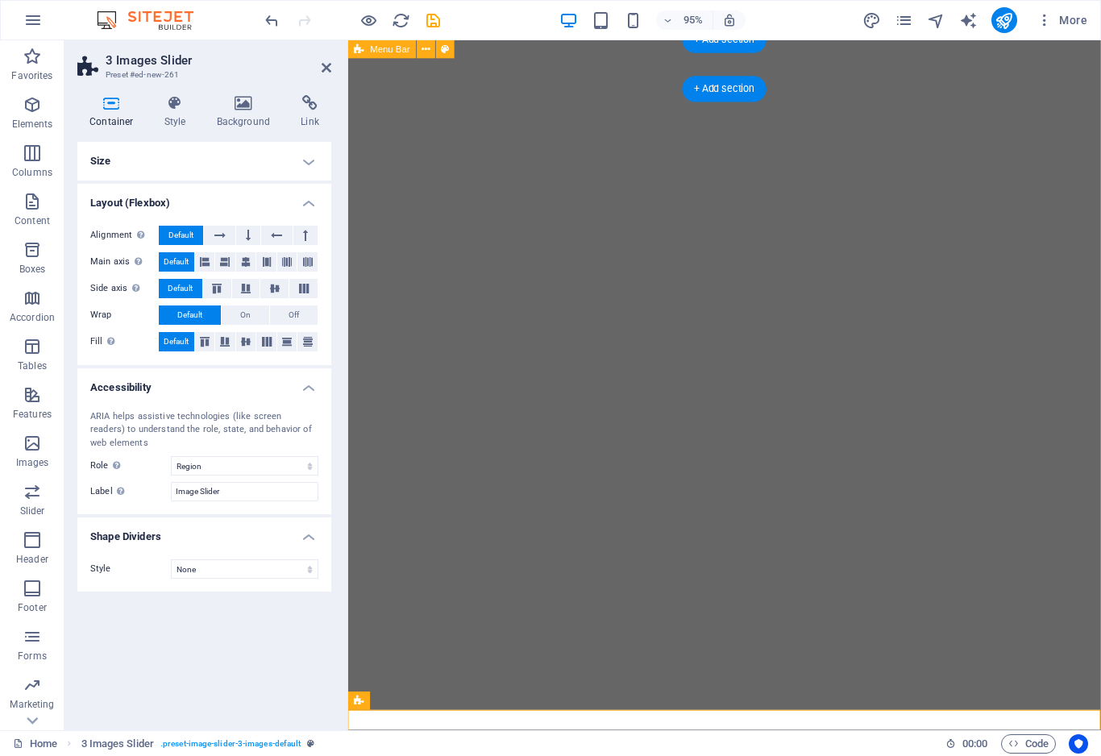
click at [305, 204] on h4 "Layout (Flexbox)" at bounding box center [204, 198] width 254 height 29
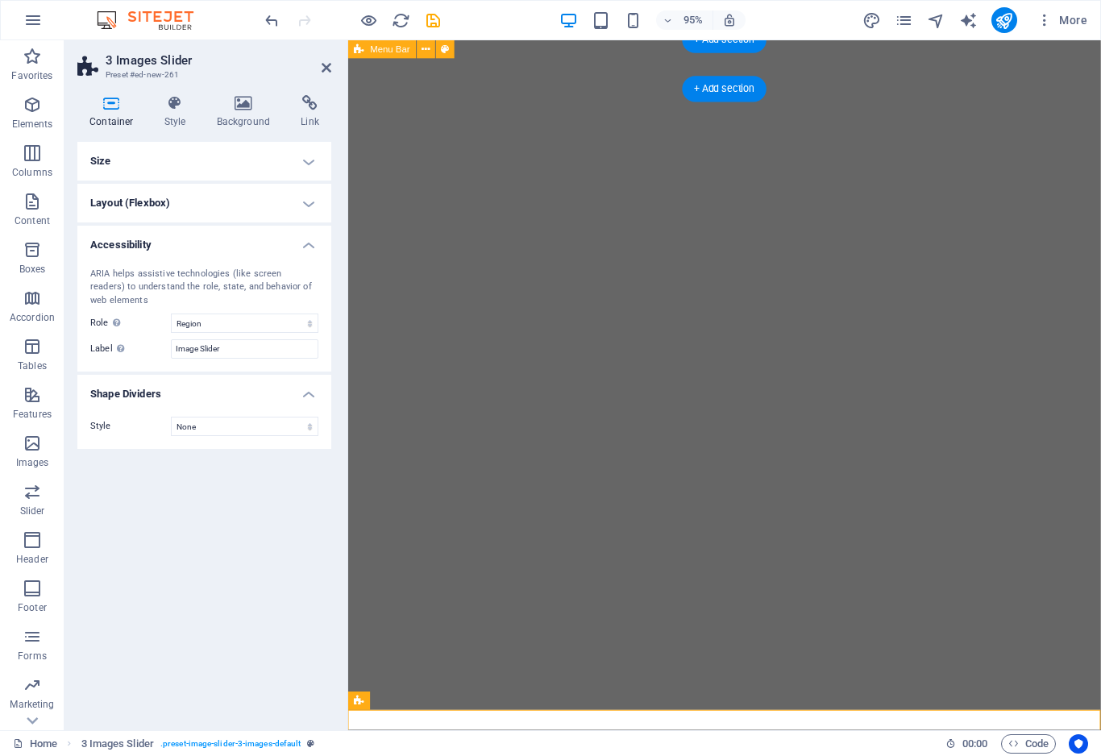
click at [304, 239] on h4 "Accessibility" at bounding box center [204, 240] width 254 height 29
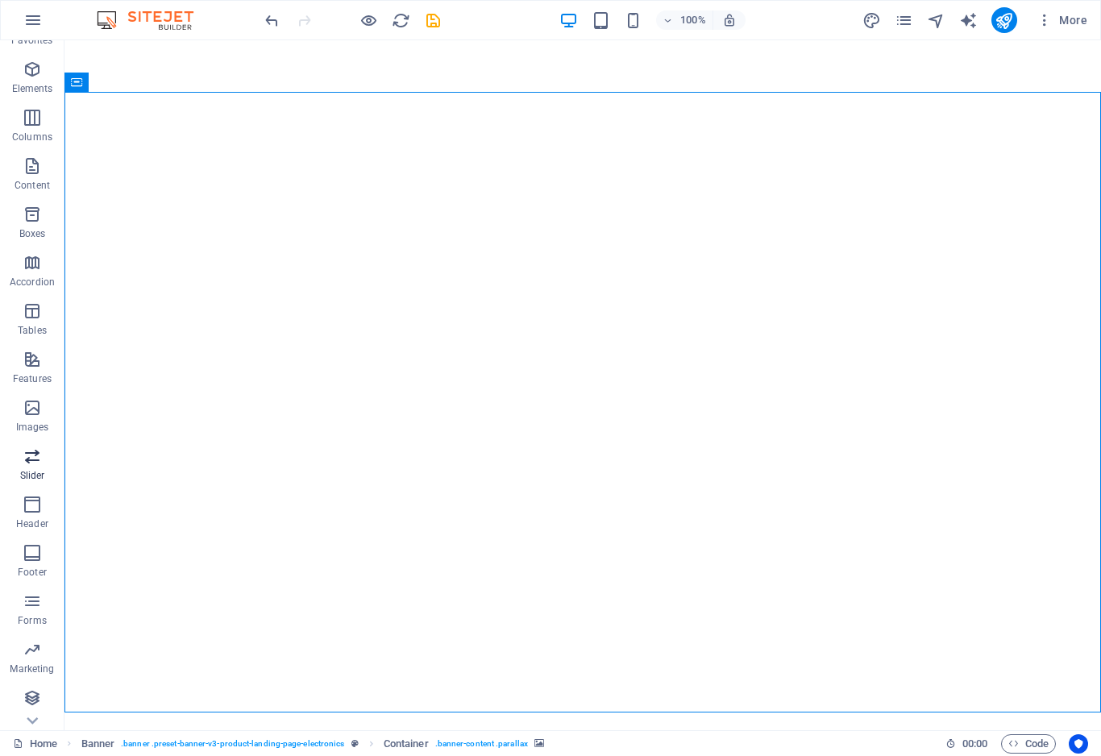
scroll to position [35, 0]
click at [29, 501] on icon "button" at bounding box center [32, 504] width 19 height 19
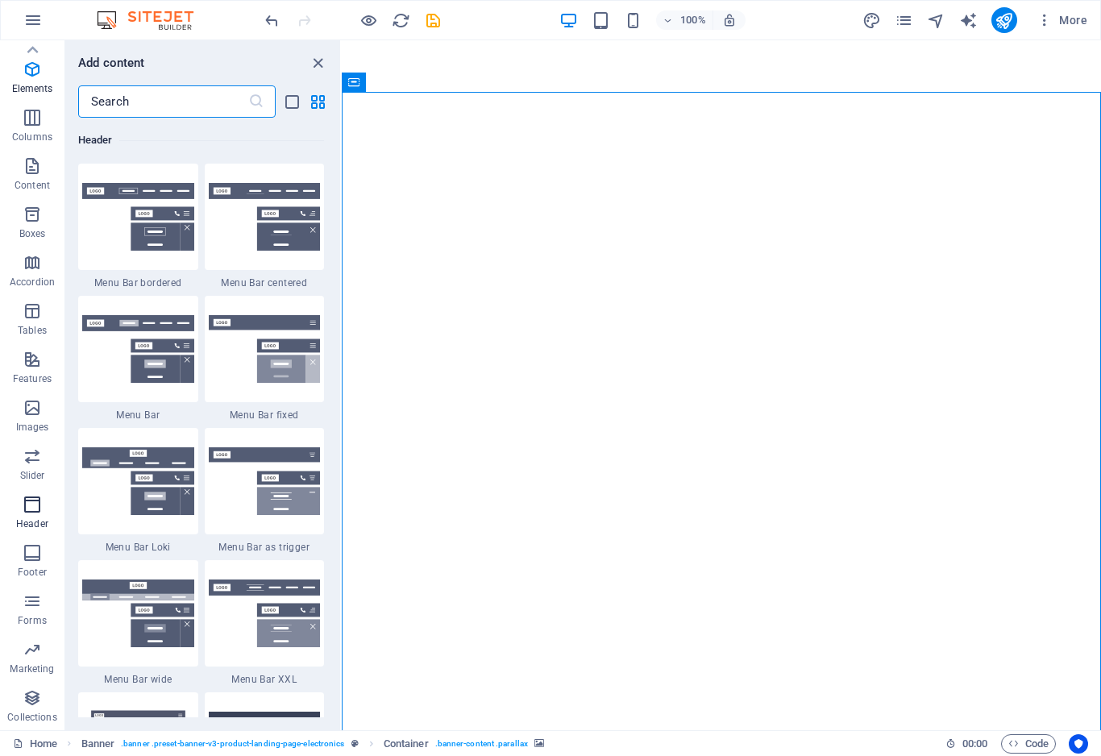
scroll to position [9704, 0]
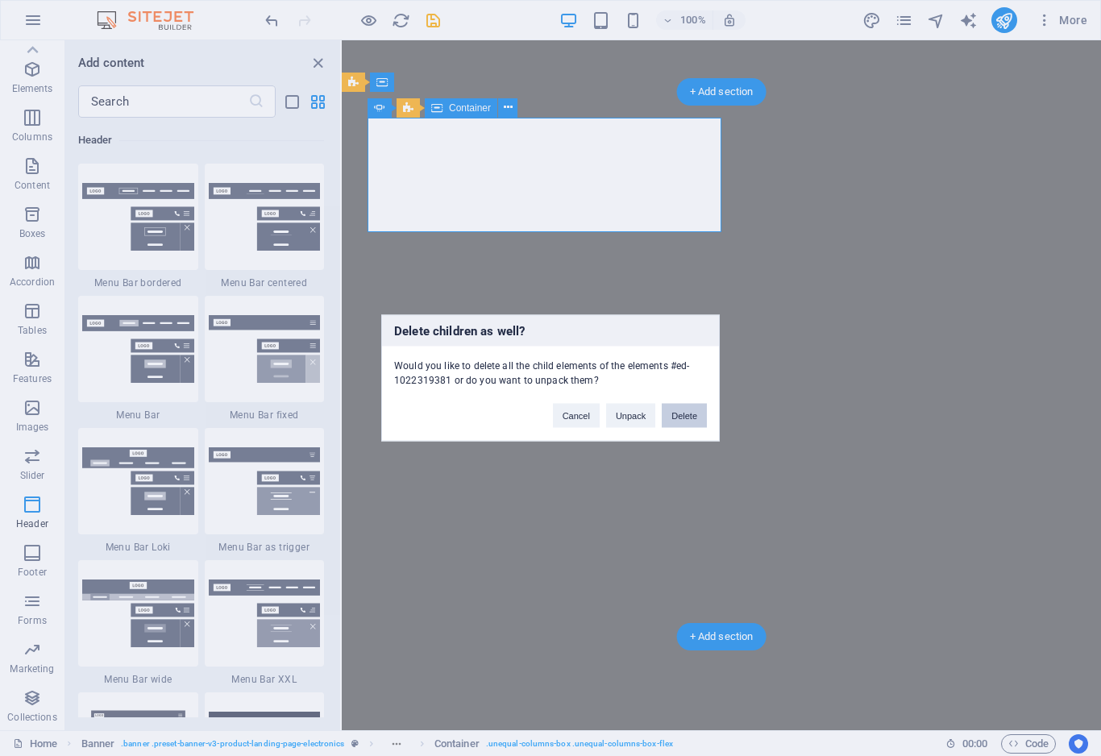
click at [696, 421] on button "Delete" at bounding box center [684, 416] width 45 height 24
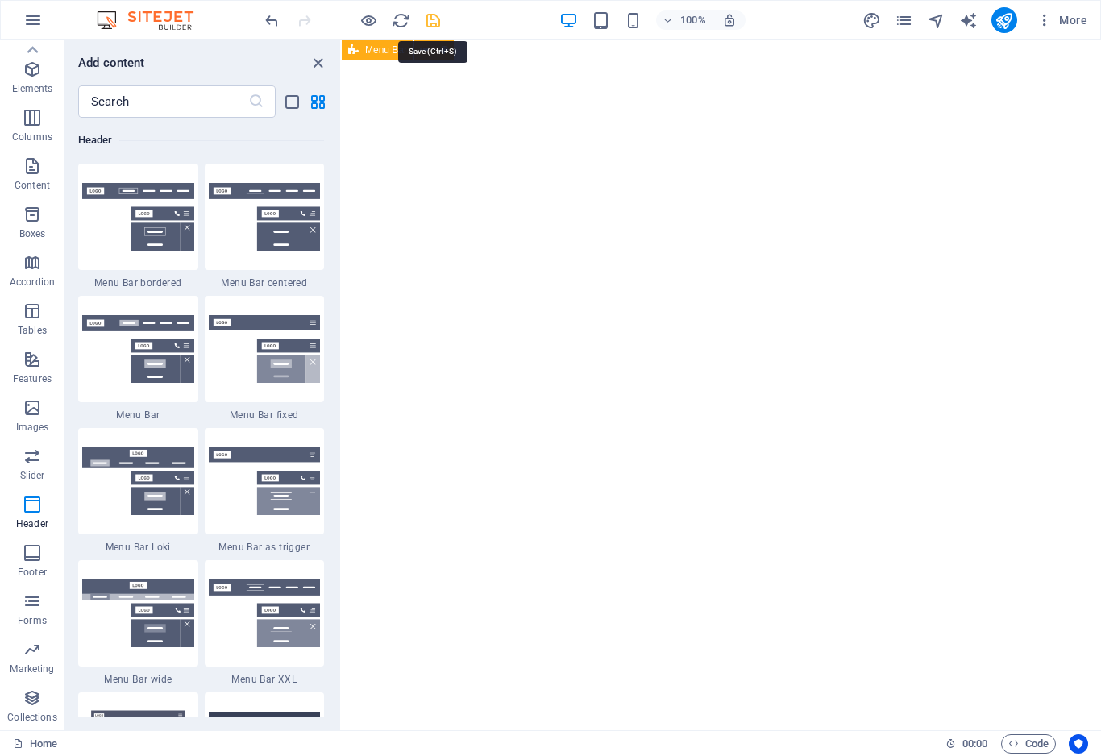
click at [432, 23] on icon "save" at bounding box center [433, 20] width 19 height 19
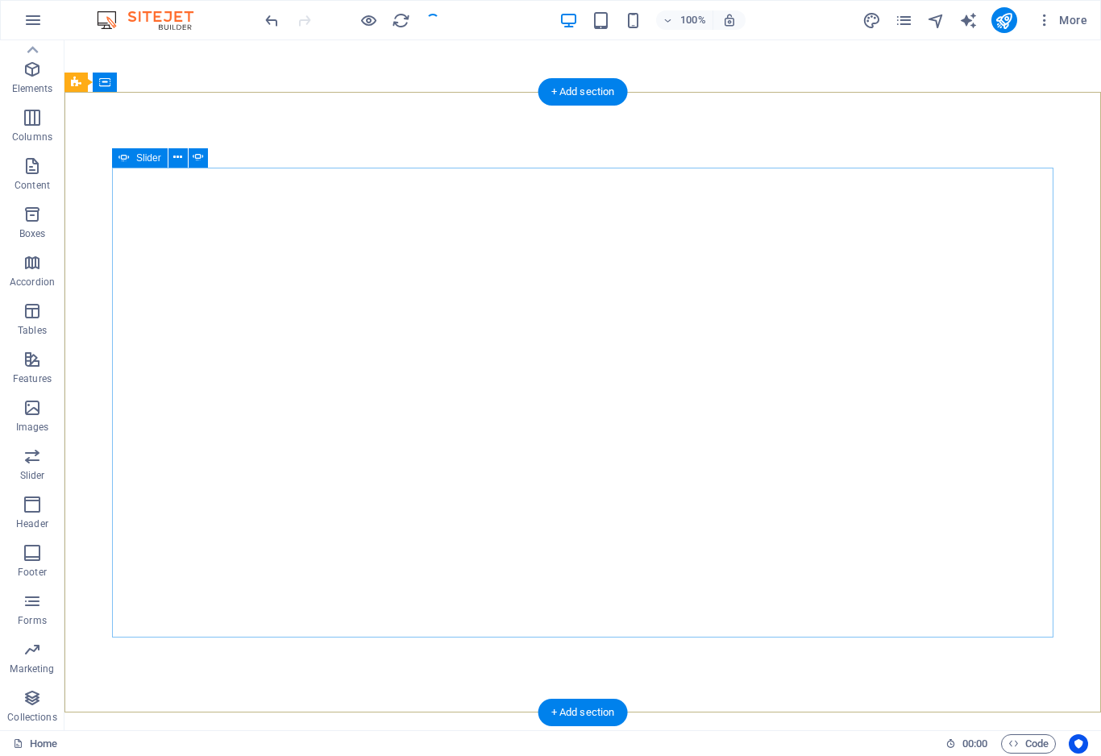
click at [123, 154] on icon at bounding box center [123, 157] width 11 height 19
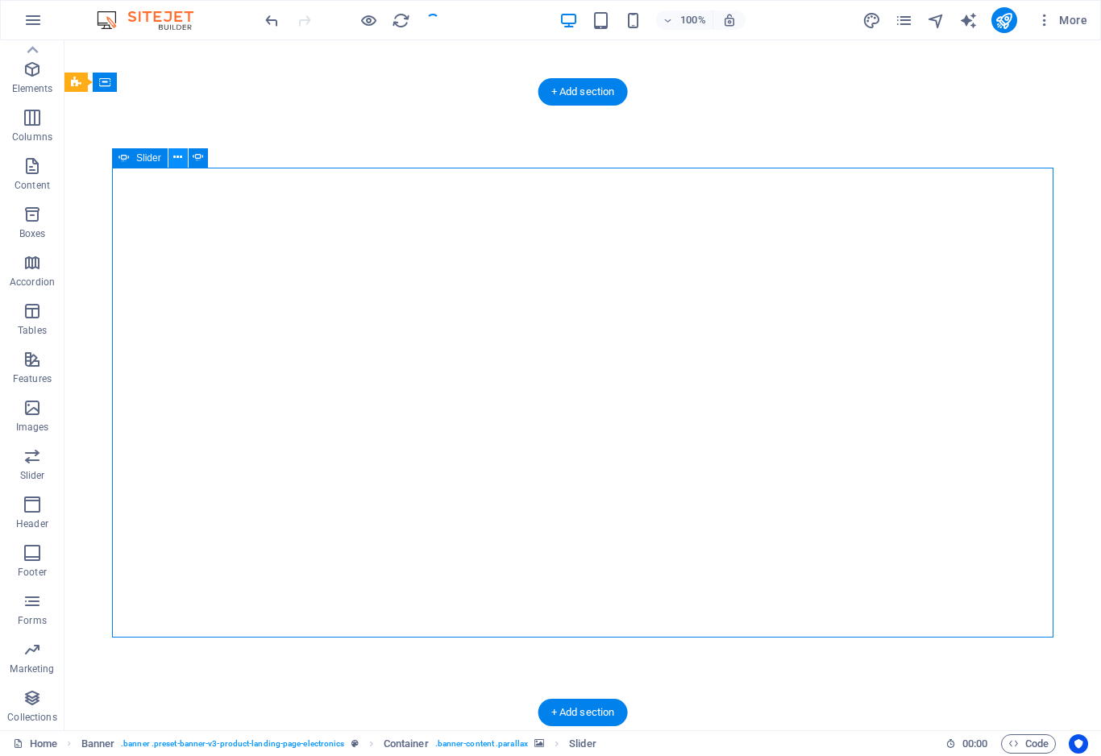
click at [176, 159] on icon at bounding box center [177, 157] width 9 height 17
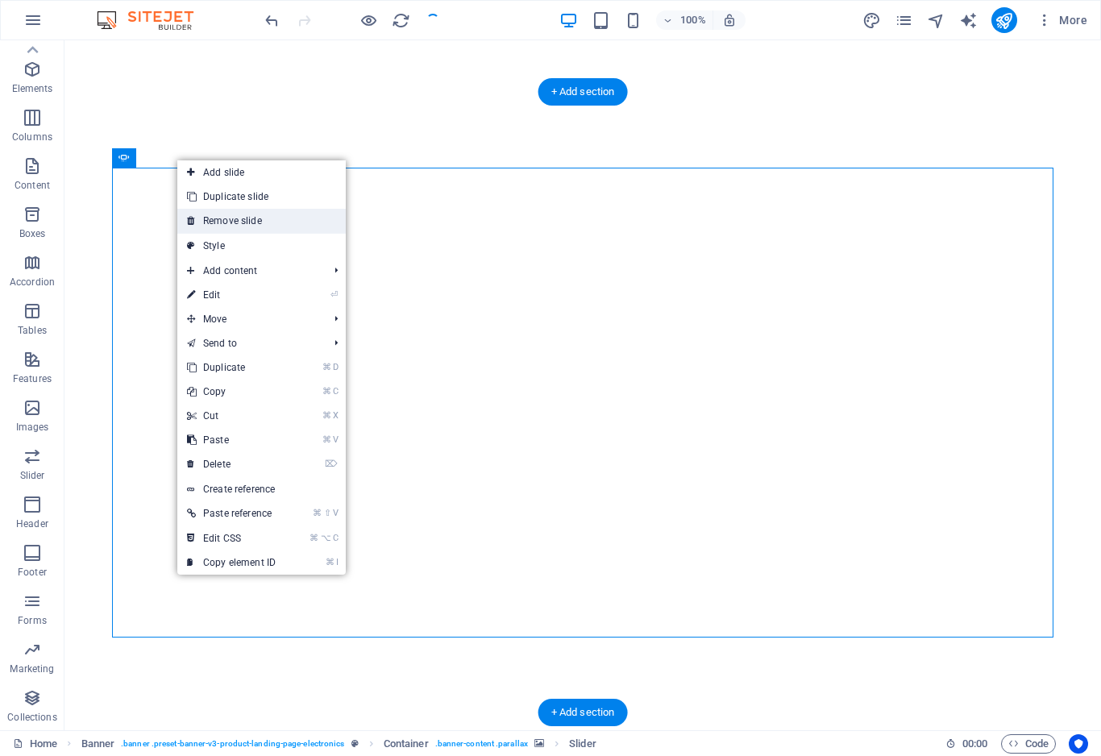
click at [218, 218] on link "Remove slide" at bounding box center [261, 221] width 168 height 24
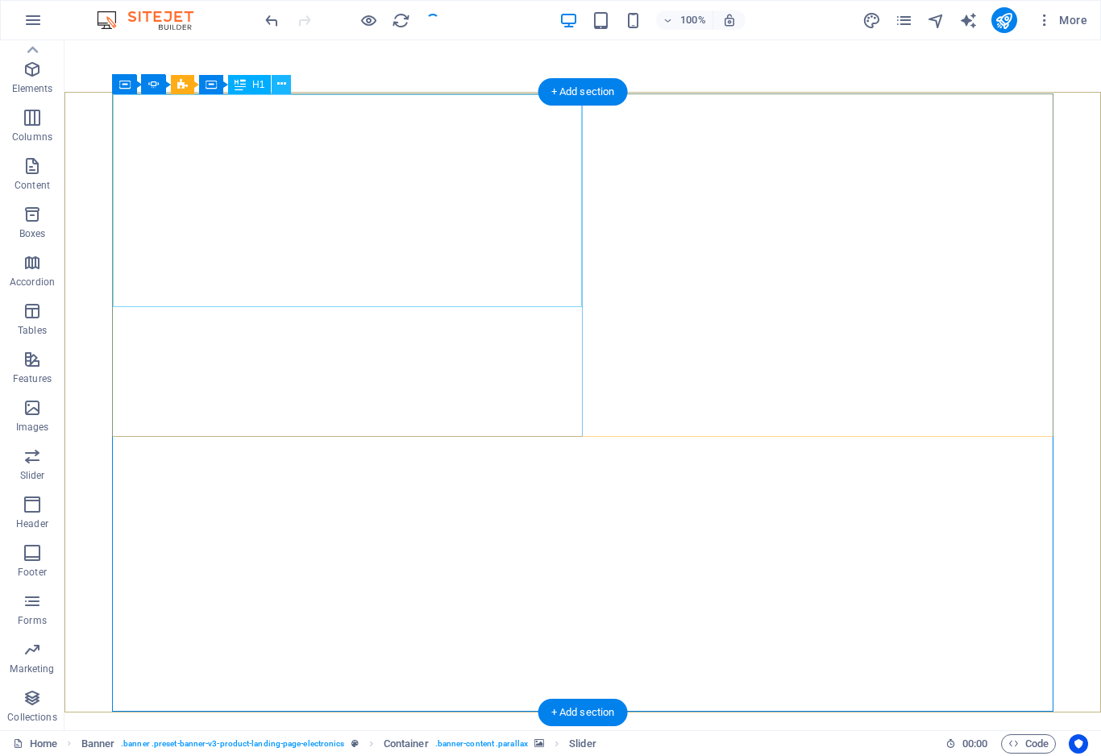
click at [290, 85] on button at bounding box center [281, 84] width 19 height 19
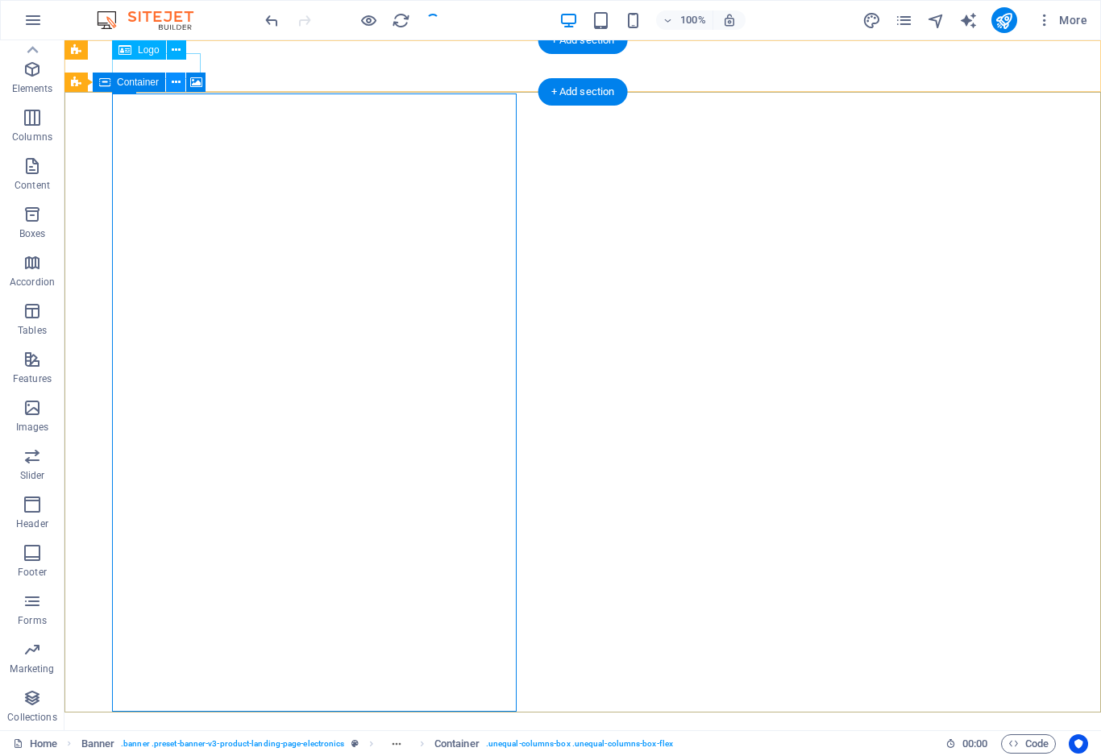
click at [175, 83] on icon at bounding box center [176, 82] width 9 height 17
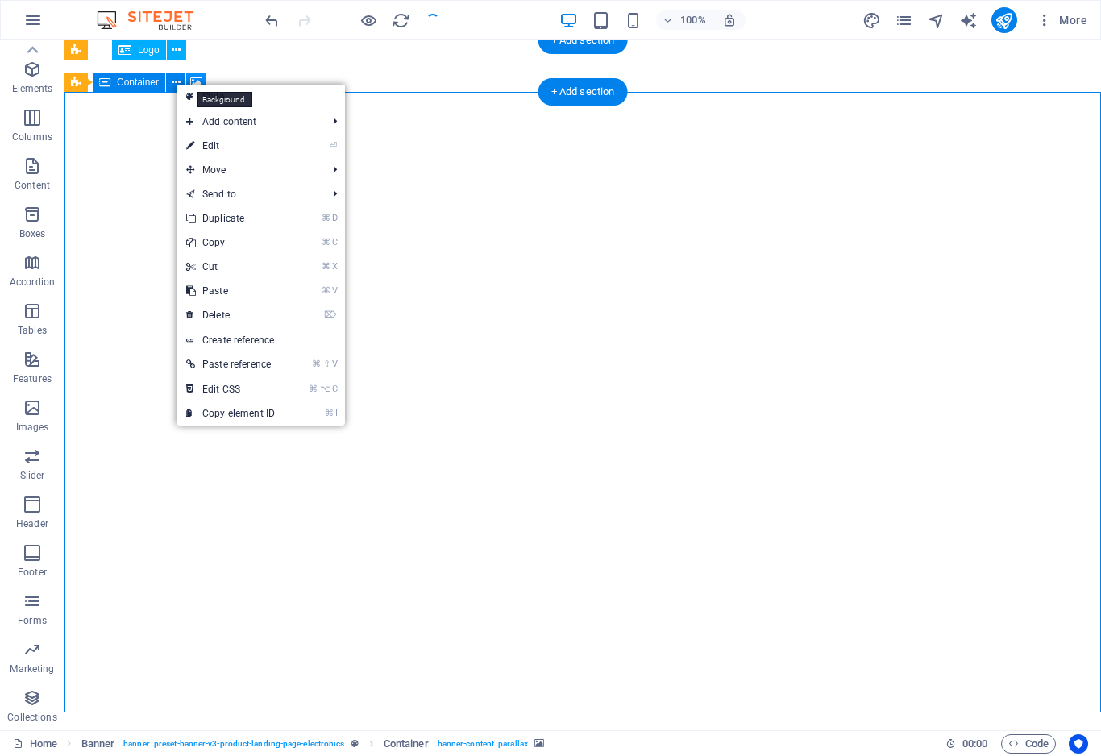
click at [193, 81] on icon at bounding box center [196, 82] width 12 height 17
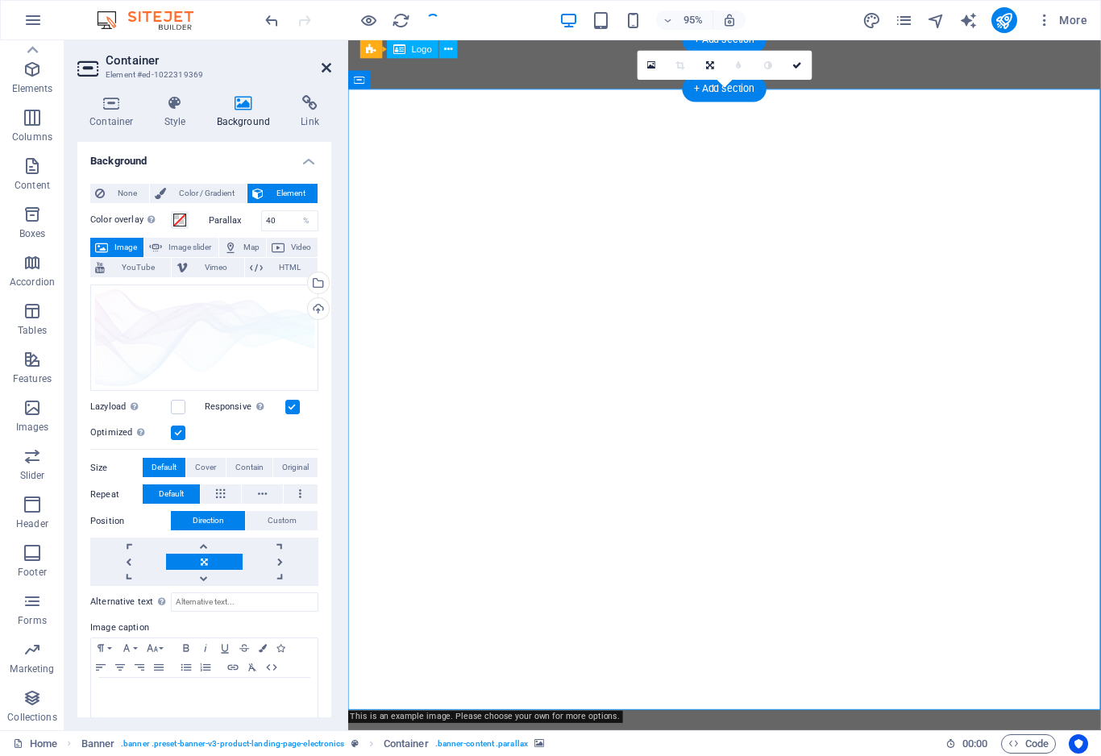
click at [322, 67] on icon at bounding box center [327, 67] width 10 height 13
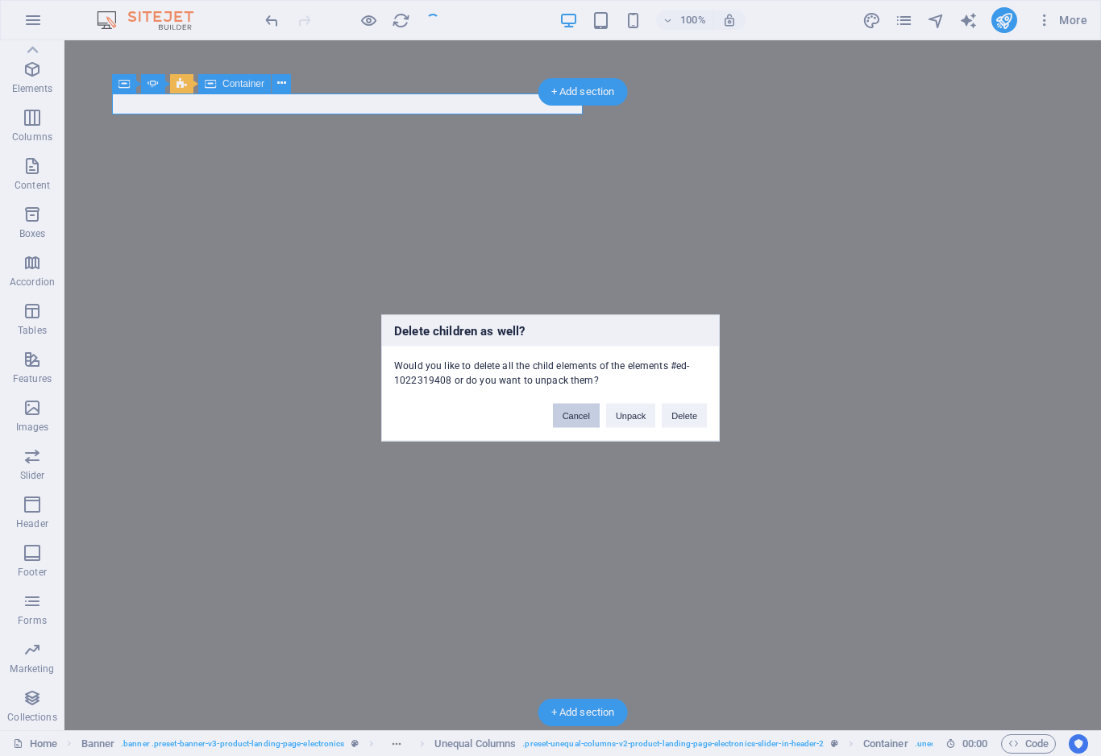
click at [574, 421] on button "Cancel" at bounding box center [576, 416] width 47 height 24
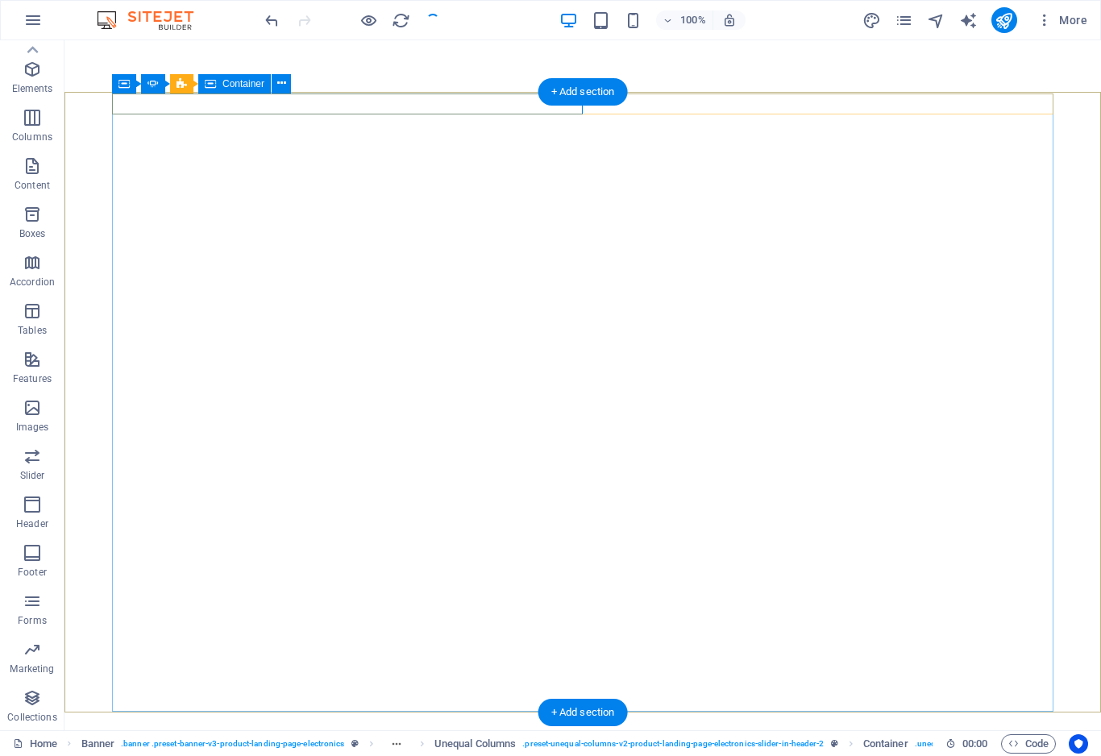
click at [209, 86] on icon at bounding box center [210, 83] width 11 height 19
click at [280, 85] on icon at bounding box center [281, 83] width 9 height 17
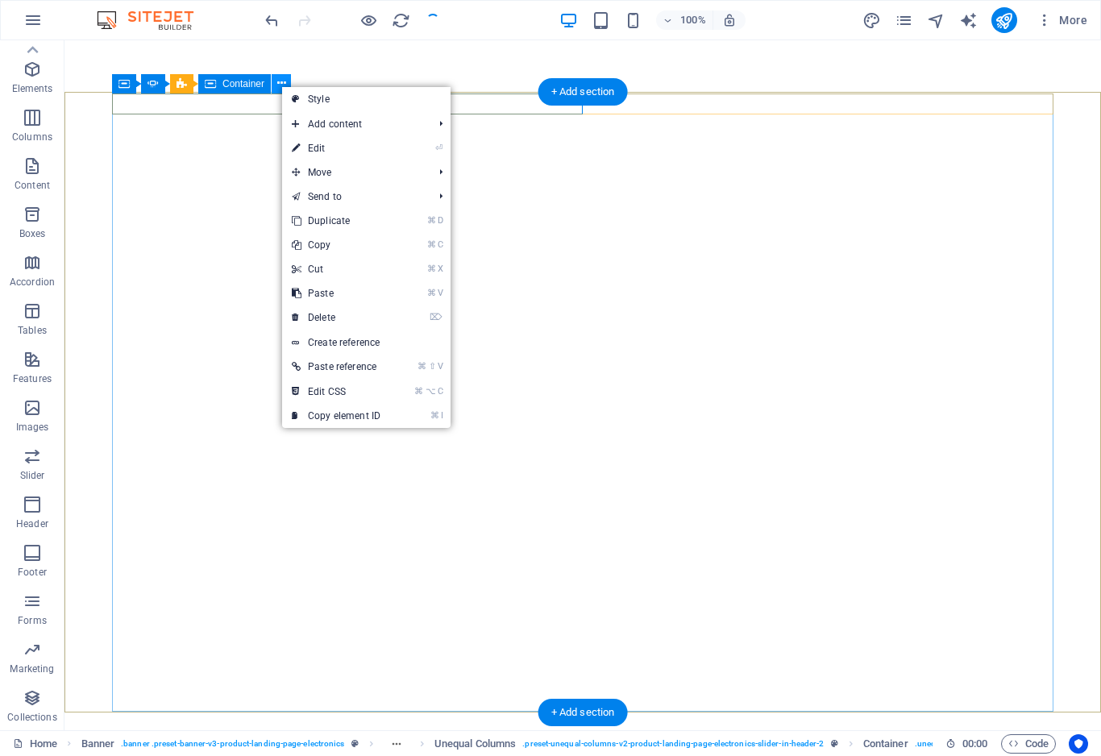
click at [280, 85] on icon at bounding box center [281, 83] width 9 height 17
click at [189, 84] on div "Unequal Columns" at bounding box center [223, 83] width 106 height 19
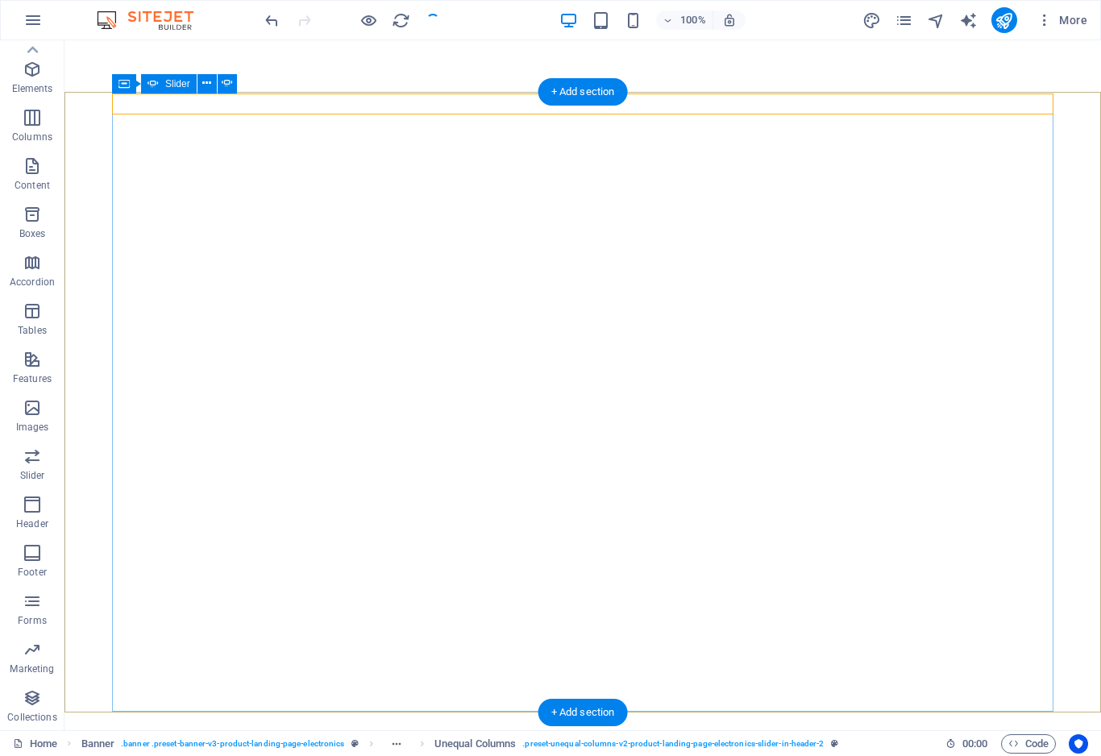
click at [158, 85] on icon at bounding box center [152, 83] width 11 height 19
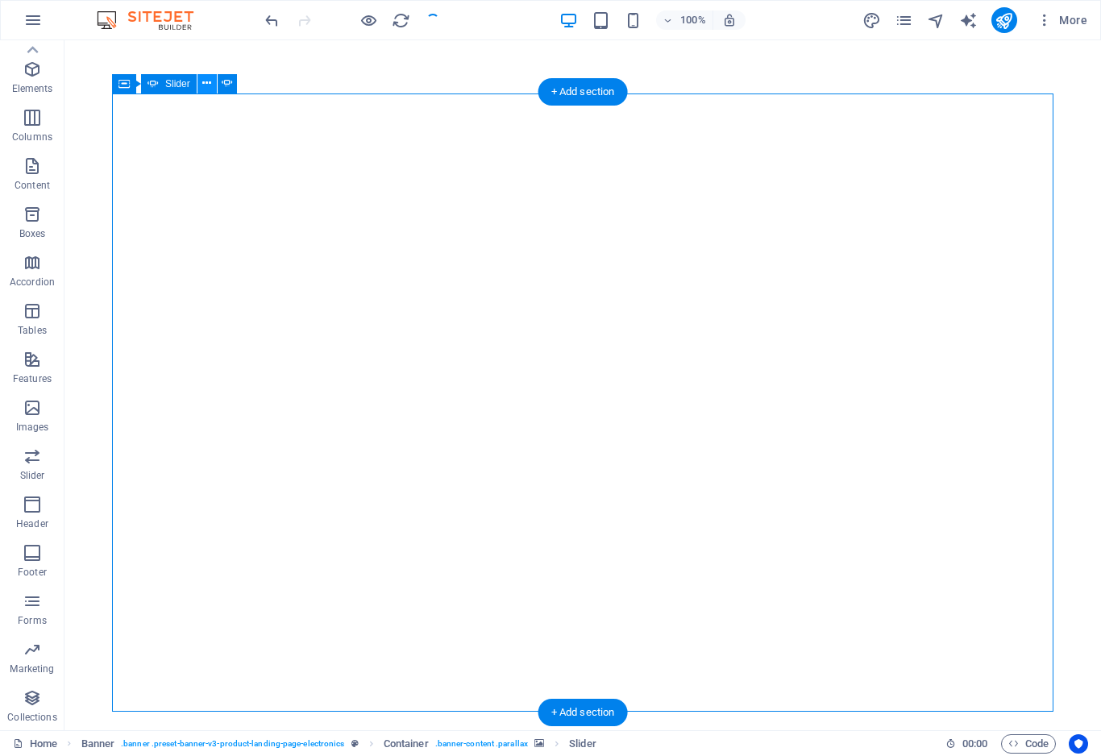
click at [210, 86] on icon at bounding box center [206, 83] width 9 height 17
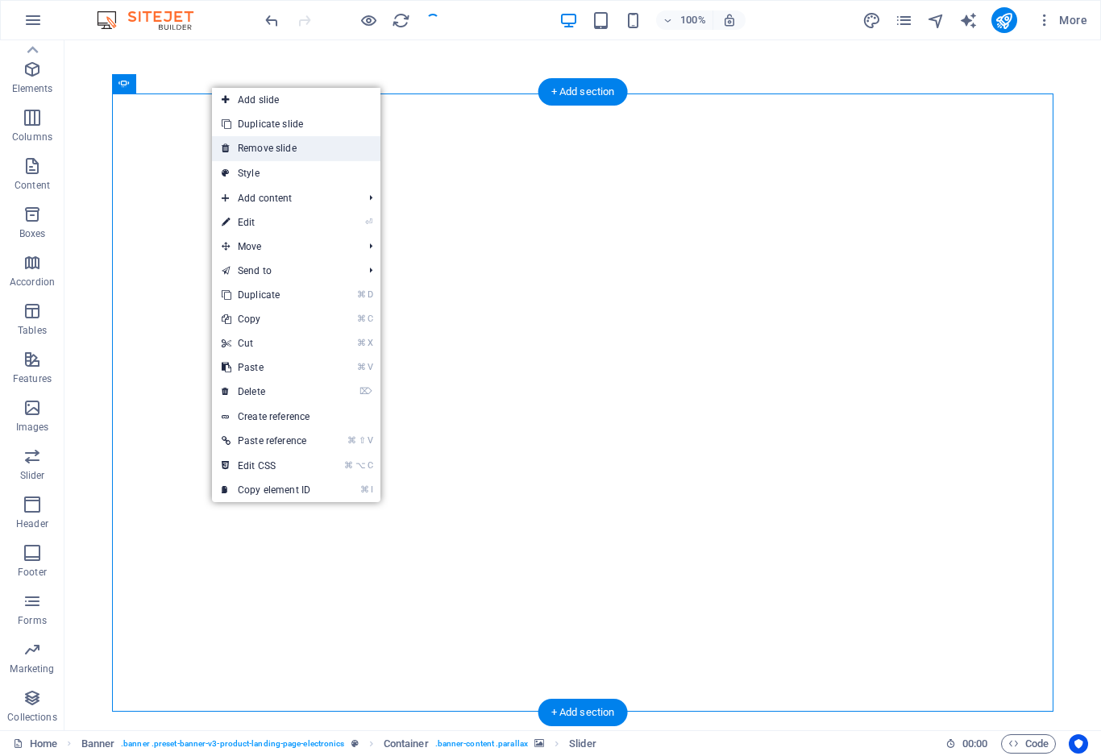
click at [272, 144] on link "Remove slide" at bounding box center [296, 148] width 168 height 24
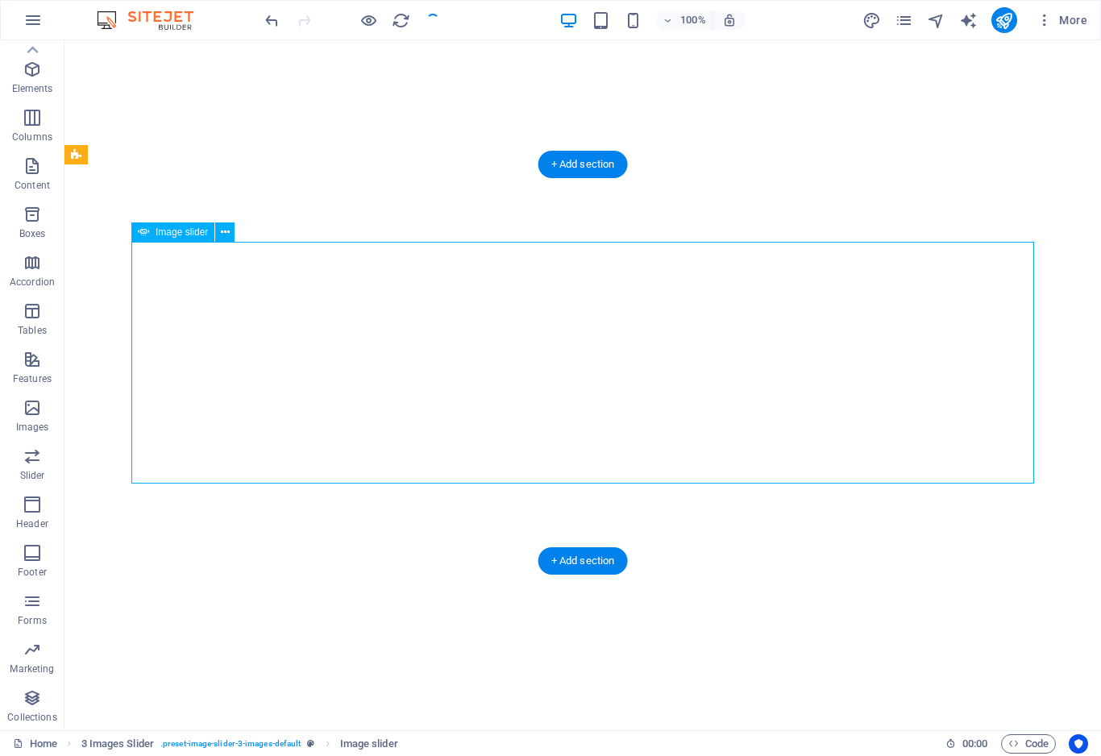
select select "px"
select select "ms"
select select "s"
select select "progressive"
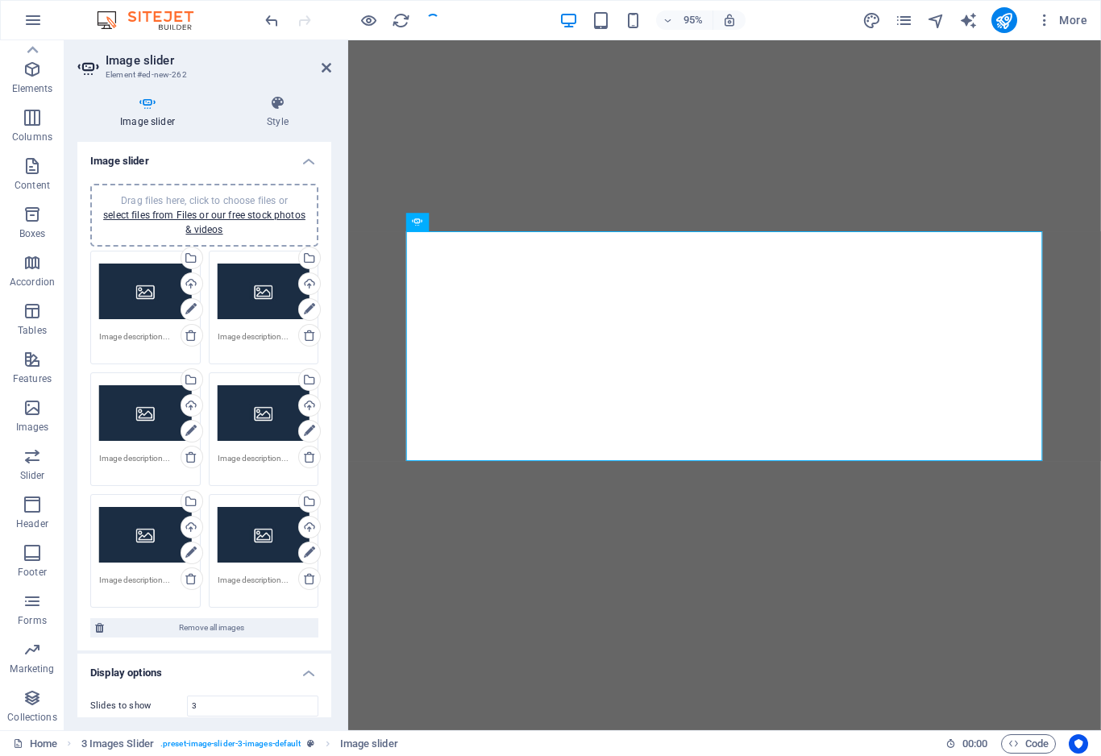
click at [100, 364] on div "Drag files here, click to choose files or select files from Files or our free s…" at bounding box center [145, 308] width 118 height 122
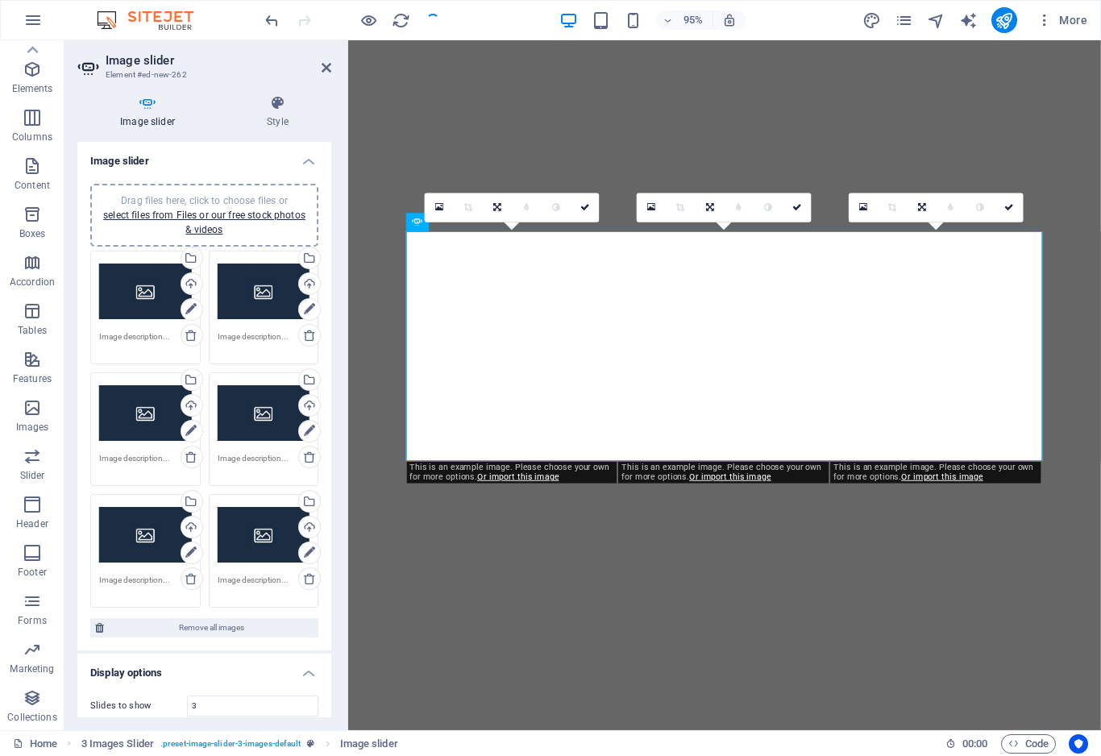
click at [100, 364] on div "Drag files here, click to choose files or select files from Files or our free s…" at bounding box center [145, 308] width 118 height 122
